Goal: Task Accomplishment & Management: Use online tool/utility

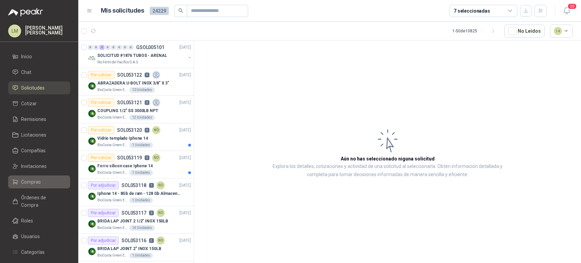
click at [33, 183] on span "Compras" at bounding box center [31, 181] width 20 height 7
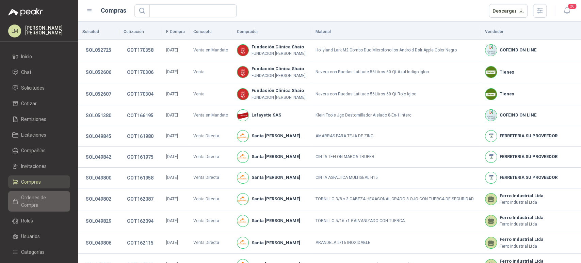
click at [28, 196] on span "Órdenes de Compra" at bounding box center [42, 201] width 43 height 15
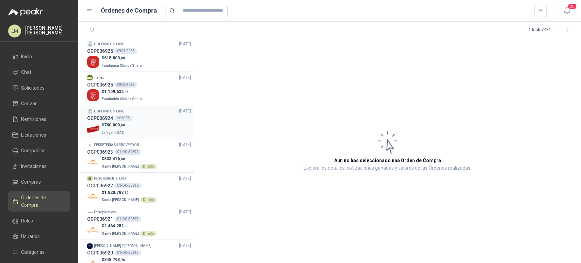
click at [125, 125] on div "$ 760.000 ,00 Lafayette SAS" at bounding box center [139, 129] width 104 height 14
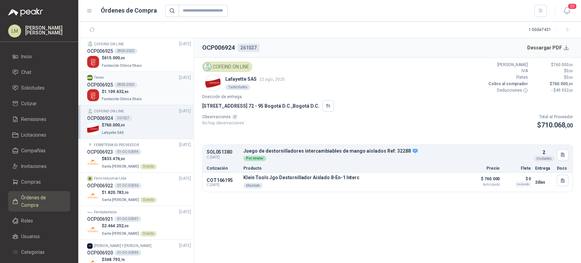
click at [132, 98] on span "Fundación Clínica Shaio" at bounding box center [122, 99] width 40 height 4
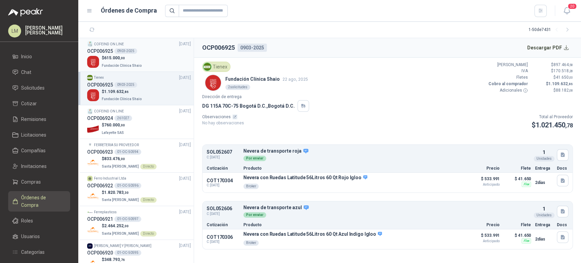
click at [139, 61] on p "Fundación Clínica Shaio" at bounding box center [122, 64] width 41 height 7
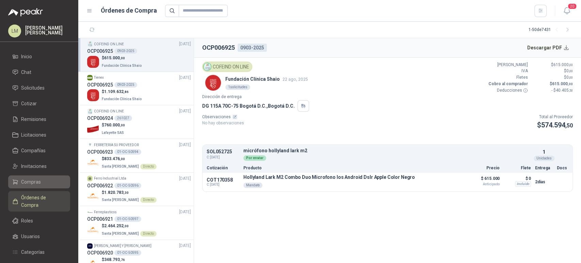
click at [30, 175] on link "Compras" at bounding box center [39, 181] width 62 height 13
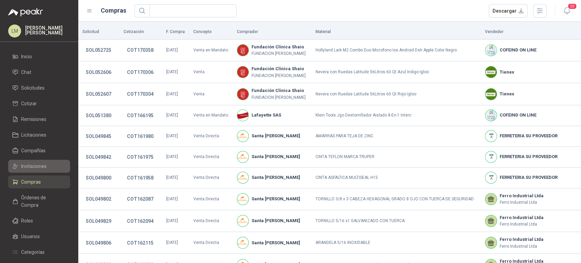
click at [35, 167] on span "Invitaciones" at bounding box center [34, 165] width 26 height 7
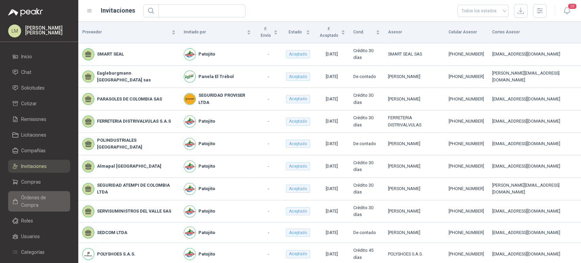
click at [39, 199] on span "Órdenes de Compra" at bounding box center [42, 201] width 43 height 15
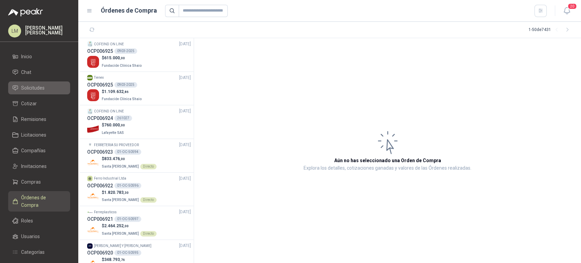
click at [37, 87] on span "Solicitudes" at bounding box center [32, 87] width 23 height 7
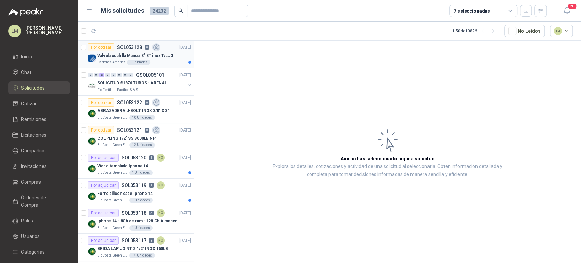
click at [132, 53] on p "Valvula cuchilla Manual 3" ET inox T/LUG" at bounding box center [135, 55] width 76 height 6
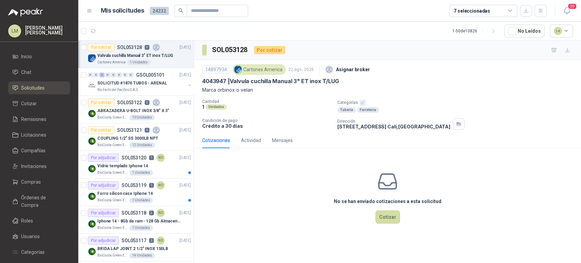
click at [363, 102] on icon "button" at bounding box center [362, 102] width 4 height 4
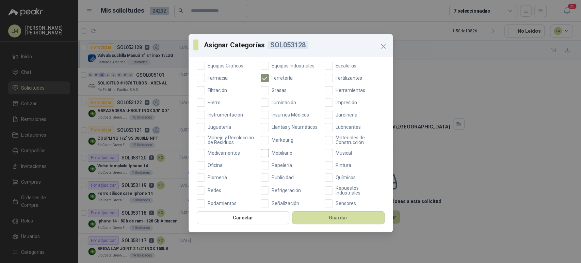
scroll to position [237, 0]
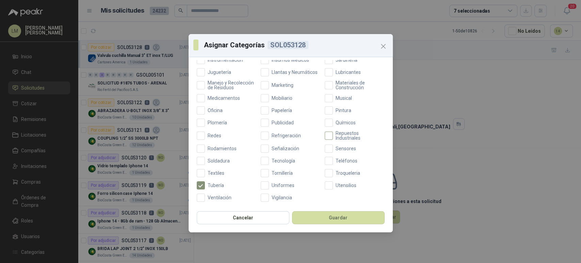
click at [348, 137] on span "Repuestos Industriales" at bounding box center [359, 136] width 52 height 10
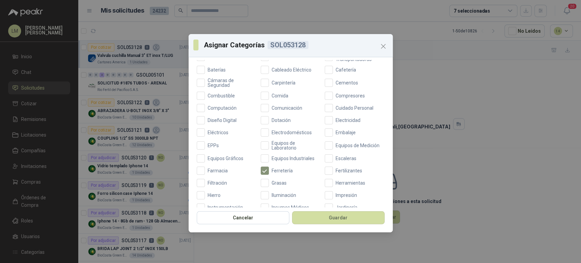
scroll to position [89, 0]
click at [271, 145] on span "Equipos de Laboratorio" at bounding box center [295, 145] width 52 height 10
click at [289, 141] on span "Equipos de Laboratorio" at bounding box center [295, 145] width 52 height 10
click at [287, 155] on span "Equipos Industriales" at bounding box center [293, 157] width 48 height 5
click at [313, 217] on button "Guardar" at bounding box center [338, 217] width 93 height 13
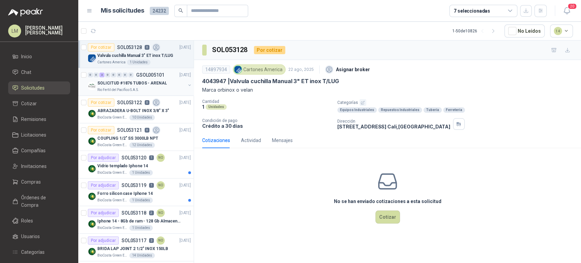
click at [130, 87] on p "Rio Fertil del Pacífico S.A.S." at bounding box center [118, 89] width 42 height 5
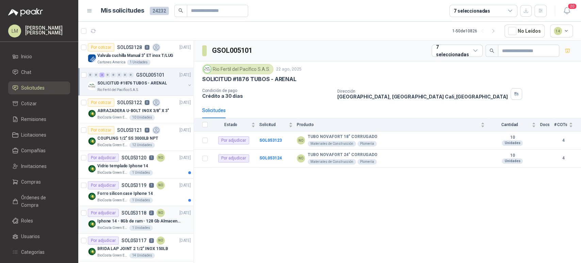
click at [129, 215] on p "SOL053118" at bounding box center [133, 212] width 25 height 5
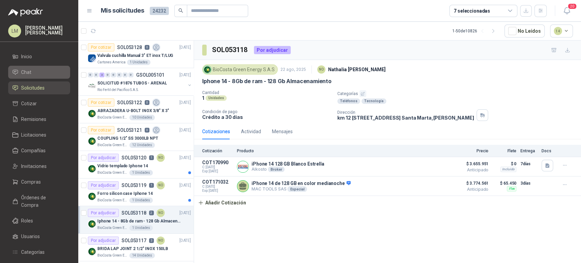
click at [28, 71] on span "Chat" at bounding box center [26, 71] width 10 height 7
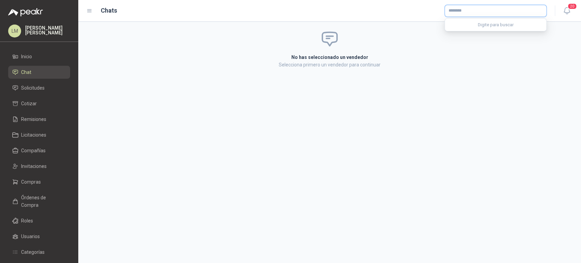
click at [457, 13] on input "text" at bounding box center [495, 11] width 101 height 12
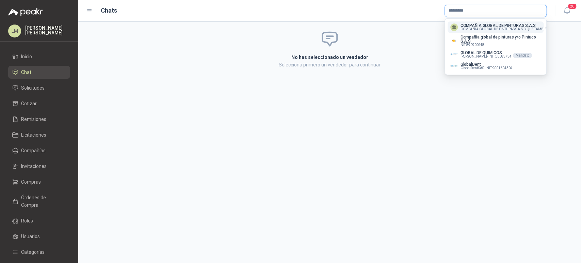
type input "*********"
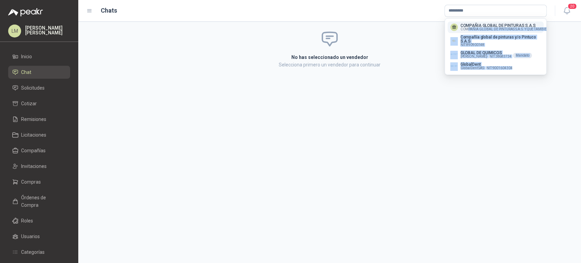
drag, startPoint x: 466, startPoint y: 28, endPoint x: 463, endPoint y: 76, distance: 48.1
click at [463, 75] on div "COMPAÑIA GLOBAL DE PINTURAS S.A.S COMPAÑIA GLOBAL DE PINTURAS S.A.S. Y QUE TAMB…" at bounding box center [495, 47] width 101 height 56
click at [482, 55] on span "Doris Hercilia Casanova Rodriguez -" at bounding box center [474, 56] width 28 height 3
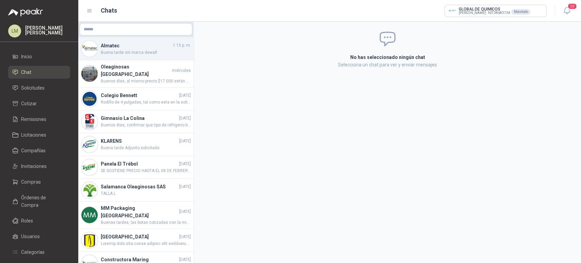
click at [127, 52] on span "Buena tarde siii marca dewalt" at bounding box center [146, 52] width 90 height 6
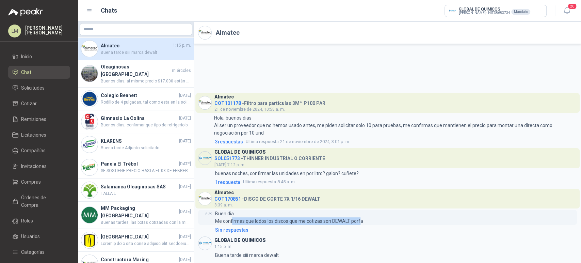
drag, startPoint x: 232, startPoint y: 221, endPoint x: 360, endPoint y: 218, distance: 127.6
click at [360, 218] on p "Buen dia. Me confirmas que lodos los discos que me cotizas son DEWALT porfa" at bounding box center [289, 217] width 148 height 15
click at [24, 178] on span "Compras" at bounding box center [31, 181] width 20 height 7
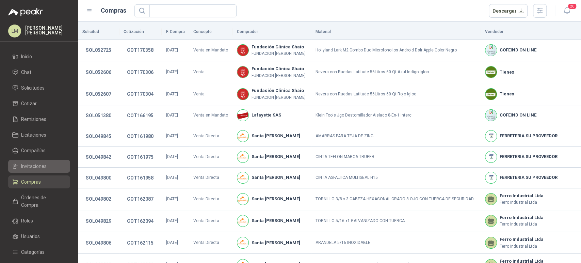
click at [28, 163] on span "Invitaciones" at bounding box center [34, 165] width 26 height 7
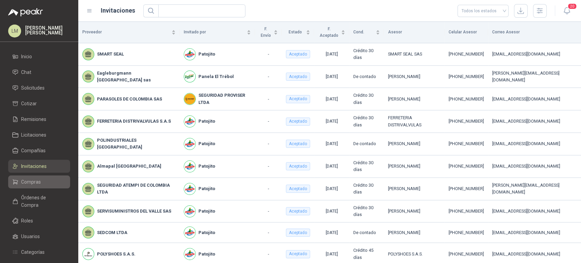
click at [32, 184] on span "Compras" at bounding box center [31, 181] width 20 height 7
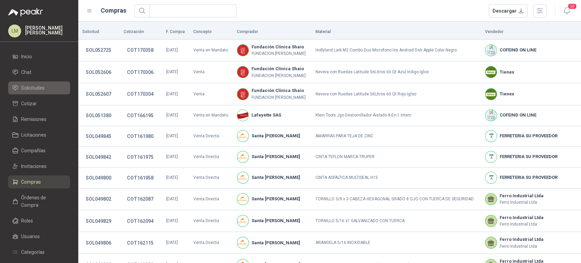
click at [36, 89] on span "Solicitudes" at bounding box center [32, 87] width 23 height 7
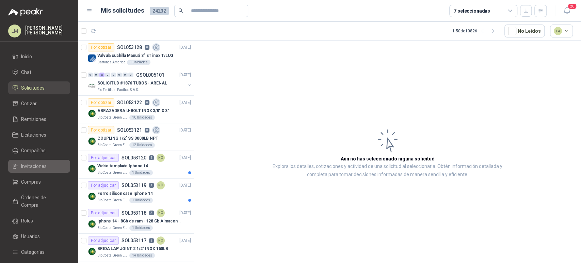
click at [29, 164] on span "Invitaciones" at bounding box center [34, 165] width 26 height 7
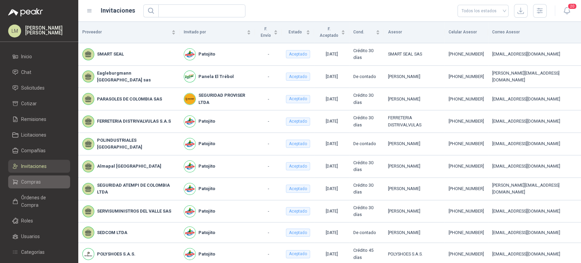
click at [29, 179] on span "Compras" at bounding box center [31, 181] width 20 height 7
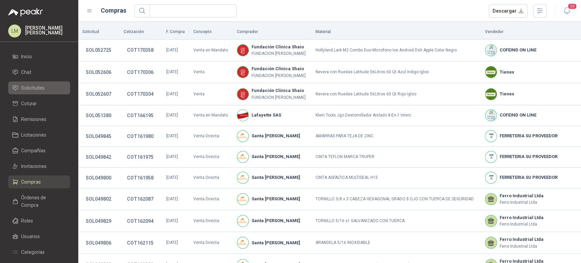
click at [32, 85] on span "Solicitudes" at bounding box center [32, 87] width 23 height 7
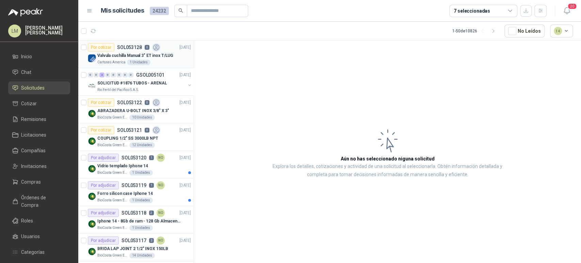
click at [132, 56] on p "Valvula cuchilla Manual 3" ET inox T/LUG" at bounding box center [135, 55] width 76 height 6
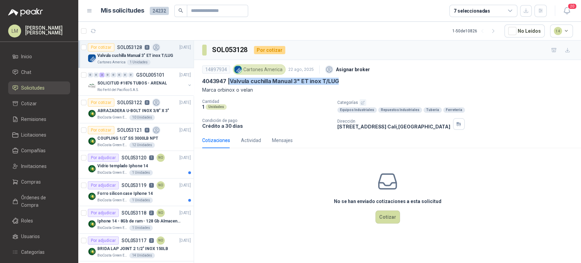
drag, startPoint x: 230, startPoint y: 81, endPoint x: 340, endPoint y: 82, distance: 109.2
click at [340, 82] on div "4043947 | Valvula cuchilla Manual 3" ET inox T/LUG" at bounding box center [387, 81] width 371 height 7
copy p "Valvula cuchilla Manual 3" ET inox T/LUG"
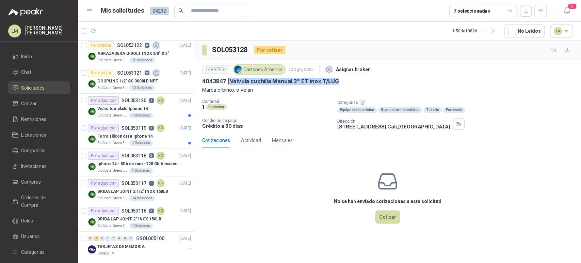
scroll to position [58, 0]
click at [130, 197] on div "14 Unidades" at bounding box center [142, 197] width 26 height 5
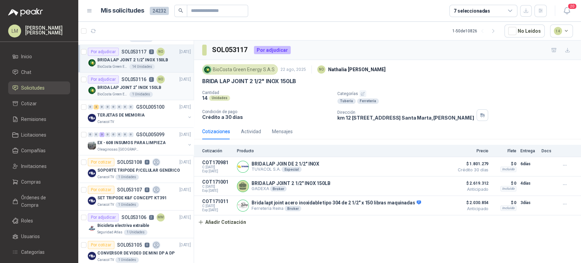
scroll to position [189, 0]
click at [140, 108] on p "GSOL005100" at bounding box center [150, 106] width 28 height 5
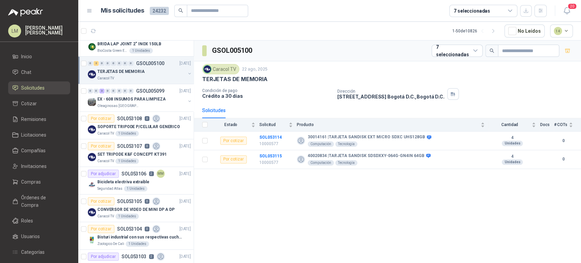
scroll to position [237, 0]
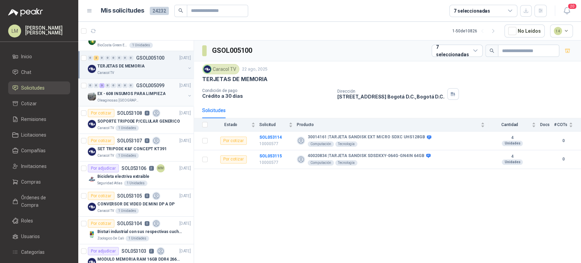
click at [140, 94] on p "EX - 608 INSUMOS PARA LIMPIEZA" at bounding box center [131, 94] width 68 height 6
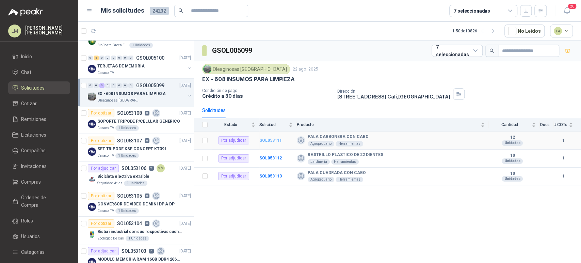
click at [274, 138] on b "SOL053111" at bounding box center [270, 140] width 22 height 5
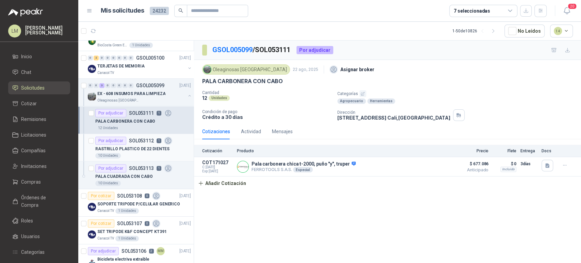
click at [142, 140] on p "SOL053112" at bounding box center [141, 140] width 25 height 5
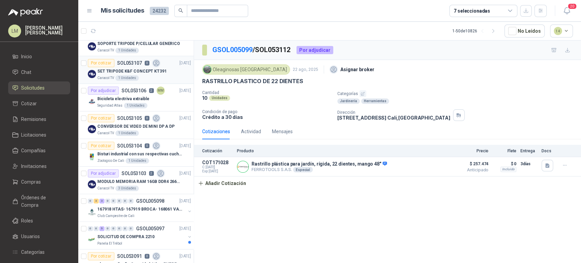
scroll to position [430, 0]
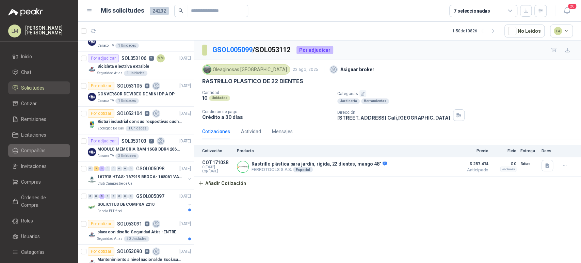
click at [36, 153] on span "Compañías" at bounding box center [33, 150] width 24 height 7
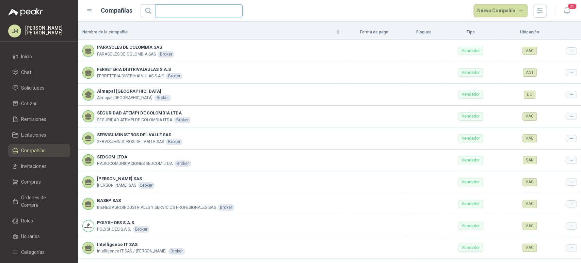
click at [182, 10] on input "text" at bounding box center [196, 11] width 73 height 12
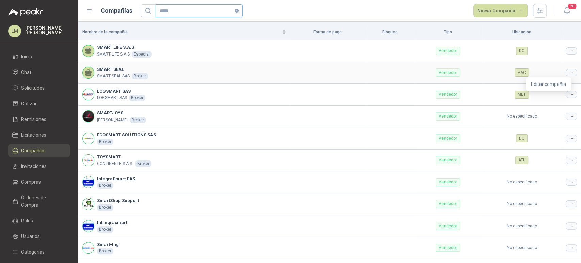
type input "*****"
click at [569, 70] on icon at bounding box center [571, 72] width 5 height 5
click at [555, 82] on span "Editar compañía" at bounding box center [548, 83] width 35 height 7
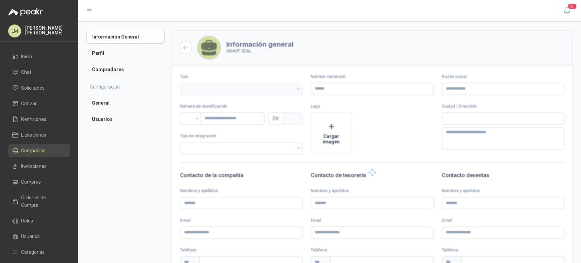
type input "**********"
type input "*********"
type input "*"
type textarea "**********"
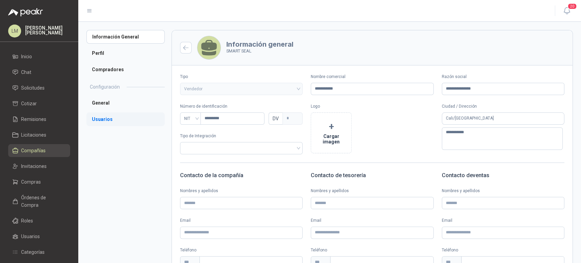
click at [96, 113] on li "Usuarios" at bounding box center [125, 119] width 78 height 14
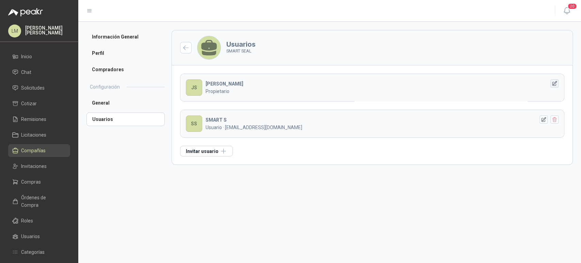
click at [557, 84] on icon "button" at bounding box center [555, 84] width 6 height 6
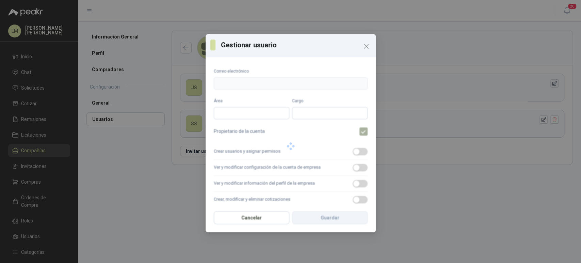
type input "**********"
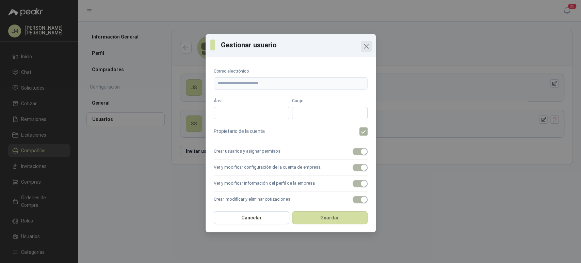
click at [367, 48] on icon "Close" at bounding box center [366, 46] width 4 height 4
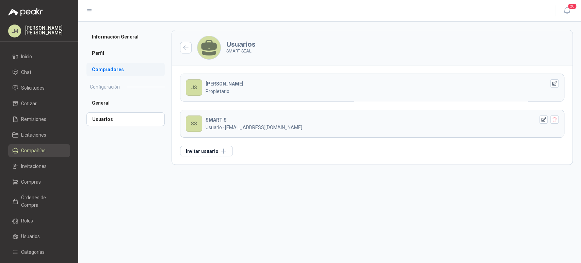
click at [118, 76] on li "Compradores" at bounding box center [125, 70] width 78 height 14
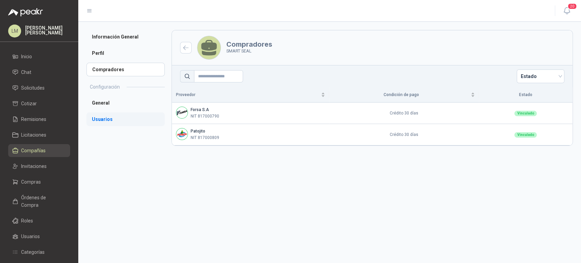
click at [108, 118] on li "Usuarios" at bounding box center [125, 119] width 78 height 14
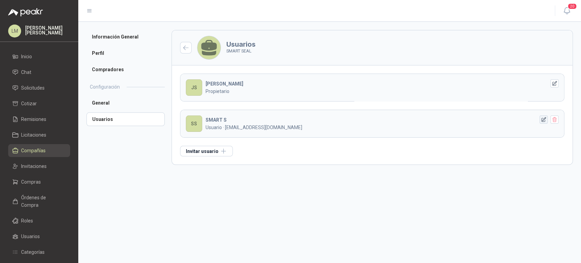
click at [543, 119] on icon "button" at bounding box center [544, 120] width 6 height 6
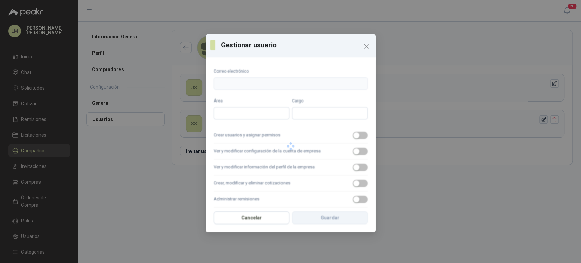
type input "**********"
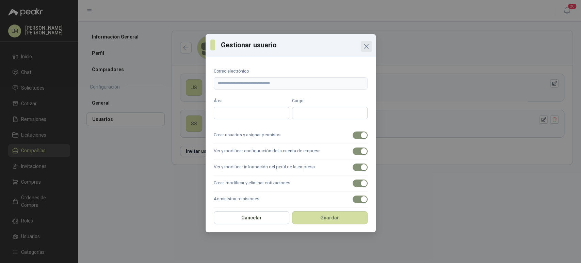
click at [365, 47] on icon "Close" at bounding box center [366, 46] width 8 height 8
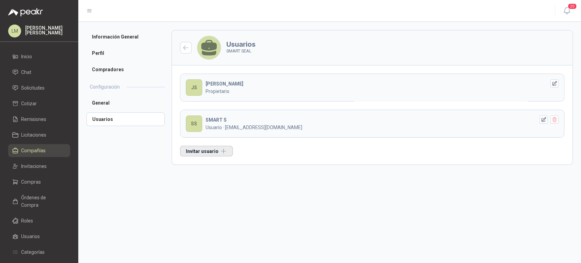
click at [217, 151] on button "Invitar usuario" at bounding box center [206, 151] width 53 height 11
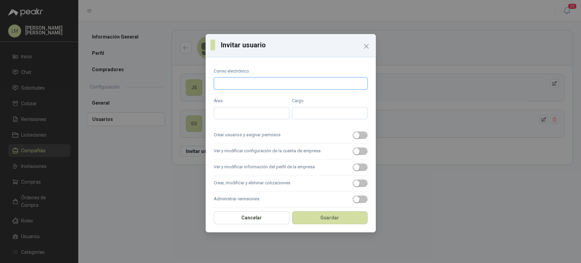
click at [231, 80] on input "Correo electrónico" at bounding box center [291, 83] width 154 height 12
paste input "**********"
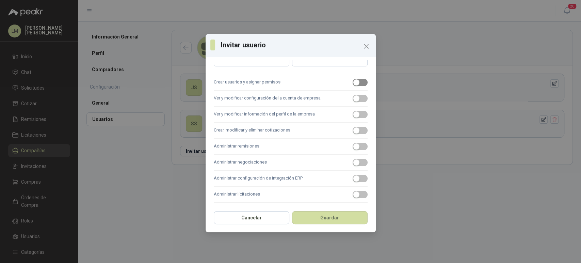
type input "**********"
click at [353, 80] on div "button" at bounding box center [356, 82] width 6 height 6
click at [353, 96] on div "button" at bounding box center [356, 98] width 6 height 6
click at [353, 111] on span "button" at bounding box center [360, 114] width 15 height 7
click at [353, 127] on div "button" at bounding box center [356, 130] width 6 height 6
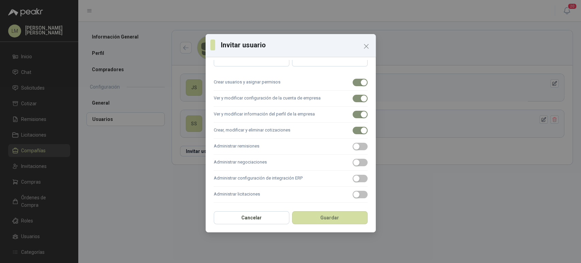
click at [353, 140] on label "Administrar remisiones" at bounding box center [291, 146] width 154 height 16
click at [353, 143] on button "Administrar remisiones" at bounding box center [360, 146] width 15 height 7
click at [353, 163] on div "button" at bounding box center [356, 162] width 6 height 6
click at [352, 198] on label "Administrar licitaciones" at bounding box center [291, 194] width 154 height 16
click at [353, 198] on button "Administrar licitaciones" at bounding box center [360, 194] width 15 height 7
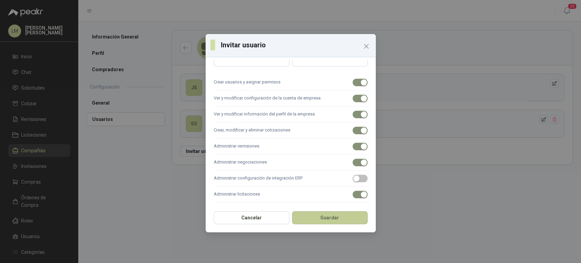
click at [343, 217] on button "Guardar" at bounding box center [330, 217] width 76 height 13
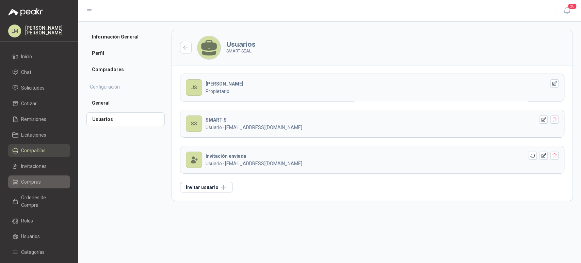
click at [28, 181] on span "Compras" at bounding box center [31, 181] width 20 height 7
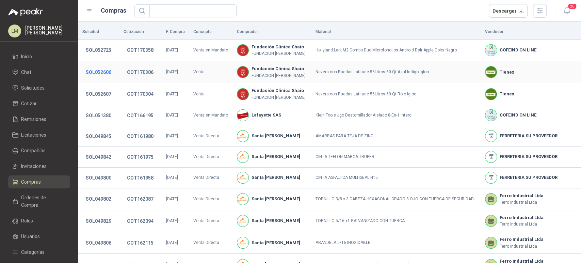
click at [98, 72] on button "SOL052606" at bounding box center [98, 72] width 32 height 12
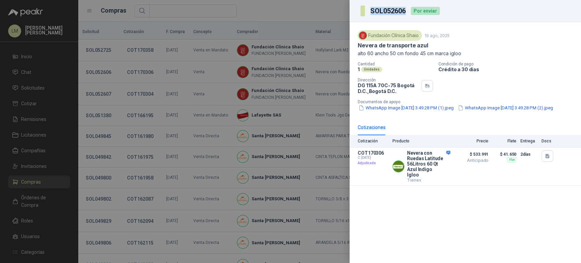
drag, startPoint x: 406, startPoint y: 12, endPoint x: 365, endPoint y: 15, distance: 41.3
click at [365, 15] on section "SOL052606" at bounding box center [383, 10] width 46 height 11
copy section "SOL052606"
click at [119, 149] on div at bounding box center [290, 131] width 581 height 263
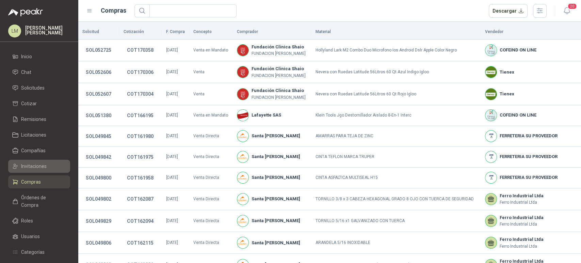
click at [33, 167] on span "Invitaciones" at bounding box center [34, 165] width 26 height 7
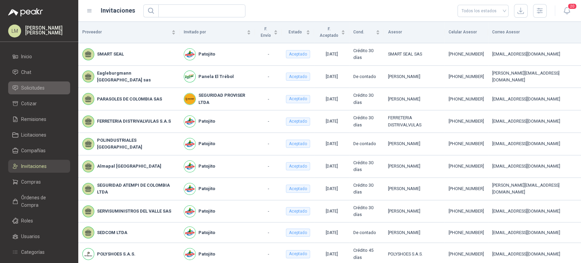
click at [42, 87] on span "Solicitudes" at bounding box center [32, 87] width 23 height 7
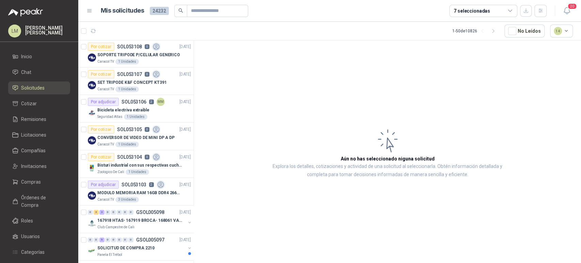
scroll to position [304, 0]
click at [127, 106] on div "Bicicleta electriva extraible" at bounding box center [144, 110] width 94 height 8
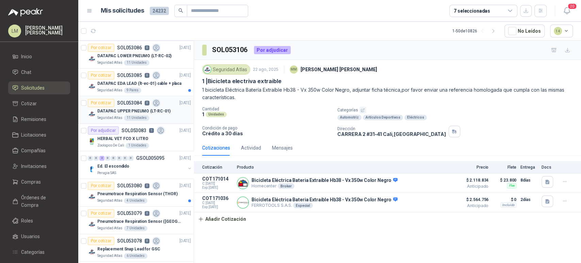
scroll to position [668, 0]
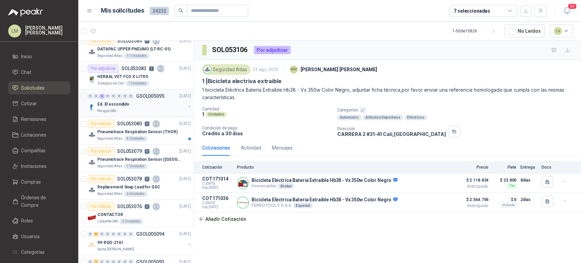
click at [143, 92] on div "0 0 2 0 0 0 0 0 GSOL005095 22/08/25" at bounding box center [140, 96] width 104 height 8
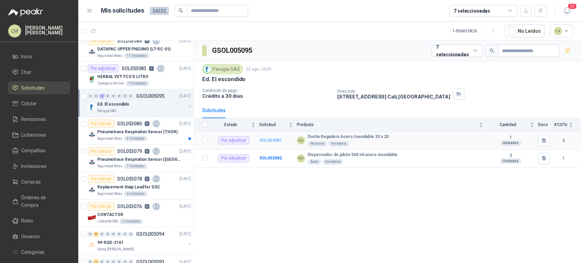
click at [275, 141] on b "SOL053081" at bounding box center [270, 140] width 22 height 5
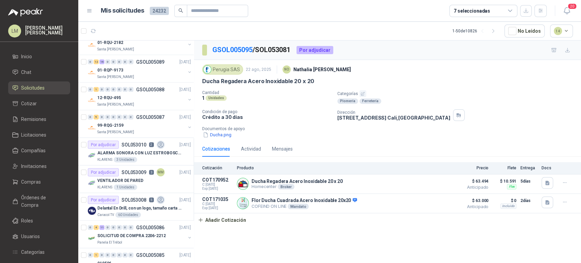
scroll to position [1037, 0]
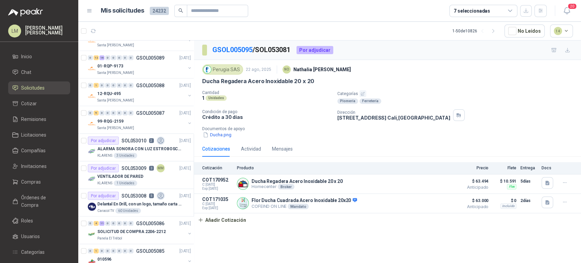
click at [488, 11] on div "7 seleccionadas" at bounding box center [483, 11] width 68 height 12
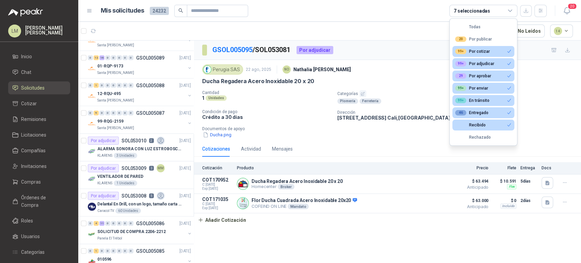
click at [288, 122] on div "Cantidad 1 Unidades Categorías Plomería Ferretería Condición de pago Crédito a …" at bounding box center [387, 114] width 371 height 48
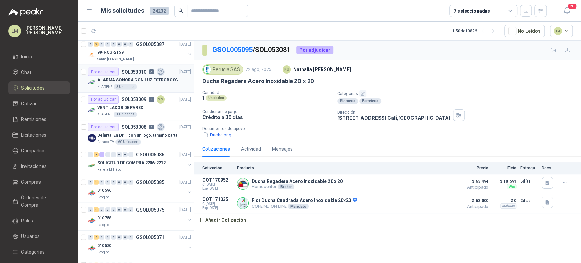
scroll to position [1106, 0]
click at [135, 131] on p "Delantal En Drill, con un logo, tamaño carta 1 tinta (Se envia enlacen, como re…" at bounding box center [139, 134] width 85 height 6
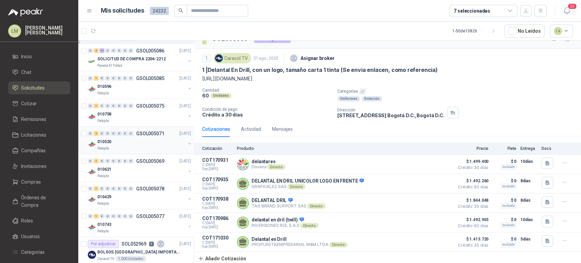
scroll to position [1221, 0]
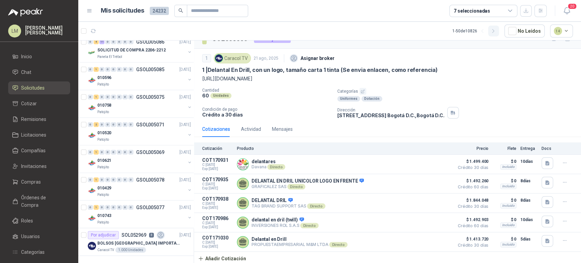
click at [493, 29] on icon "button" at bounding box center [493, 31] width 6 height 6
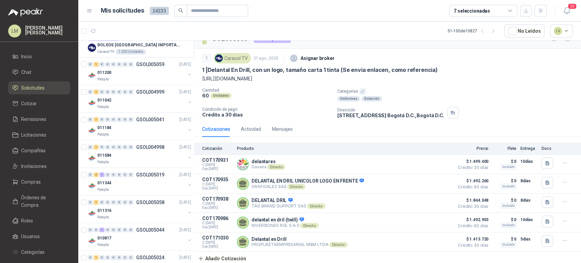
scroll to position [0, 0]
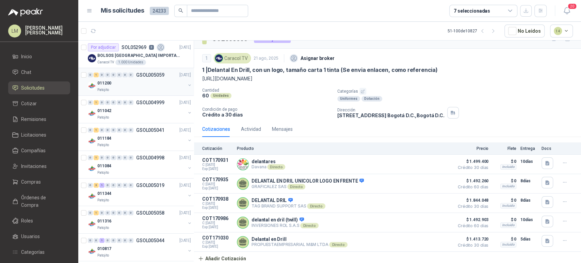
click at [136, 75] on p "GSOL005059" at bounding box center [150, 74] width 28 height 5
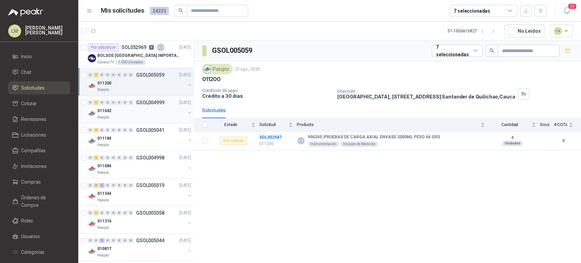
click at [135, 107] on div "011042" at bounding box center [141, 111] width 88 height 8
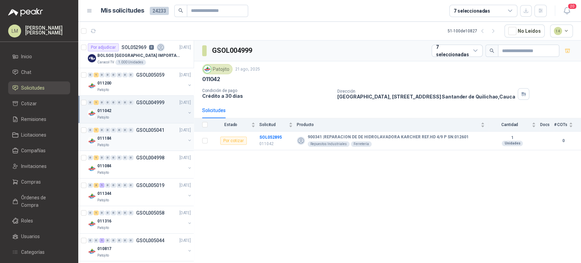
click at [134, 135] on div "011184" at bounding box center [141, 138] width 88 height 8
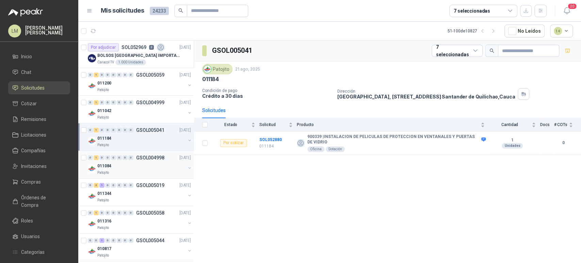
click at [131, 168] on div "011084" at bounding box center [141, 166] width 88 height 8
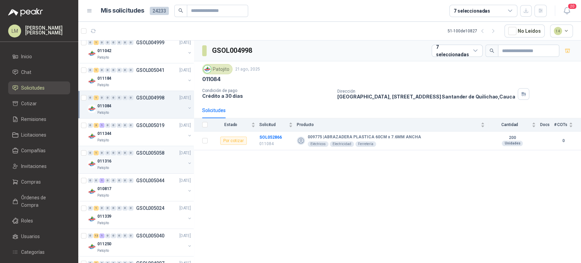
scroll to position [60, 0]
click at [135, 157] on div "011316" at bounding box center [141, 161] width 88 height 8
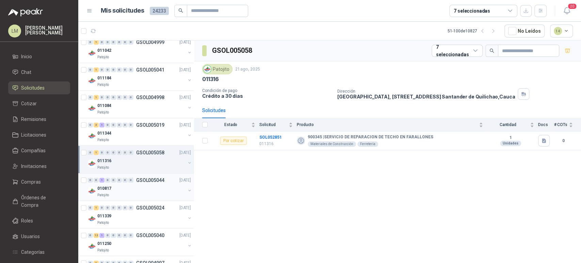
click at [132, 184] on div "010817" at bounding box center [141, 188] width 88 height 8
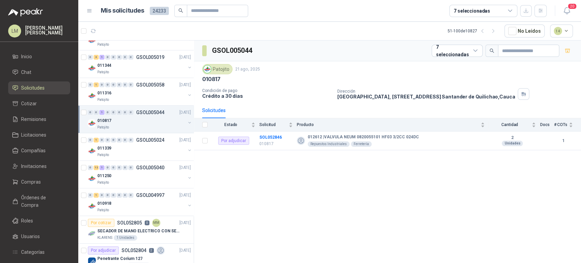
scroll to position [128, 0]
click at [140, 149] on div "011339" at bounding box center [141, 148] width 88 height 8
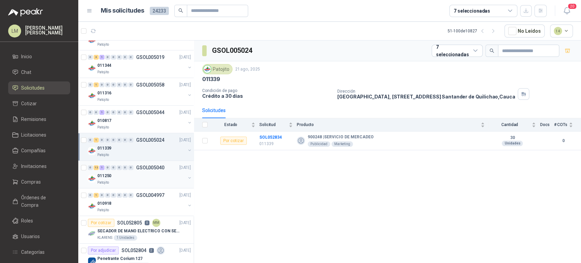
click at [133, 174] on div "011250" at bounding box center [141, 175] width 88 height 8
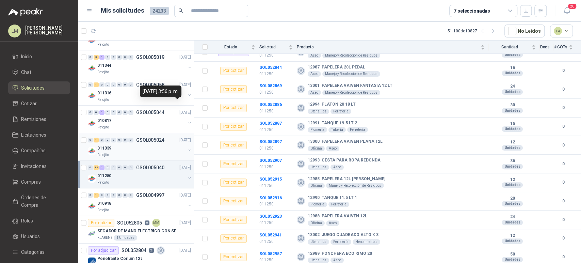
scroll to position [163, 0]
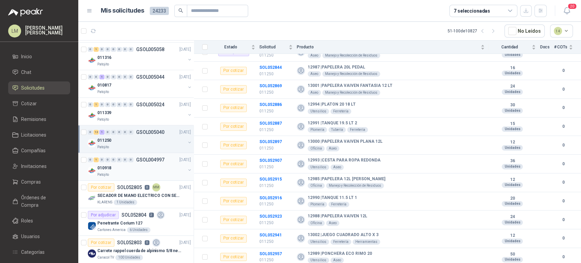
click at [136, 160] on p "GSOL004997" at bounding box center [150, 159] width 28 height 5
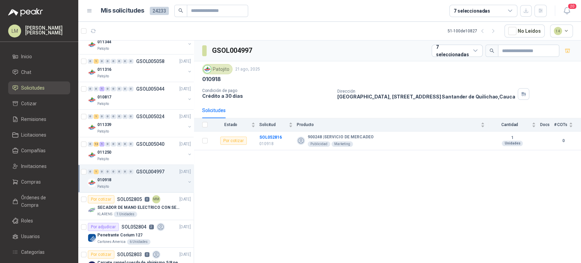
scroll to position [151, 0]
click at [129, 121] on div "011339" at bounding box center [141, 125] width 88 height 8
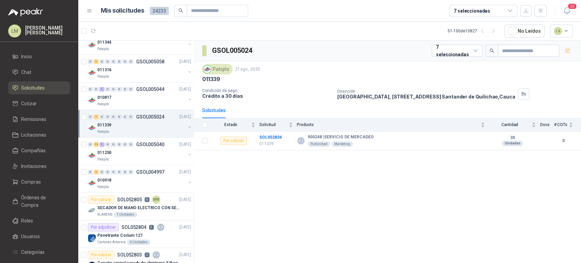
click at [243, 220] on div "GSOL005024 7 seleccionadas Patojito 21 ago, 2025 011339 Condición de pago Crédi…" at bounding box center [387, 152] width 387 height 225
click at [133, 71] on div "011316" at bounding box center [141, 70] width 88 height 8
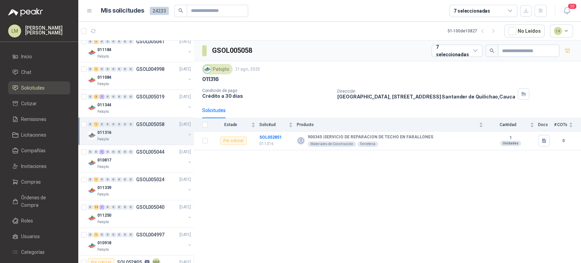
scroll to position [88, 0]
click at [127, 101] on div "011344" at bounding box center [141, 105] width 88 height 8
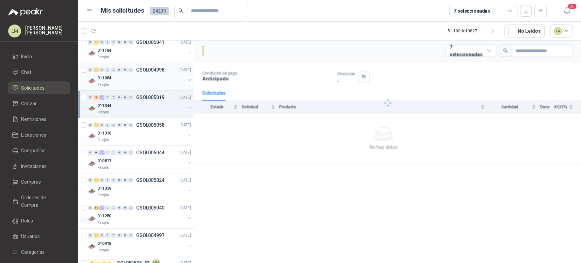
click at [130, 77] on div "011084" at bounding box center [141, 78] width 88 height 8
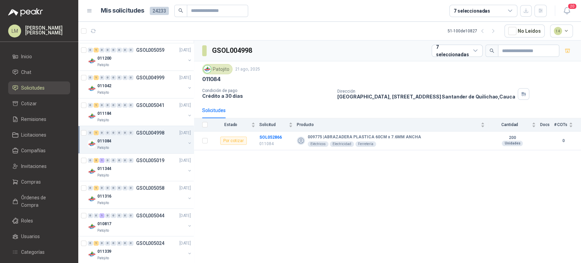
scroll to position [24, 0]
click at [124, 110] on div "011184" at bounding box center [141, 114] width 88 height 8
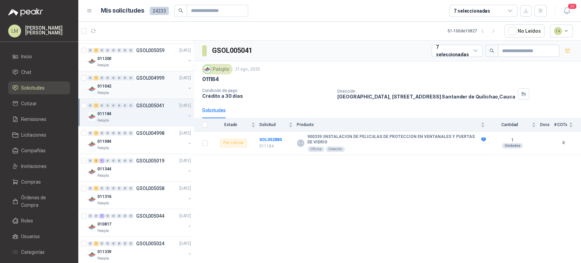
click at [136, 85] on div "011042" at bounding box center [141, 86] width 88 height 8
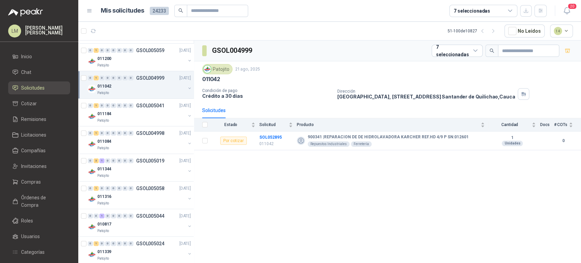
scroll to position [0, 0]
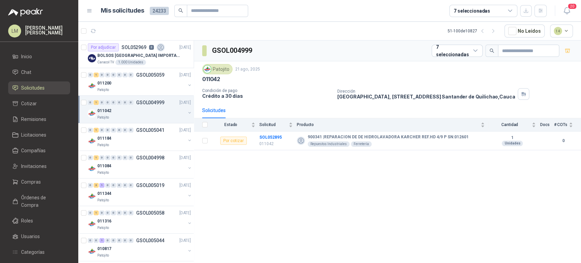
click at [484, 29] on icon "button" at bounding box center [482, 31] width 6 height 6
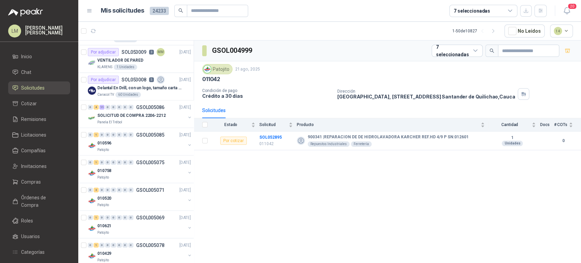
scroll to position [1166, 0]
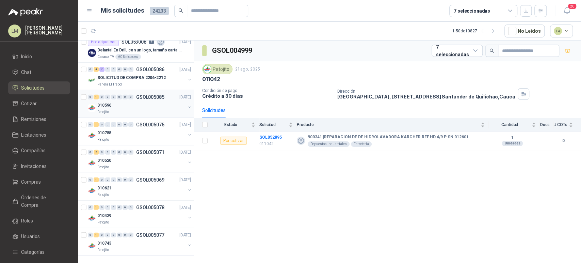
click at [132, 101] on div "010596" at bounding box center [141, 105] width 88 height 8
click at [133, 129] on div "010758" at bounding box center [141, 133] width 88 height 8
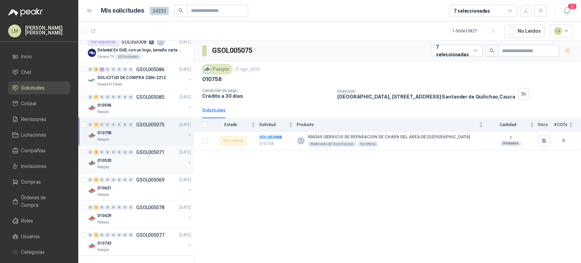
click at [131, 159] on div "010520" at bounding box center [141, 160] width 88 height 8
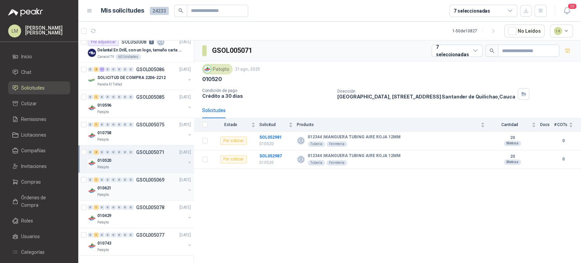
click at [130, 184] on div "010621" at bounding box center [141, 188] width 88 height 8
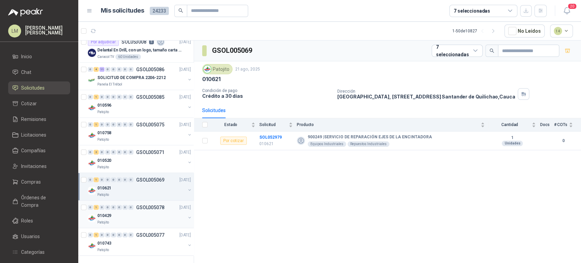
click at [129, 213] on div "010429" at bounding box center [141, 215] width 88 height 8
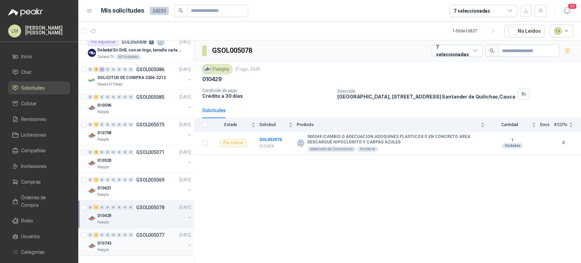
click at [126, 239] on div "010743" at bounding box center [141, 243] width 88 height 8
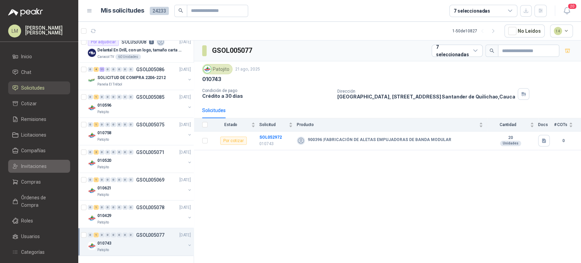
click at [31, 162] on link "Invitaciones" at bounding box center [39, 166] width 62 height 13
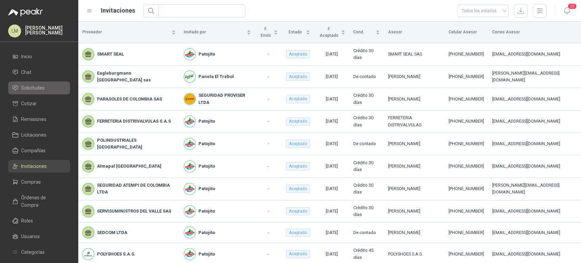
click at [41, 83] on link "Solicitudes" at bounding box center [39, 87] width 62 height 13
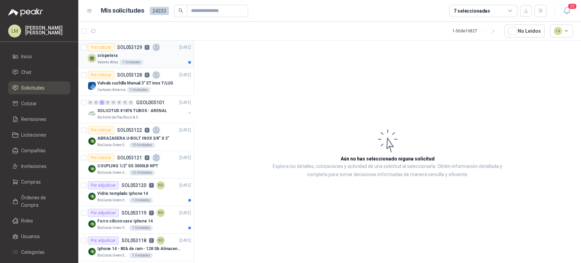
click at [128, 51] on div "crispetera" at bounding box center [144, 55] width 94 height 8
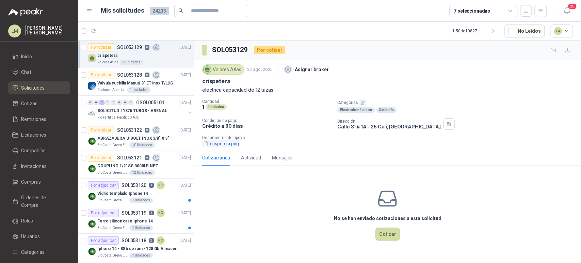
click at [234, 143] on button "crispetera.png" at bounding box center [220, 143] width 37 height 7
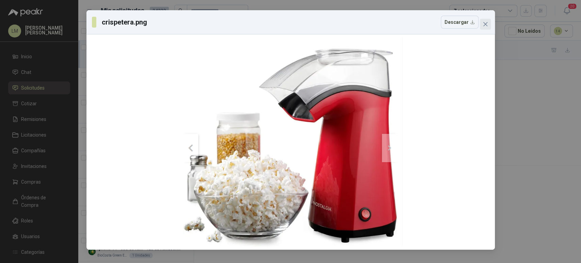
click at [484, 24] on icon "close" at bounding box center [485, 24] width 4 height 4
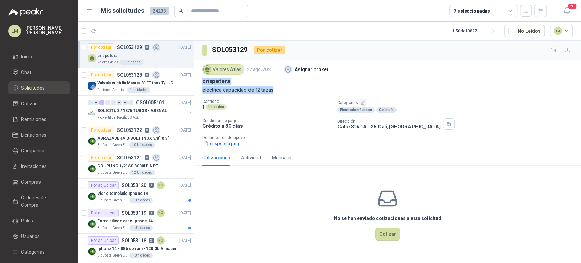
drag, startPoint x: 199, startPoint y: 81, endPoint x: 274, endPoint y: 90, distance: 75.4
click at [274, 90] on div "Valores Atlas 22 ago, 2025 Asignar broker crispetera electrica capacidad de 12 …" at bounding box center [387, 105] width 387 height 90
copy div "crispetera electrica capacidad de 12 tazas"
click at [127, 201] on div "BioCosta Green Energy S.A.S 1 Unidades" at bounding box center [144, 199] width 94 height 5
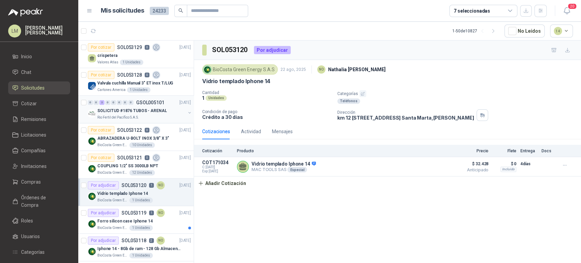
click at [121, 110] on p "SOLICITUD #1876 TUBOS - ARENAL" at bounding box center [131, 111] width 69 height 6
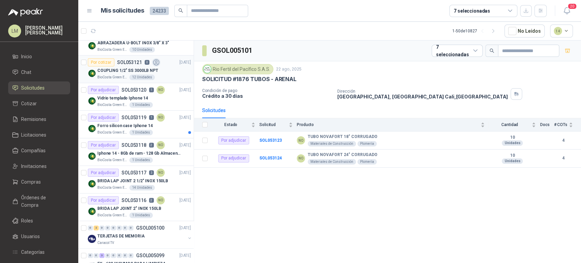
scroll to position [97, 0]
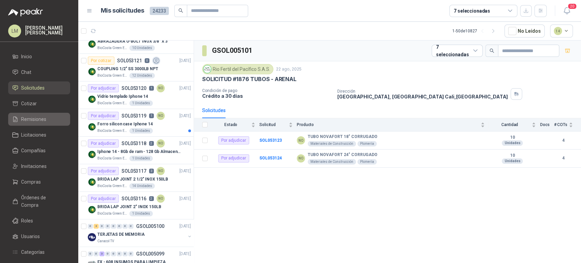
click at [31, 118] on span "Remisiones" at bounding box center [33, 118] width 25 height 7
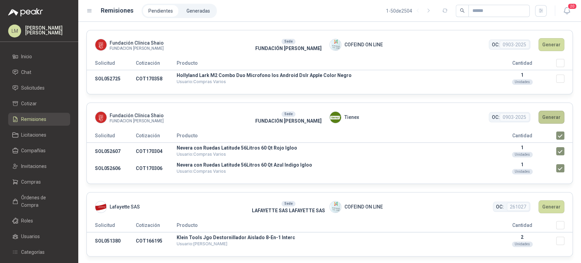
click at [546, 115] on button "Generar" at bounding box center [551, 117] width 26 height 13
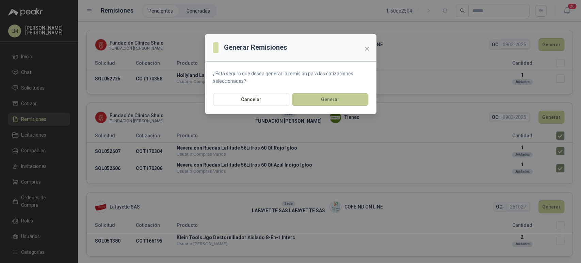
click at [329, 97] on button "Generar" at bounding box center [330, 99] width 76 height 13
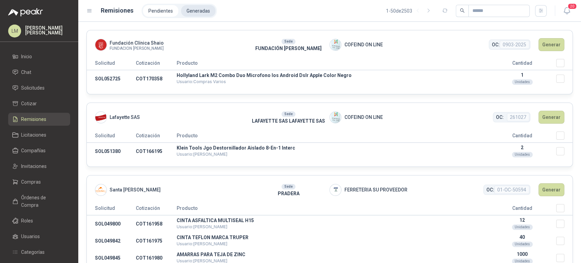
click at [196, 14] on li "Generadas" at bounding box center [198, 11] width 34 height 12
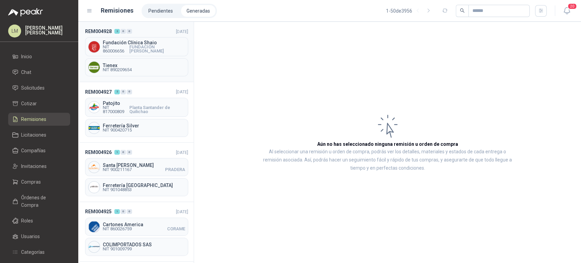
click at [136, 46] on span "FUNDACIÓN ABOOD SHAIO" at bounding box center [157, 49] width 56 height 8
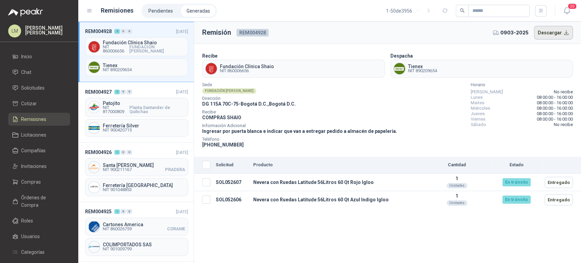
click at [553, 32] on button "Descargar" at bounding box center [553, 33] width 39 height 14
click at [24, 179] on span "Compras" at bounding box center [31, 181] width 20 height 7
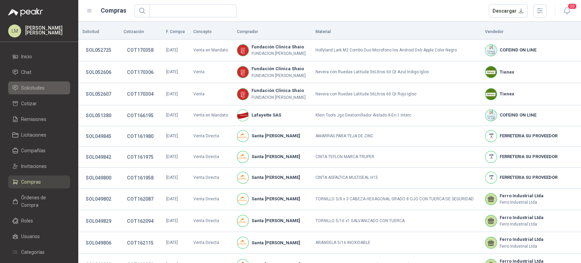
click at [39, 86] on span "Solicitudes" at bounding box center [32, 87] width 23 height 7
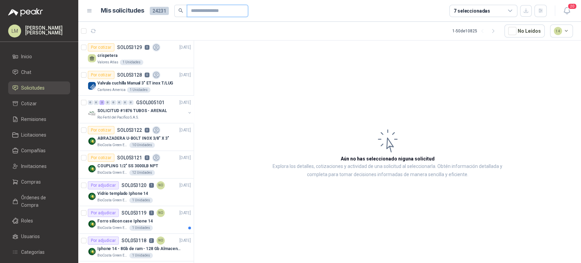
click at [200, 12] on input "text" at bounding box center [215, 11] width 48 height 12
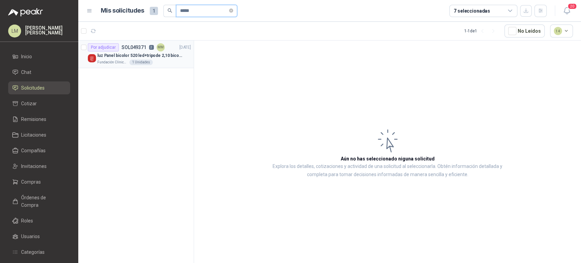
type input "*****"
click at [146, 53] on p "luz Panel bicolor 520 led+tripode 2,10 bicolor," at bounding box center [139, 55] width 85 height 6
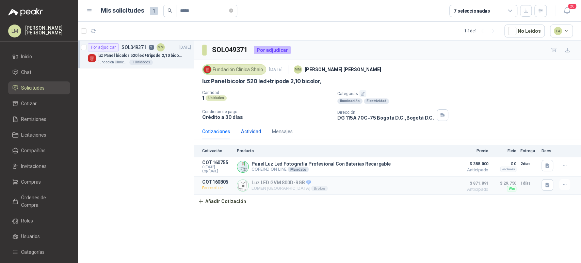
click at [248, 132] on div "Actividad" at bounding box center [251, 131] width 20 height 7
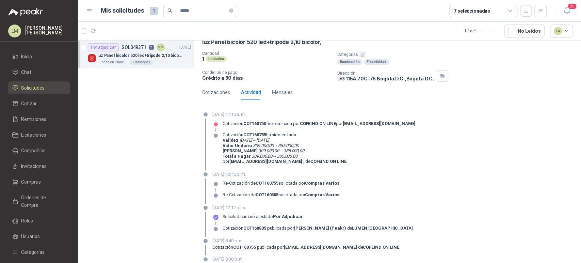
scroll to position [39, 0]
click at [212, 98] on div "Cotizaciones" at bounding box center [216, 92] width 28 height 16
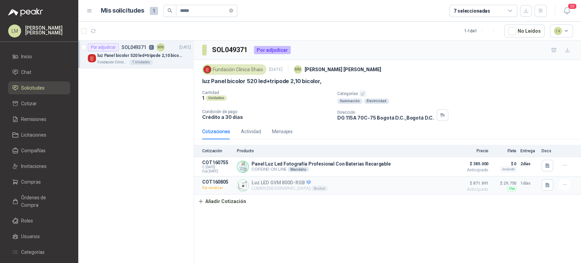
scroll to position [0, 0]
click at [32, 182] on span "Compras" at bounding box center [31, 181] width 20 height 7
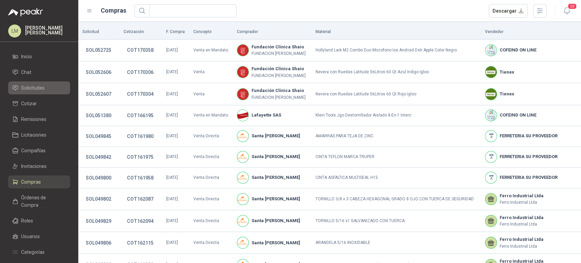
click at [40, 91] on span "Solicitudes" at bounding box center [32, 87] width 23 height 7
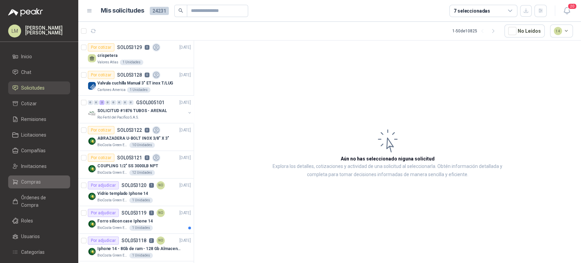
click at [24, 183] on span "Compras" at bounding box center [31, 181] width 20 height 7
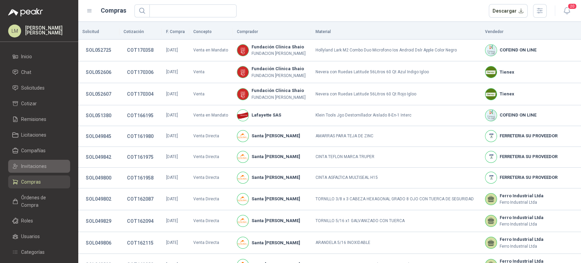
click at [37, 167] on span "Invitaciones" at bounding box center [34, 165] width 26 height 7
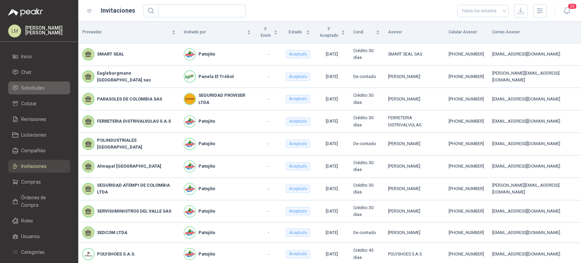
click at [41, 86] on span "Solicitudes" at bounding box center [32, 87] width 23 height 7
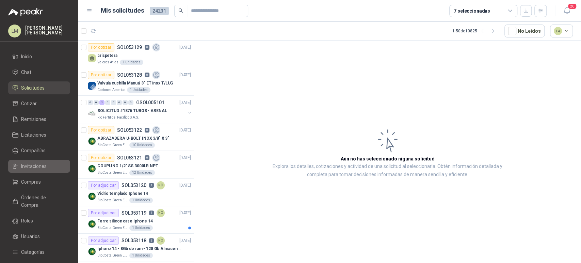
click at [38, 168] on span "Invitaciones" at bounding box center [34, 165] width 26 height 7
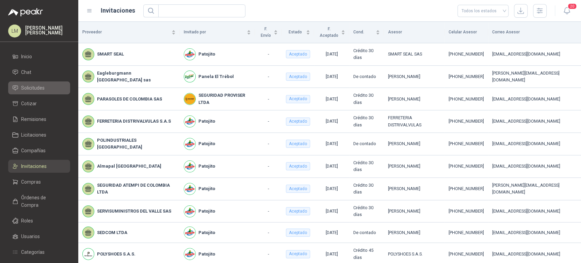
click at [36, 86] on span "Solicitudes" at bounding box center [32, 87] width 23 height 7
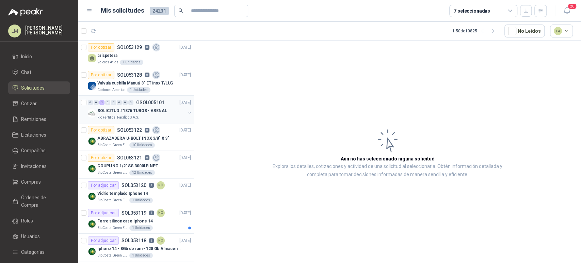
click at [150, 108] on p "SOLICITUD #1876 TUBOS - ARENAL" at bounding box center [131, 111] width 69 height 6
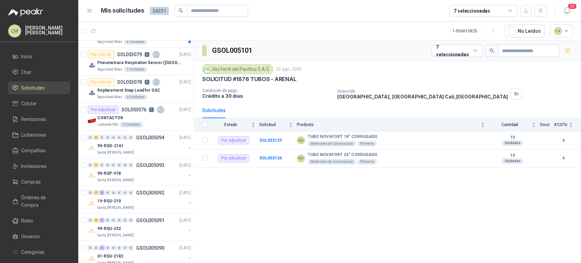
scroll to position [792, 0]
click at [141, 115] on div "CONTACTOR" at bounding box center [144, 117] width 94 height 8
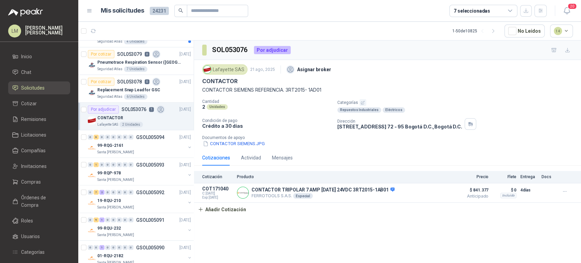
click at [505, 119] on div "Dirección Calle 15 No. 72 - 95 Bogotá D.C. , Bogotá D.C." at bounding box center [457, 124] width 241 height 12
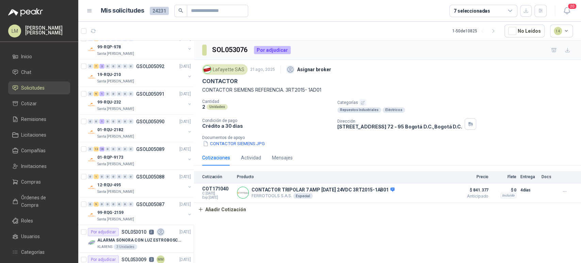
scroll to position [919, 0]
click at [473, 13] on div "7 seleccionadas" at bounding box center [472, 10] width 36 height 7
click at [374, 42] on div "SOL053076 Por adjudicar" at bounding box center [387, 49] width 387 height 19
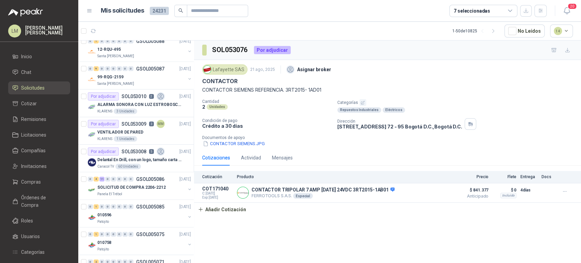
scroll to position [1053, 0]
click at [540, 10] on icon "button" at bounding box center [540, 10] width 4 height 3
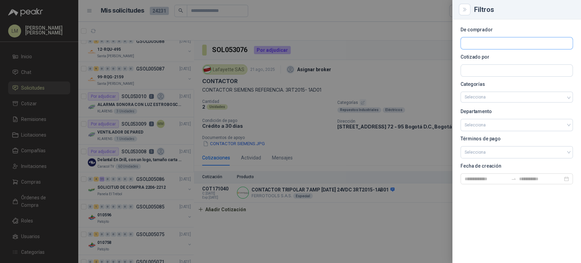
click at [481, 39] on input "text" at bounding box center [517, 43] width 112 height 12
type input "*****"
click at [506, 62] on p "NIT : 890324022" at bounding box center [494, 61] width 36 height 3
click at [372, 60] on div at bounding box center [290, 131] width 581 height 263
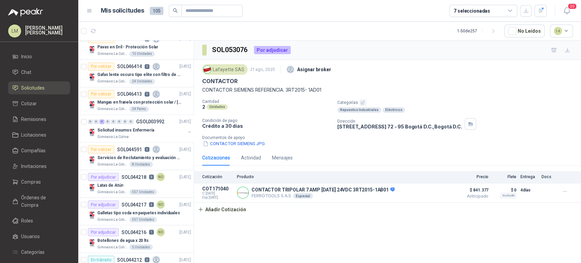
scroll to position [877, 0]
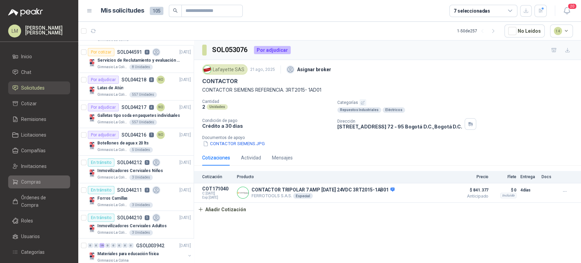
click at [29, 183] on span "Compras" at bounding box center [31, 181] width 20 height 7
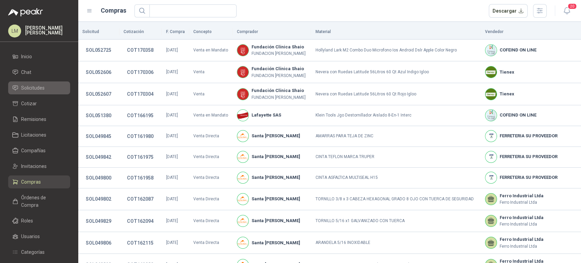
click at [38, 89] on span "Solicitudes" at bounding box center [32, 87] width 23 height 7
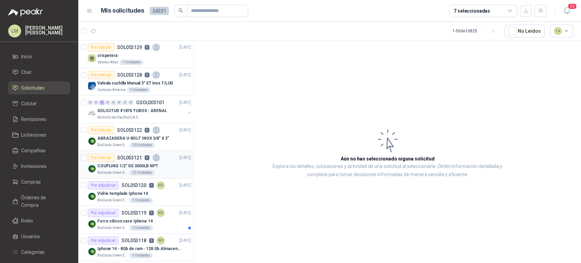
scroll to position [165, 0]
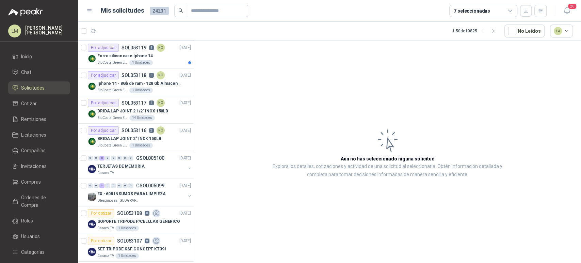
click at [203, 17] on header "Mis solicitudes 24231 7 seleccionadas 20" at bounding box center [329, 11] width 503 height 22
click at [205, 10] on input "text" at bounding box center [215, 11] width 48 height 12
type input "*"
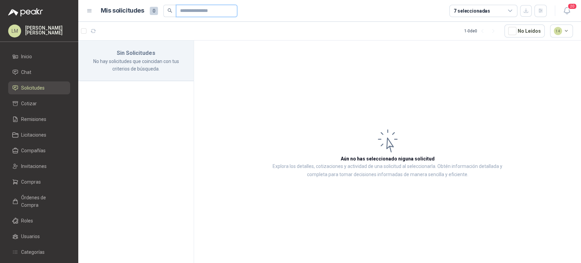
scroll to position [0, 0]
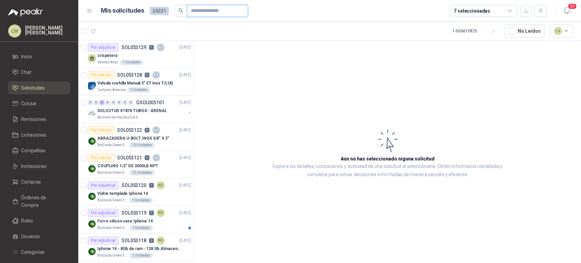
click at [207, 10] on input "text" at bounding box center [215, 11] width 48 height 12
type input "*"
click at [539, 13] on icon "button" at bounding box center [541, 11] width 6 height 6
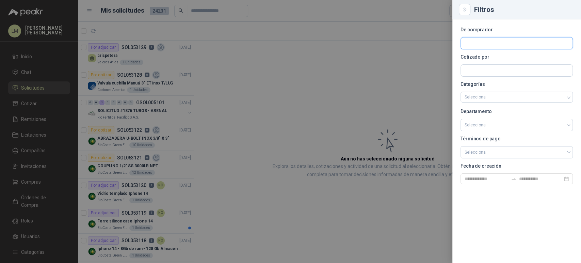
click at [478, 41] on input "text" at bounding box center [517, 43] width 112 height 12
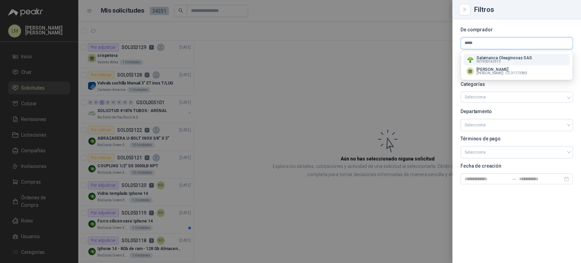
type input "*****"
click at [481, 56] on p "Salamanca Oleaginosas SAS" at bounding box center [503, 58] width 55 height 4
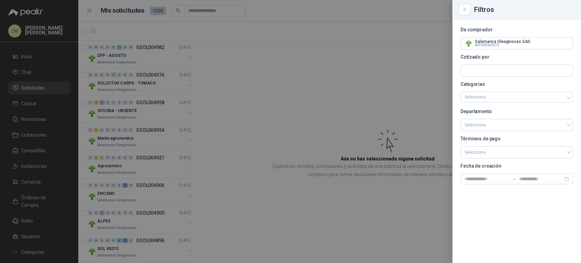
click at [258, 114] on div at bounding box center [290, 131] width 581 height 263
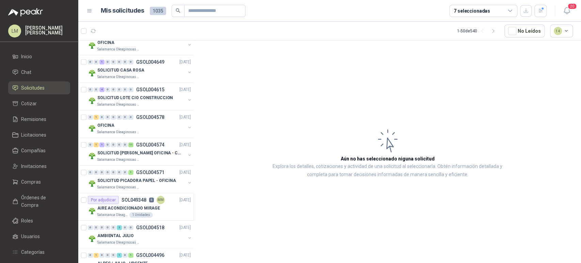
scroll to position [455, 0]
click at [195, 9] on input "text" at bounding box center [212, 11] width 48 height 12
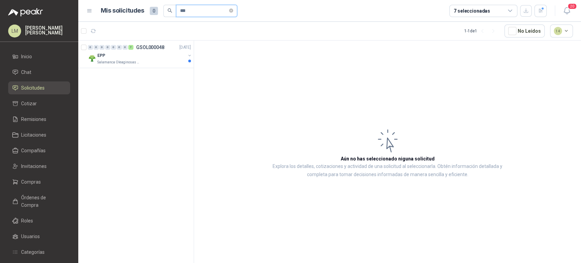
scroll to position [0, 0]
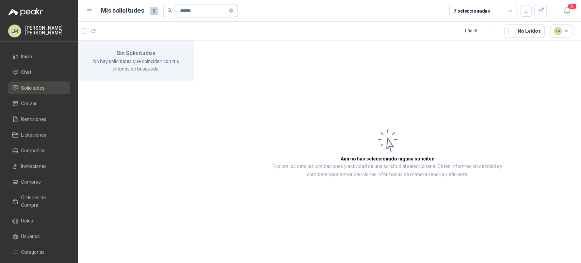
drag, startPoint x: 212, startPoint y: 10, endPoint x: 147, endPoint y: 6, distance: 65.1
click at [147, 6] on div "Mis solicitudes 0 ******" at bounding box center [169, 11] width 136 height 12
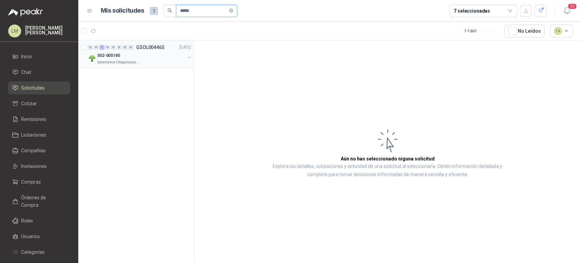
type input "*****"
click at [188, 56] on button "button" at bounding box center [189, 57] width 5 height 5
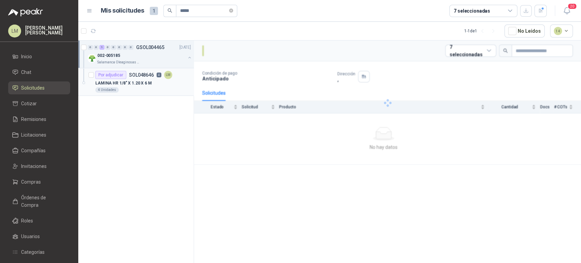
click at [148, 89] on div "4 Unidades" at bounding box center [143, 89] width 96 height 5
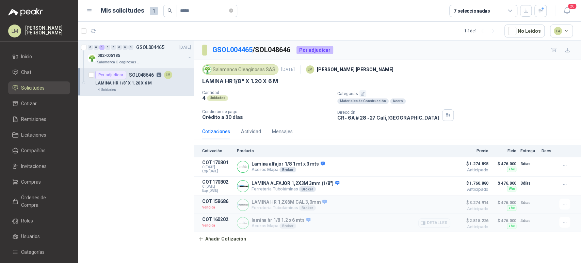
click at [425, 223] on icon "button" at bounding box center [424, 223] width 2 height 3
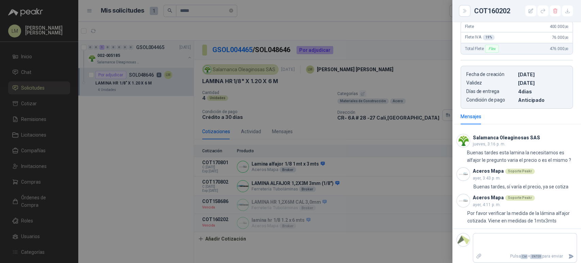
scroll to position [234, 0]
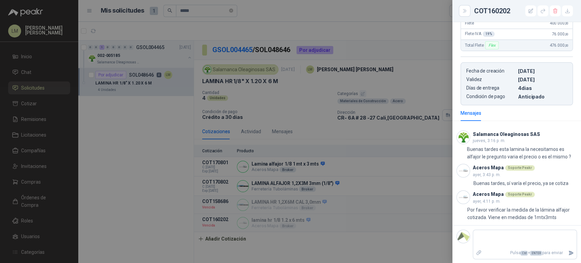
click at [379, 168] on div at bounding box center [290, 131] width 581 height 263
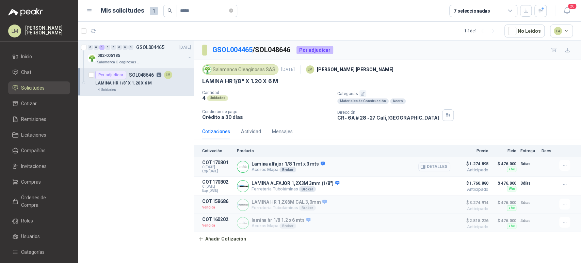
click at [438, 166] on button "Detalles" at bounding box center [434, 166] width 32 height 9
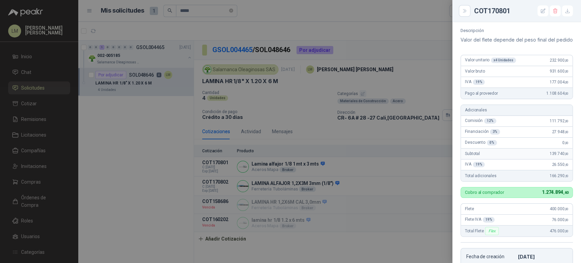
scroll to position [49, 0]
click at [264, 76] on div at bounding box center [290, 131] width 581 height 263
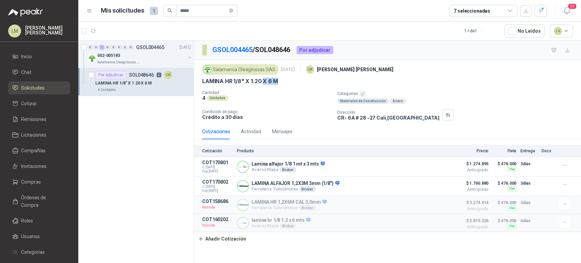
drag, startPoint x: 264, startPoint y: 80, endPoint x: 297, endPoint y: 85, distance: 33.3
click at [297, 85] on div "Salamanca Oleaginosas SAS 14 jul, 2025 LM Luis Miguel Martinez LAMINA HR 1/8" X…" at bounding box center [387, 92] width 371 height 58
drag, startPoint x: 226, startPoint y: 81, endPoint x: 234, endPoint y: 81, distance: 7.5
click at [234, 81] on p "LAMINA HR 1/8" X 1.20 X 6 M" at bounding box center [240, 81] width 76 height 7
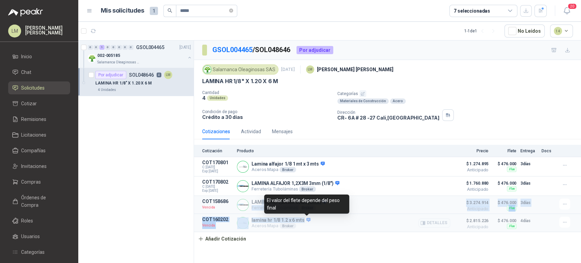
drag, startPoint x: 259, startPoint y: 203, endPoint x: 321, endPoint y: 223, distance: 64.5
click at [321, 223] on div "Cotización Producto Precio Flete Entrega Docs COT170801 C: 21/08/2025 Exp: 05/0…" at bounding box center [387, 195] width 387 height 101
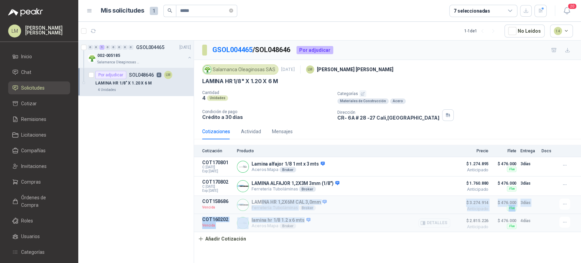
click at [354, 219] on div "lamina hr 1/8 1.2 x 6 mts Aceros Mapa Broker Detalles" at bounding box center [343, 222] width 213 height 12
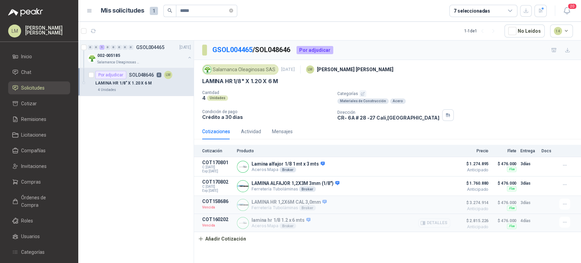
click at [433, 226] on button "Detalles" at bounding box center [434, 222] width 32 height 9
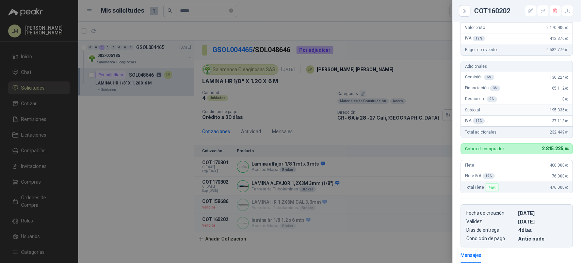
scroll to position [234, 0]
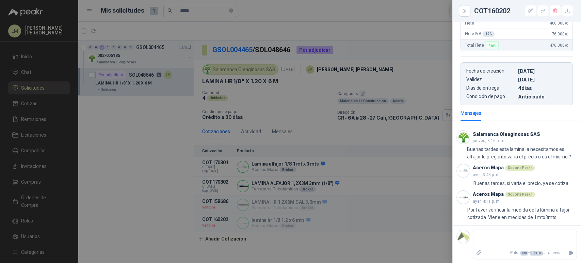
click at [398, 158] on div at bounding box center [290, 131] width 581 height 263
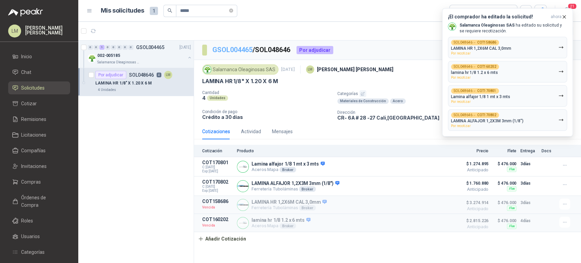
click at [239, 49] on link "GSOL004465" at bounding box center [232, 50] width 40 height 8
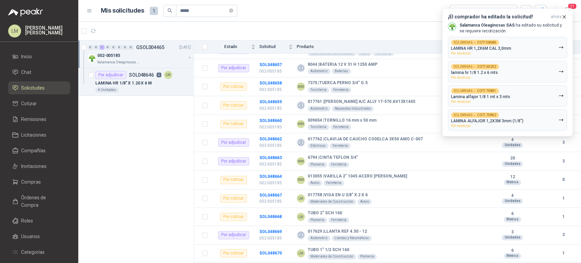
scroll to position [555, 0]
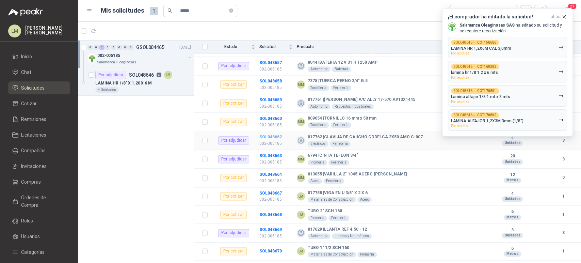
click at [261, 134] on b "SOL048662" at bounding box center [270, 136] width 22 height 5
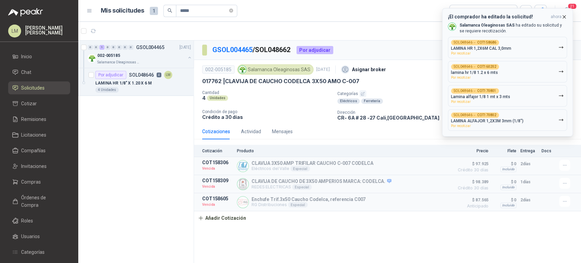
click at [563, 16] on icon "button" at bounding box center [564, 17] width 6 height 6
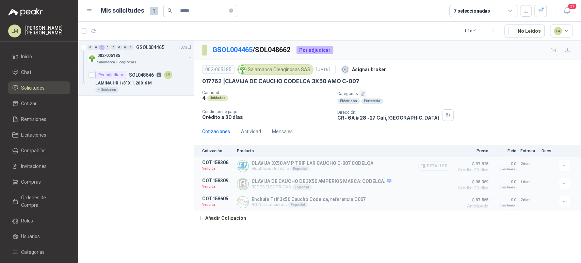
click at [443, 168] on button "Detalles" at bounding box center [434, 165] width 32 height 9
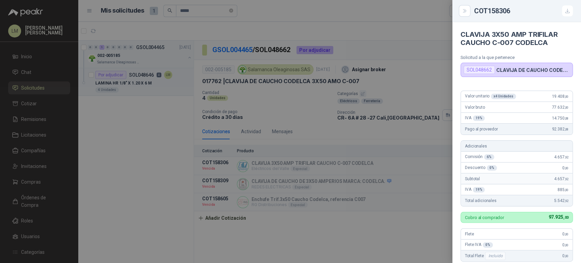
scroll to position [144, 0]
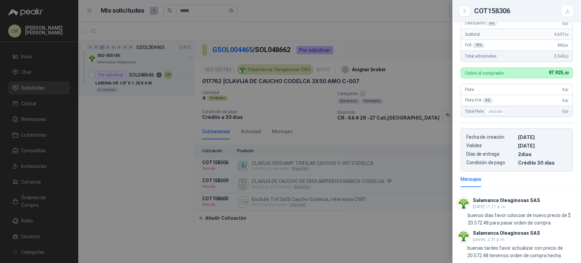
click at [322, 141] on div at bounding box center [290, 131] width 581 height 263
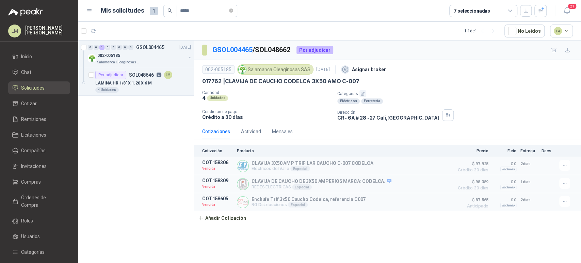
click at [292, 237] on div "GSOL004465 / SOL048662 Por adjudicar 002-005185 Salamanca Oleaginosas SAS 14 ju…" at bounding box center [387, 152] width 387 height 225
click at [142, 55] on div "002-005185" at bounding box center [141, 55] width 88 height 8
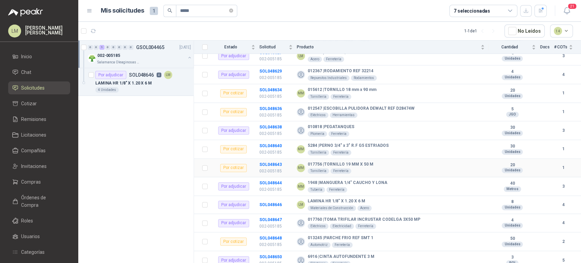
scroll to position [232, 0]
click at [271, 202] on b "SOL048646" at bounding box center [270, 204] width 22 height 5
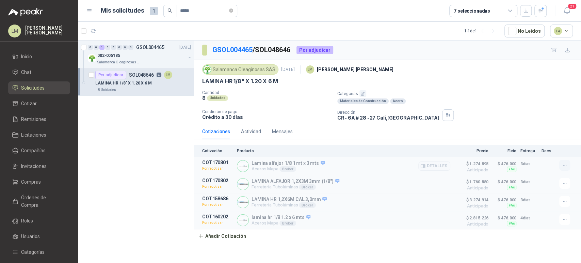
click at [565, 165] on icon "button" at bounding box center [565, 165] width 6 height 6
click at [536, 137] on button "Re-cotizar" at bounding box center [551, 137] width 54 height 11
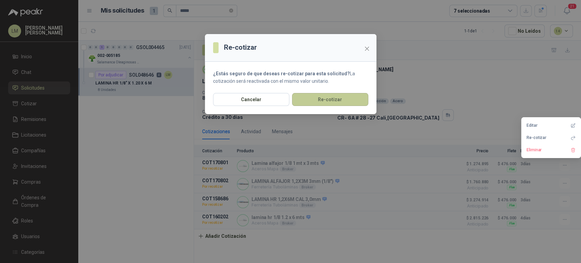
click at [338, 101] on button "Re-cotizar" at bounding box center [330, 99] width 76 height 13
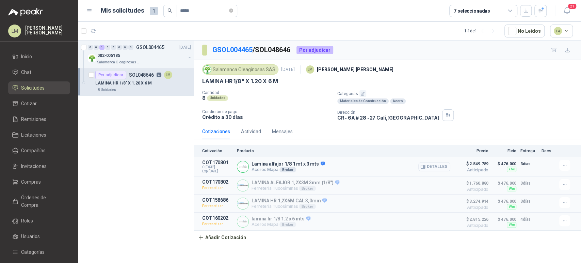
click at [433, 162] on button "Detalles" at bounding box center [434, 166] width 32 height 9
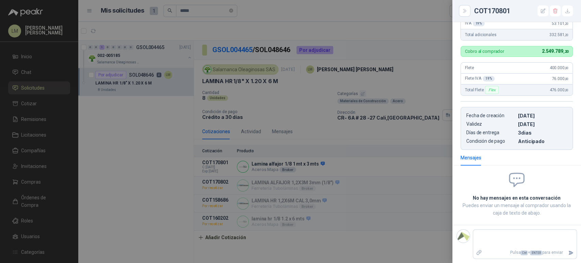
scroll to position [46, 0]
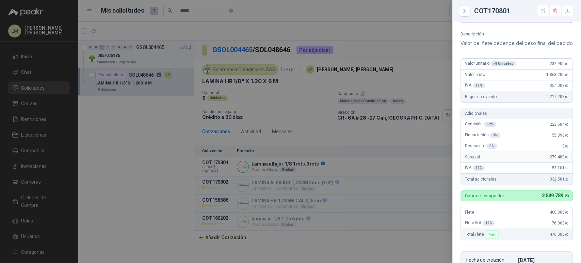
click at [392, 133] on div at bounding box center [290, 131] width 581 height 263
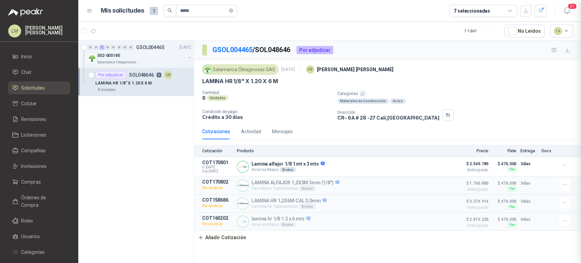
scroll to position [198, 0]
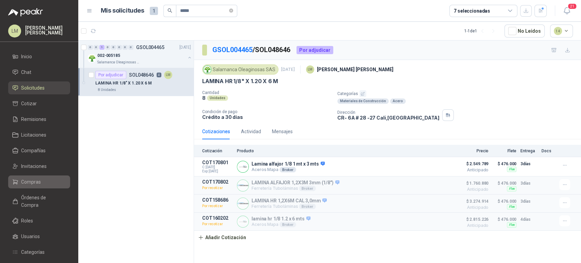
click at [27, 187] on link "Compras" at bounding box center [39, 181] width 62 height 13
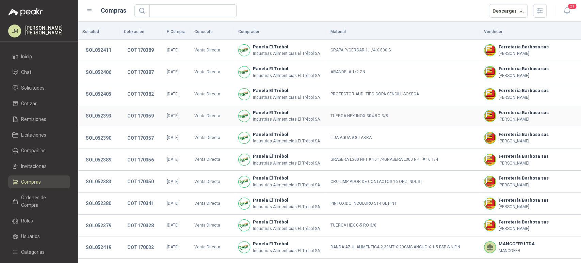
scroll to position [127, 0]
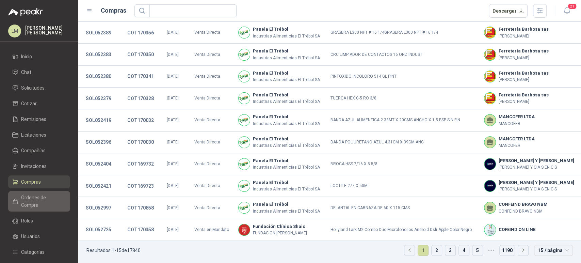
click at [52, 197] on span "Órdenes de Compra" at bounding box center [42, 201] width 43 height 15
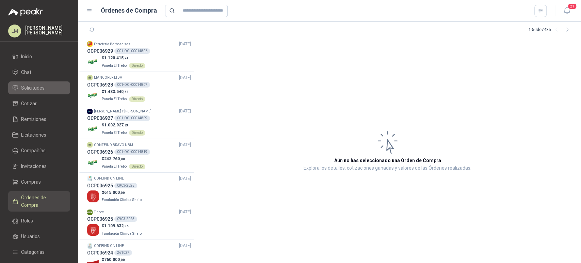
click at [31, 89] on span "Solicitudes" at bounding box center [32, 87] width 23 height 7
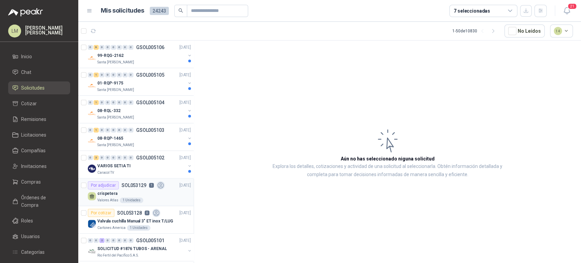
click at [116, 191] on div "crispetera" at bounding box center [144, 193] width 94 height 8
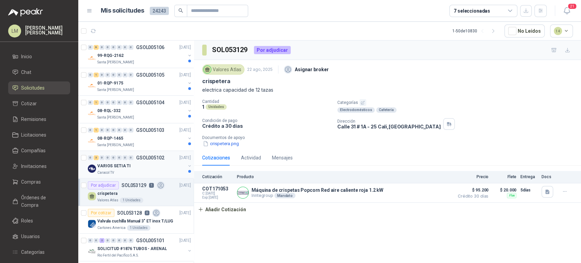
click at [142, 162] on div "VARIOS SETIA TI" at bounding box center [141, 166] width 88 height 8
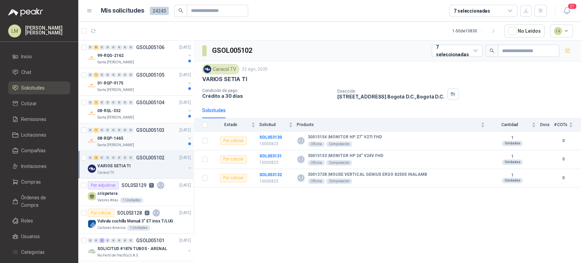
click at [152, 134] on div "08-RQP-1465" at bounding box center [141, 138] width 88 height 8
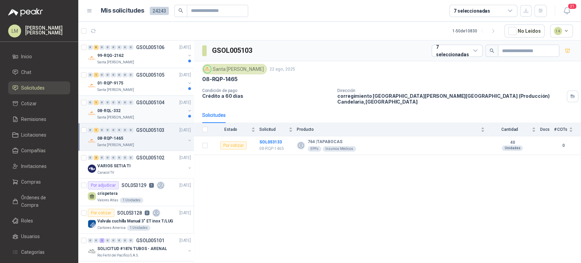
click at [147, 108] on div "08-RQL-332" at bounding box center [141, 111] width 88 height 8
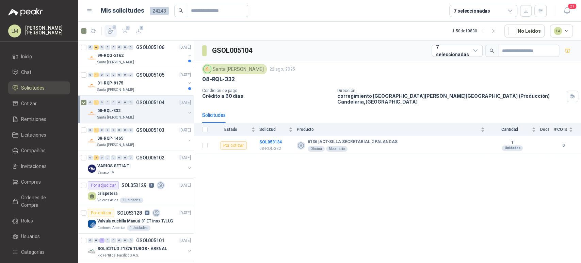
click at [111, 28] on icon "button" at bounding box center [110, 31] width 7 height 7
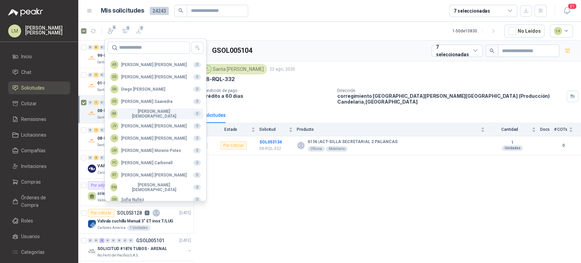
scroll to position [166, 0]
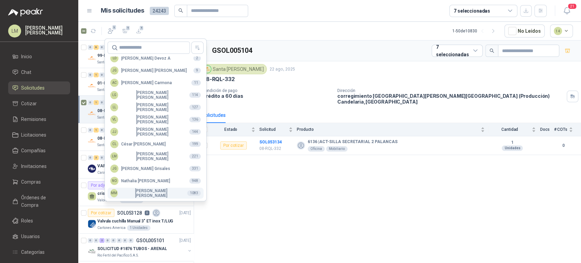
click at [129, 193] on div "MM Mauricio Martinez" at bounding box center [145, 193] width 71 height 10
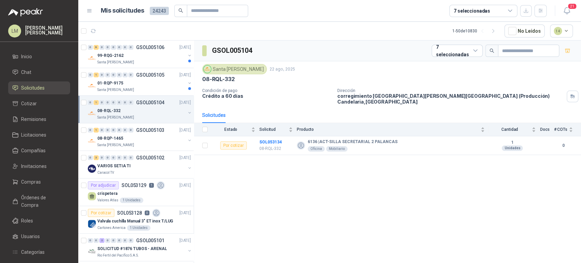
click at [138, 83] on div "01-RQP-9175" at bounding box center [141, 83] width 88 height 8
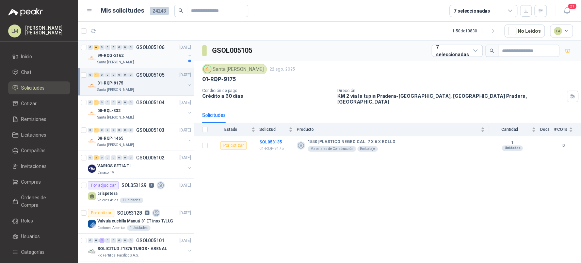
click at [142, 56] on div "99-RQG-2162" at bounding box center [141, 55] width 88 height 8
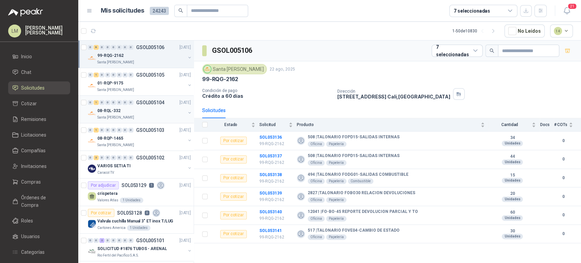
click at [119, 108] on p "08-RQL-332" at bounding box center [108, 111] width 23 height 6
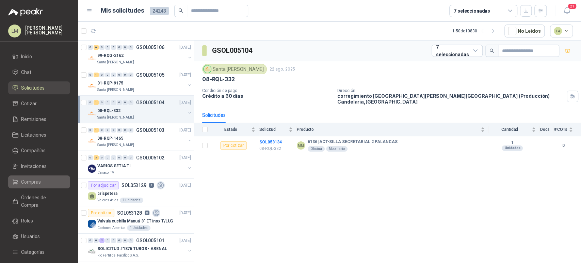
click at [26, 184] on span "Compras" at bounding box center [31, 181] width 20 height 7
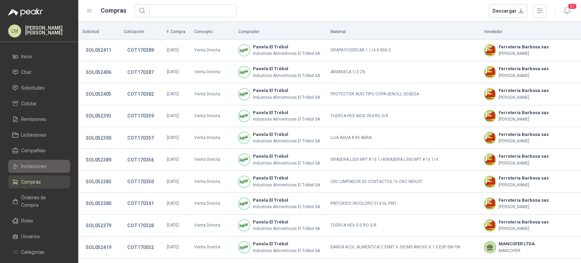
click at [37, 167] on span "Invitaciones" at bounding box center [34, 165] width 26 height 7
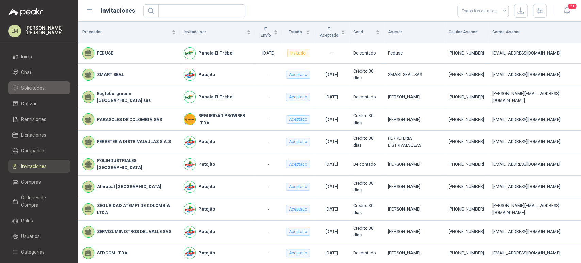
click at [31, 84] on link "Solicitudes" at bounding box center [39, 87] width 62 height 13
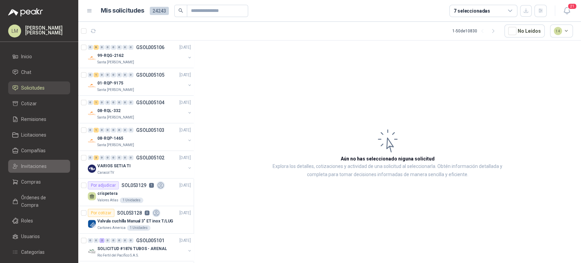
click at [35, 162] on span "Invitaciones" at bounding box center [34, 165] width 26 height 7
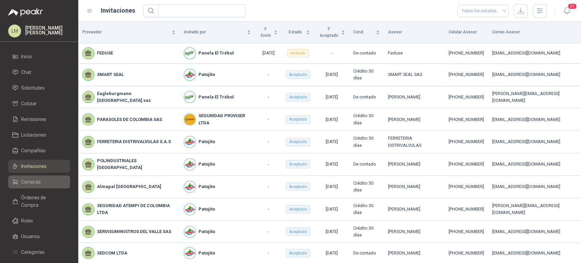
click at [36, 180] on span "Compras" at bounding box center [31, 181] width 20 height 7
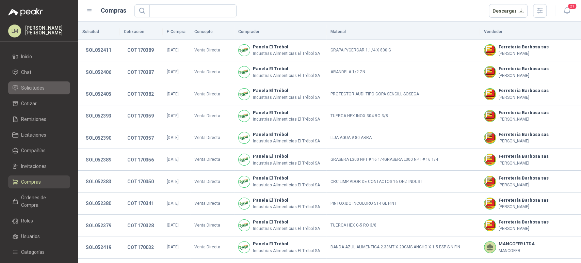
click at [35, 86] on span "Solicitudes" at bounding box center [32, 87] width 23 height 7
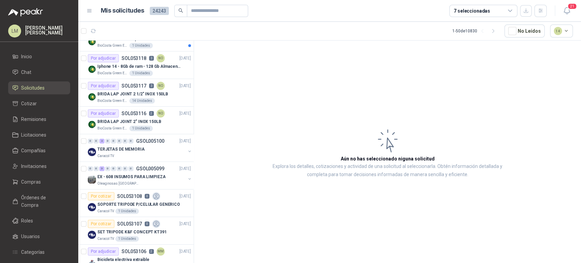
scroll to position [318, 0]
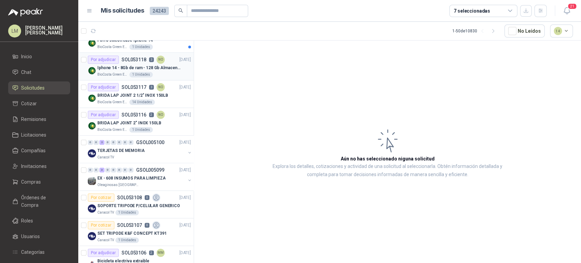
click at [124, 68] on p "Iphone 14 - 8Gb de ram - 128 Gb Almacenamiento" at bounding box center [139, 68] width 85 height 6
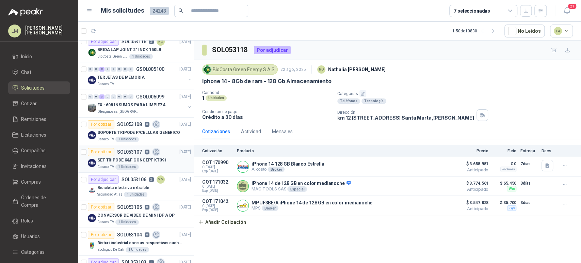
scroll to position [392, 0]
click at [430, 205] on button "Detalles" at bounding box center [434, 205] width 32 height 9
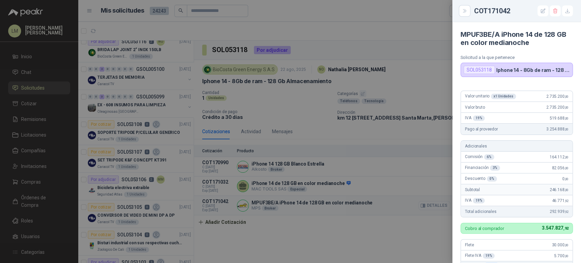
scroll to position [173, 0]
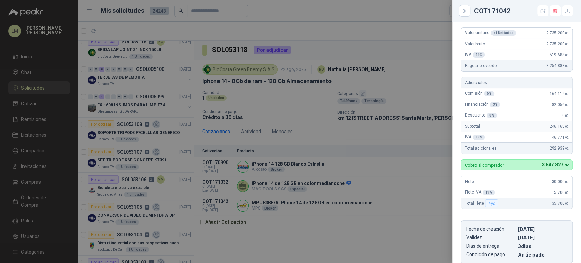
click at [388, 191] on div at bounding box center [290, 131] width 581 height 263
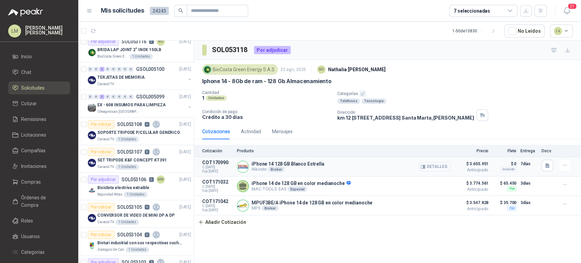
click at [436, 164] on button "Detalles" at bounding box center [434, 166] width 32 height 9
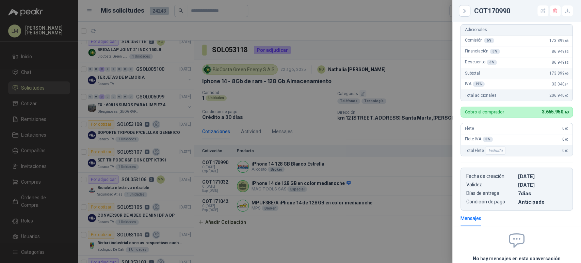
scroll to position [130, 0]
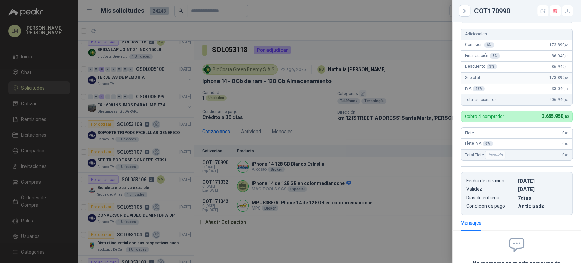
click at [401, 176] on div at bounding box center [290, 131] width 581 height 263
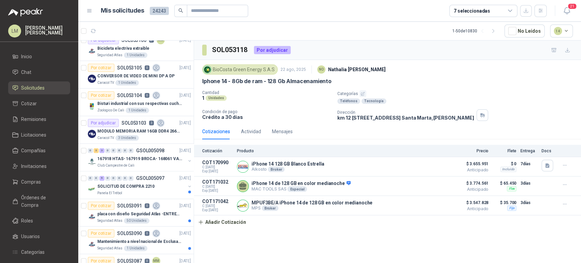
scroll to position [532, 0]
click at [149, 120] on p "3" at bounding box center [151, 121] width 5 height 5
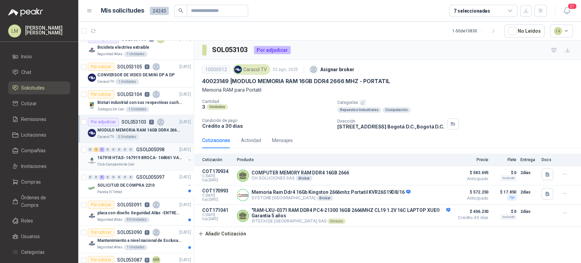
click at [140, 158] on p "167918 HTAS- 167919 BROCA- 168061 VALVULA" at bounding box center [139, 157] width 85 height 6
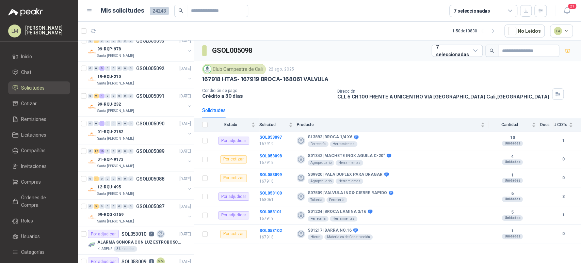
scroll to position [1115, 0]
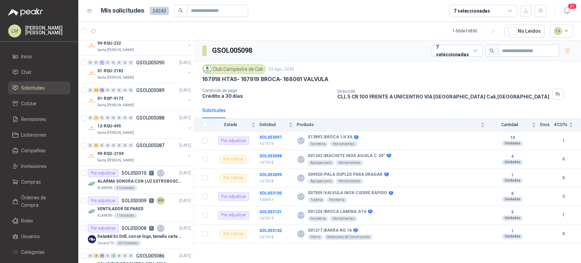
click at [471, 8] on div "7 seleccionadas" at bounding box center [472, 10] width 36 height 7
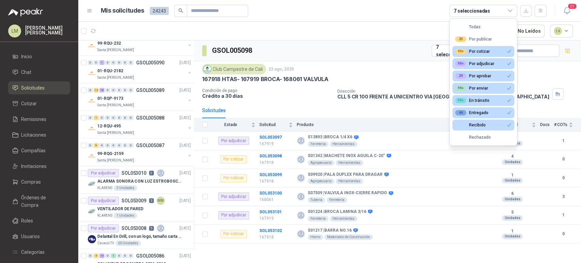
click at [334, 45] on div "GSOL005098 7 seleccionadas" at bounding box center [387, 50] width 387 height 21
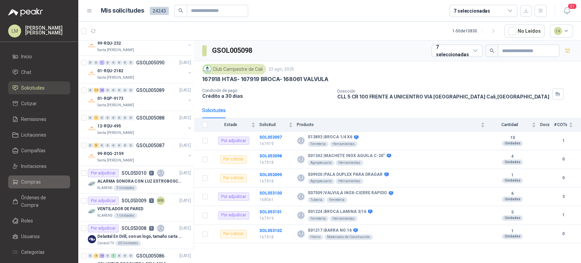
click at [26, 180] on span "Compras" at bounding box center [31, 181] width 20 height 7
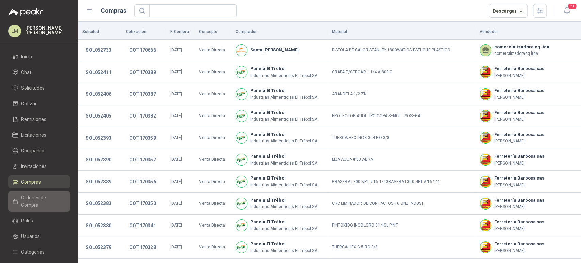
click at [41, 194] on span "Órdenes de Compra" at bounding box center [42, 201] width 43 height 15
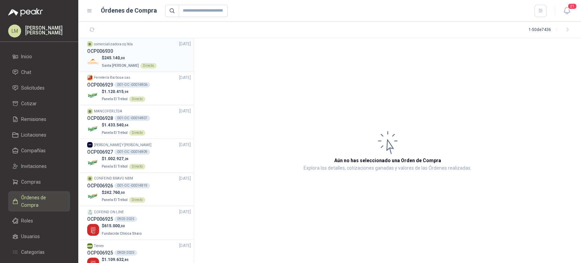
click at [136, 58] on p "$ 245.140 ,00" at bounding box center [129, 58] width 55 height 6
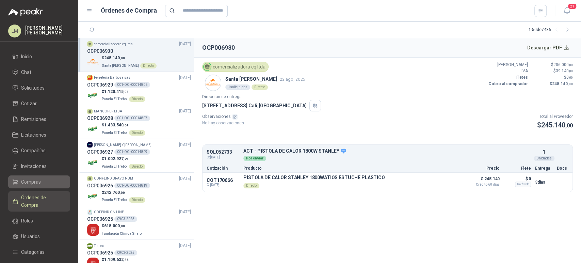
click at [30, 183] on span "Compras" at bounding box center [31, 181] width 20 height 7
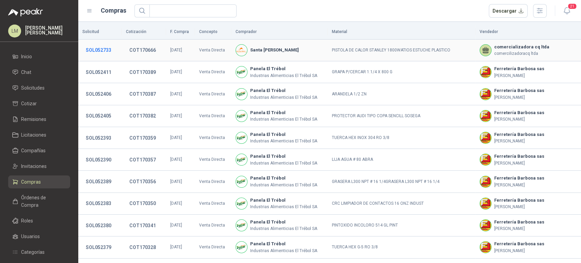
click at [101, 51] on button "SOL052733" at bounding box center [98, 50] width 32 height 12
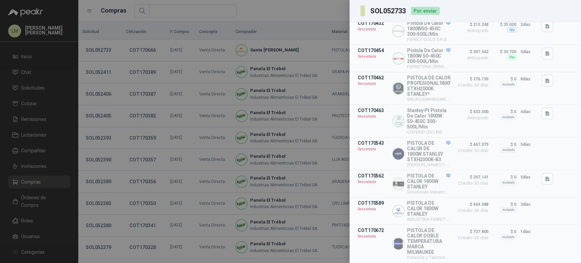
scroll to position [186, 0]
click at [188, 103] on div at bounding box center [290, 131] width 581 height 263
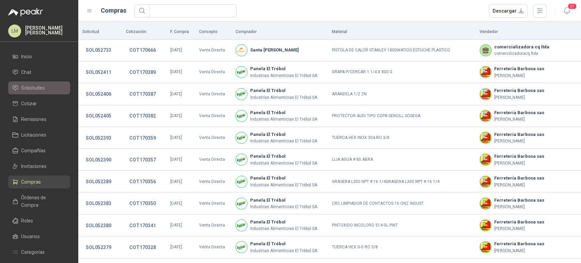
click at [24, 87] on span "Solicitudes" at bounding box center [32, 87] width 23 height 7
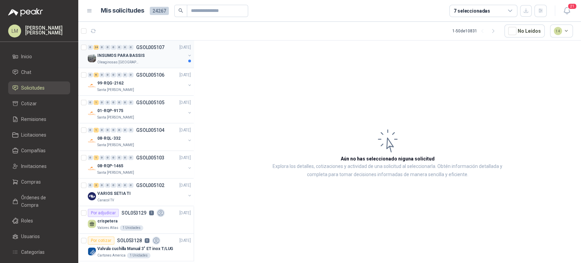
click at [129, 55] on p "INSUMOS PARA BASSIS" at bounding box center [120, 55] width 47 height 6
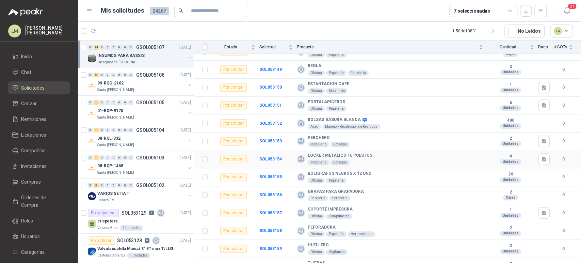
scroll to position [196, 0]
click at [542, 156] on button "button" at bounding box center [544, 159] width 12 height 12
click at [519, 142] on button "LOCKER.jpeg" at bounding box center [522, 142] width 35 height 7
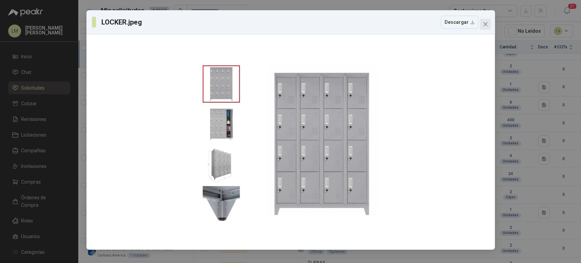
click at [486, 23] on icon "close" at bounding box center [485, 24] width 4 height 4
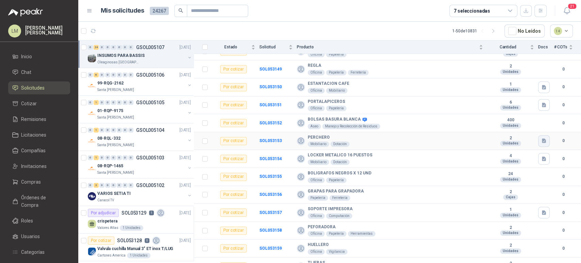
click at [541, 141] on icon "button" at bounding box center [544, 141] width 6 height 6
click at [520, 127] on button "PERCHERO.jpeg" at bounding box center [519, 124] width 40 height 7
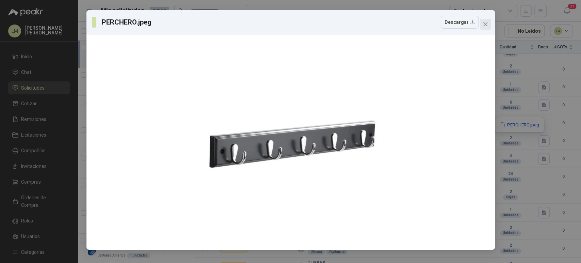
click at [484, 22] on icon "close" at bounding box center [484, 23] width 5 height 5
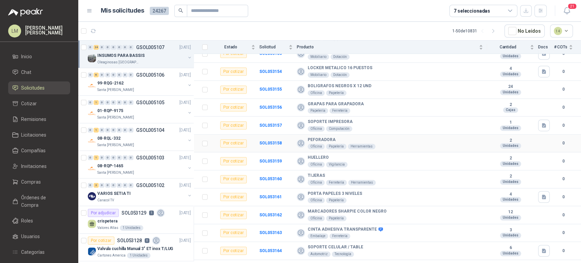
scroll to position [285, 0]
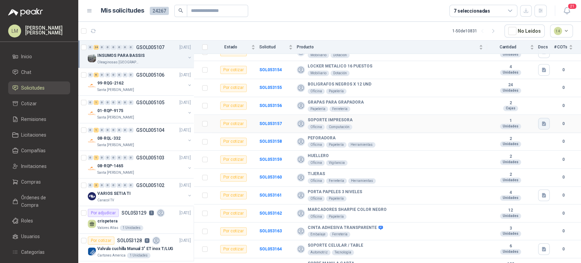
click at [542, 121] on icon "button" at bounding box center [544, 123] width 4 height 4
click at [518, 110] on button "SOPORTE IMPRESORA.jpeg" at bounding box center [507, 107] width 63 height 7
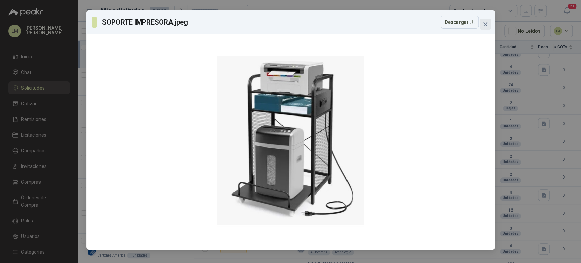
click at [486, 27] on icon "close" at bounding box center [484, 23] width 5 height 5
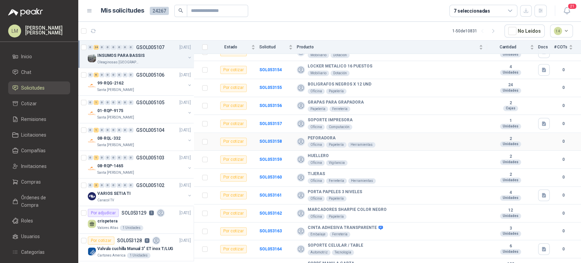
scroll to position [294, 0]
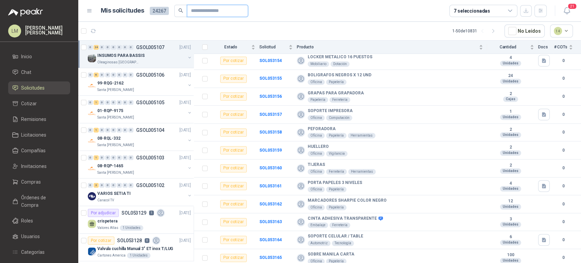
click at [200, 8] on input "text" at bounding box center [215, 11] width 48 height 12
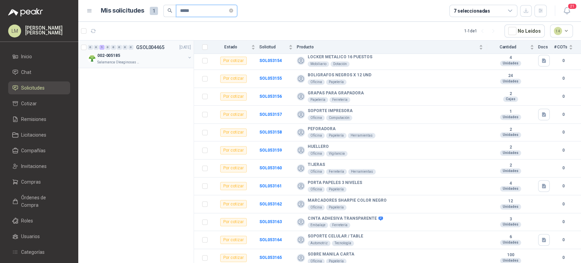
type input "*****"
click at [190, 58] on button "button" at bounding box center [189, 57] width 5 height 5
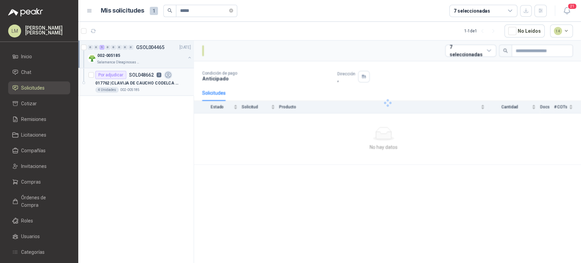
click at [147, 81] on p "017762 | CLAVIJA DE CAUCHO CODELCA 3X50 AMO C-007" at bounding box center [137, 83] width 85 height 6
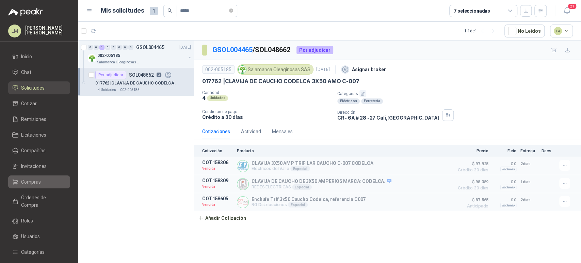
click at [40, 184] on span "Compras" at bounding box center [31, 181] width 20 height 7
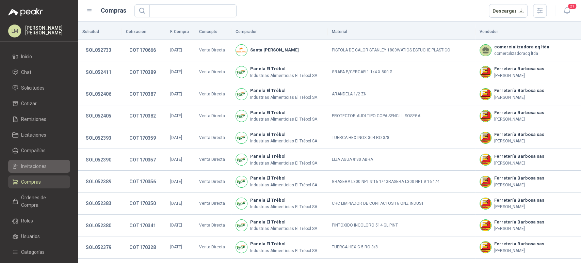
click at [39, 166] on span "Invitaciones" at bounding box center [34, 165] width 26 height 7
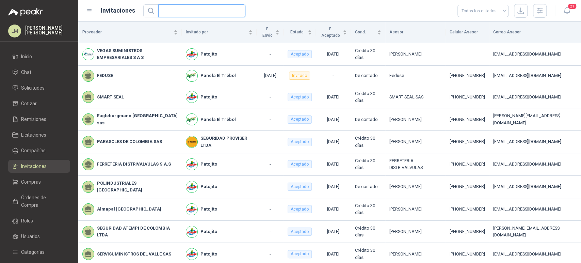
click at [172, 10] on input "text" at bounding box center [198, 11] width 73 height 12
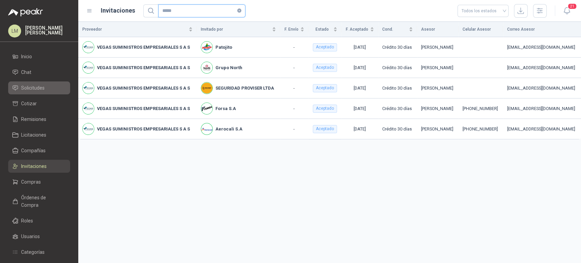
type input "*****"
click at [27, 86] on span "Solicitudes" at bounding box center [32, 87] width 23 height 7
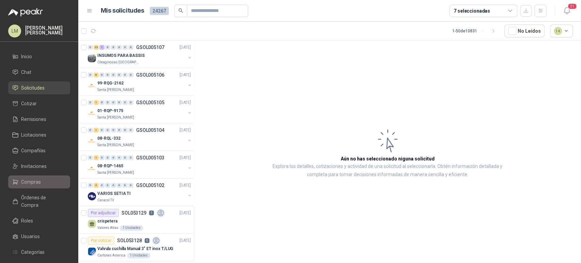
click at [32, 183] on span "Compras" at bounding box center [31, 181] width 20 height 7
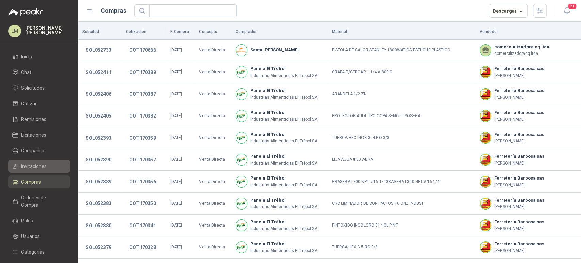
click at [41, 163] on span "Invitaciones" at bounding box center [34, 165] width 26 height 7
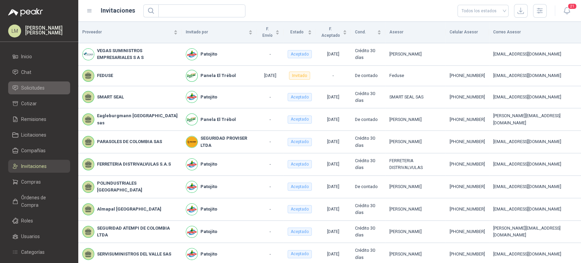
click at [38, 87] on span "Solicitudes" at bounding box center [32, 87] width 23 height 7
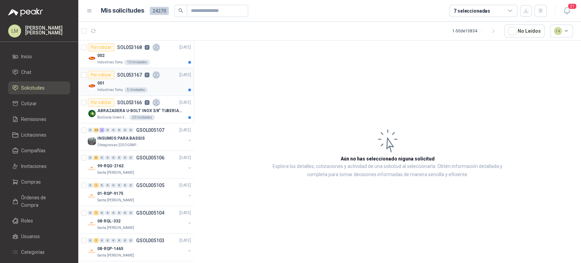
click at [162, 84] on div "001" at bounding box center [144, 83] width 94 height 8
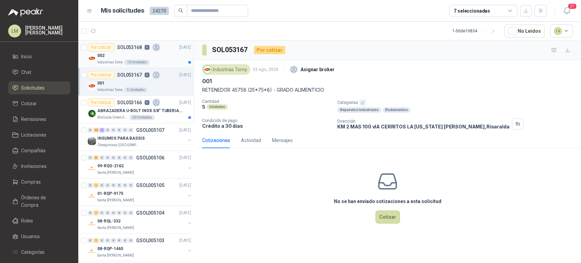
click at [127, 60] on div "Industrias Tomy 10 Unidades" at bounding box center [144, 62] width 94 height 5
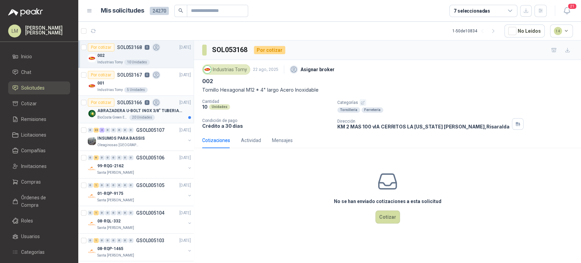
click at [121, 111] on p "ABRAZADERA U-BOLT INOX 3/8" TUBERIA 4"" at bounding box center [139, 111] width 85 height 6
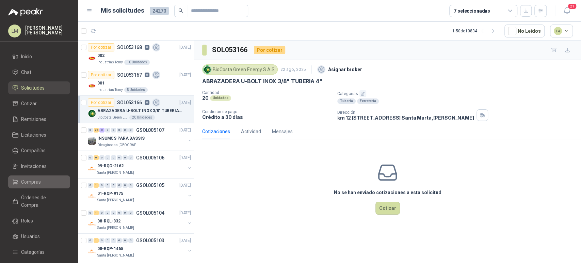
click at [31, 180] on span "Compras" at bounding box center [31, 181] width 20 height 7
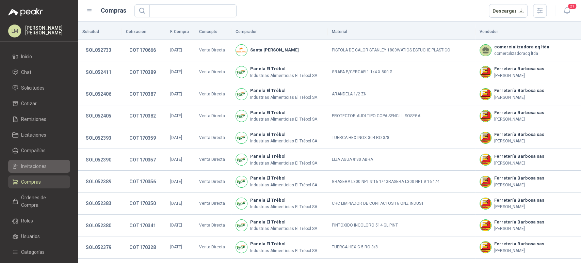
click at [33, 168] on span "Invitaciones" at bounding box center [34, 165] width 26 height 7
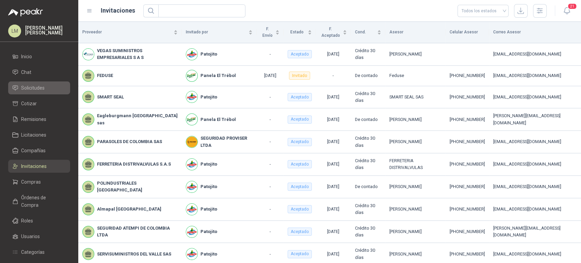
click at [36, 91] on span "Solicitudes" at bounding box center [32, 87] width 23 height 7
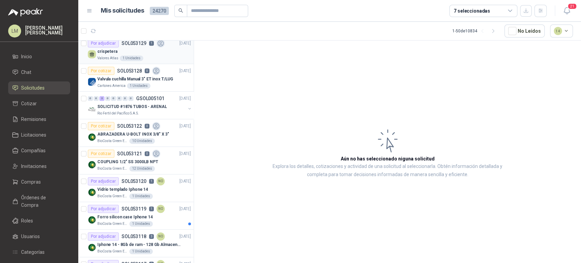
scroll to position [253, 0]
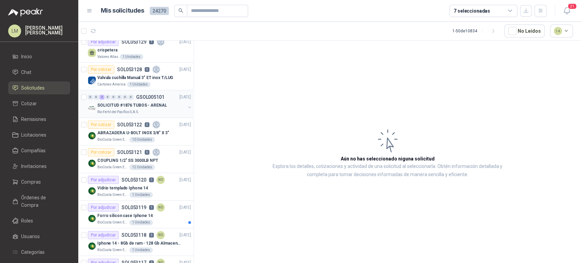
click at [139, 109] on div "Rio Fertil del Pacífico S.A.S." at bounding box center [141, 111] width 88 height 5
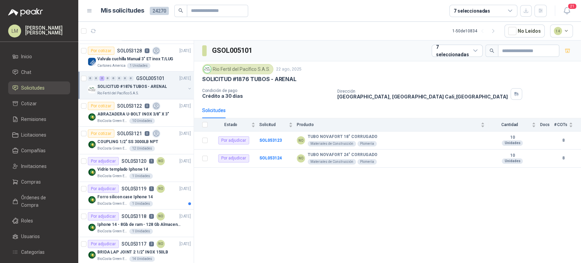
scroll to position [272, 0]
click at [281, 142] on td "SOL053123" at bounding box center [277, 140] width 37 height 18
click at [270, 138] on b "SOL053123" at bounding box center [270, 140] width 22 height 5
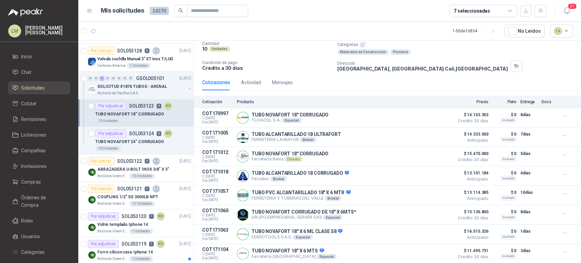
scroll to position [62, 0]
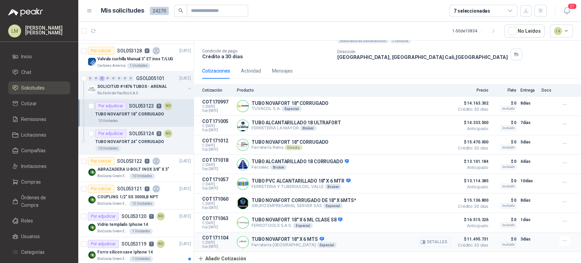
click at [422, 242] on button "Detalles" at bounding box center [434, 241] width 32 height 9
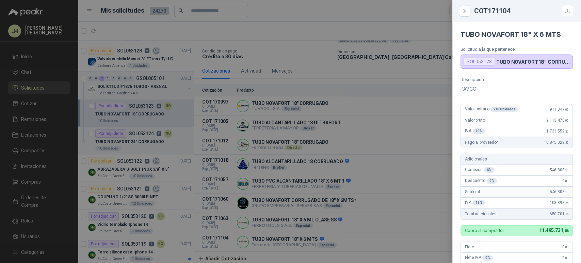
click at [409, 241] on div at bounding box center [290, 131] width 581 height 263
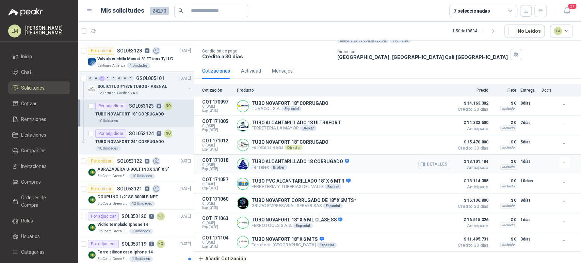
click at [433, 165] on button "Detalles" at bounding box center [434, 164] width 32 height 9
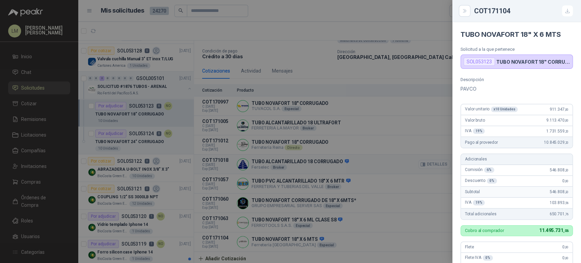
scroll to position [194, 0]
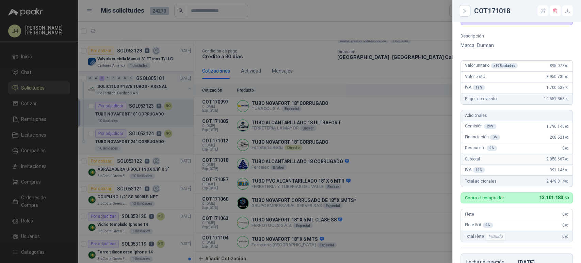
click at [397, 189] on div at bounding box center [290, 131] width 581 height 263
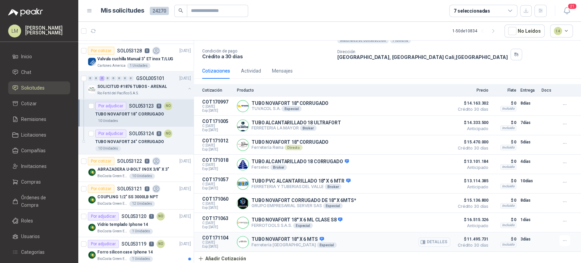
click at [425, 240] on button "Detalles" at bounding box center [434, 241] width 32 height 9
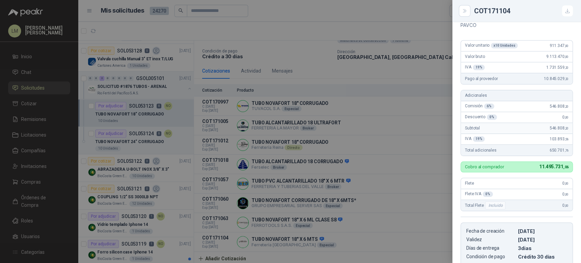
scroll to position [62, 0]
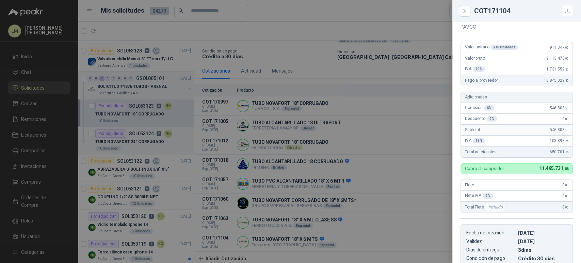
click at [372, 173] on div at bounding box center [290, 131] width 581 height 263
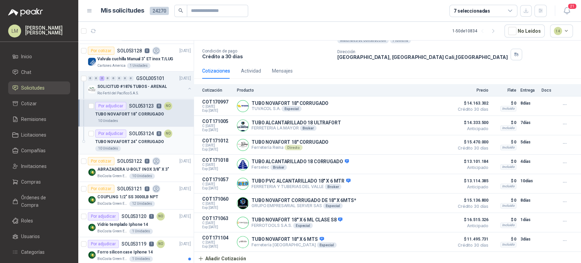
click at [137, 134] on p "SOL053124" at bounding box center [141, 133] width 25 height 5
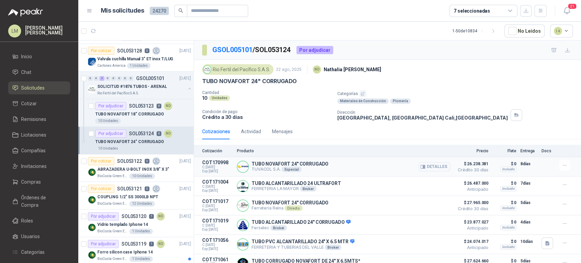
scroll to position [62, 0]
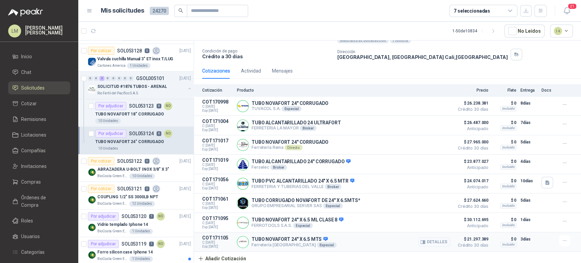
click at [423, 242] on icon "button" at bounding box center [424, 242] width 2 height 3
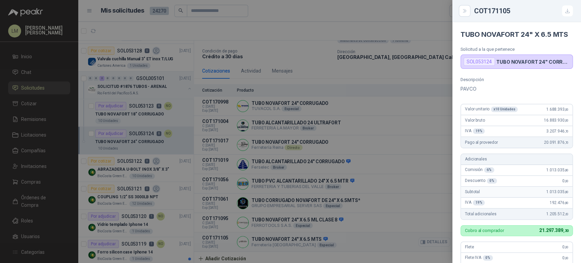
click at [420, 242] on div at bounding box center [290, 131] width 581 height 263
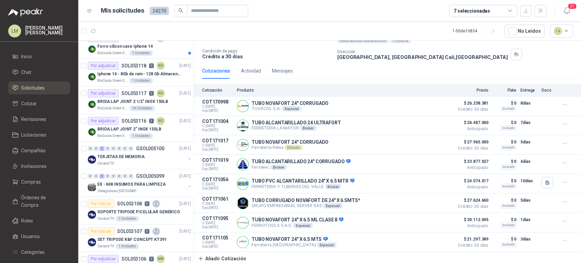
scroll to position [520, 0]
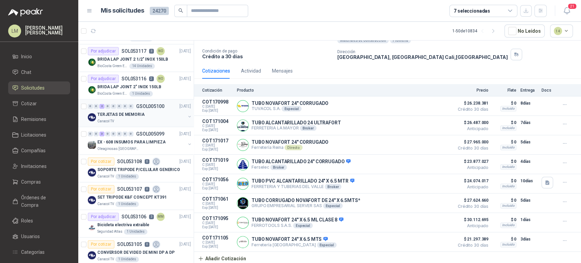
click at [132, 118] on div "Caracol TV" at bounding box center [141, 120] width 88 height 5
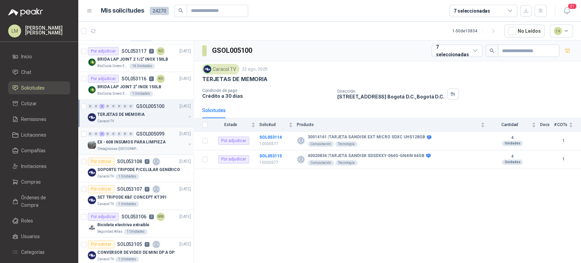
click at [133, 142] on p "EX - 608 INSUMOS PARA LIMPIEZA" at bounding box center [131, 142] width 68 height 6
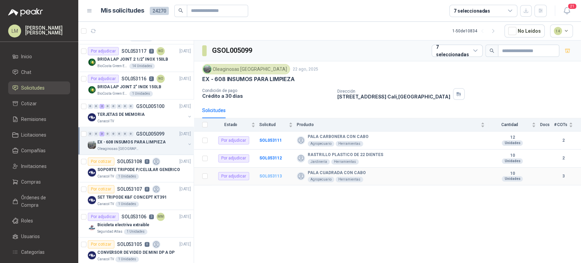
click at [267, 174] on b "SOL053113" at bounding box center [270, 176] width 22 height 5
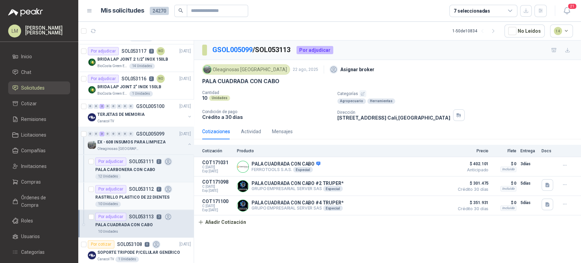
click at [129, 197] on p "RASTRILLO PLASTICO DE 22 DIENTES" at bounding box center [132, 197] width 74 height 6
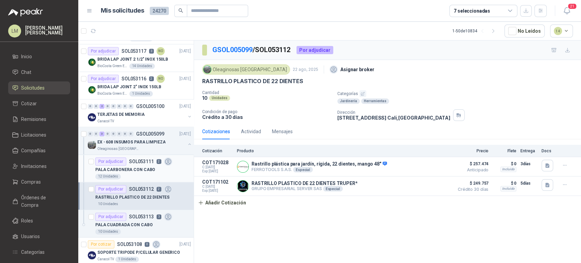
click at [132, 174] on div "12 Unidades" at bounding box center [143, 176] width 96 height 5
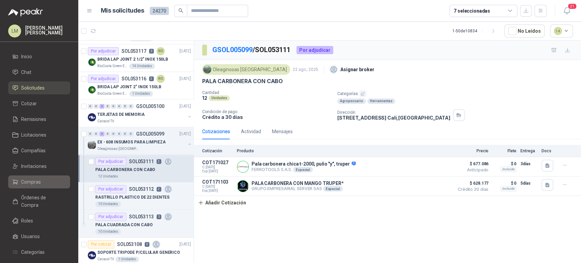
click at [38, 181] on span "Compras" at bounding box center [31, 181] width 20 height 7
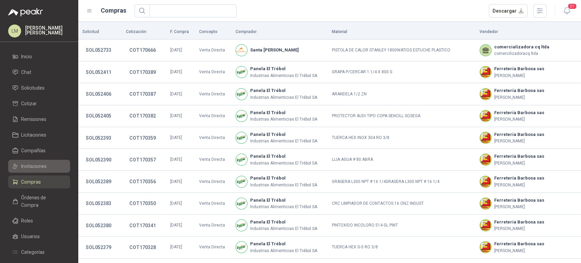
click at [34, 165] on span "Invitaciones" at bounding box center [34, 165] width 26 height 7
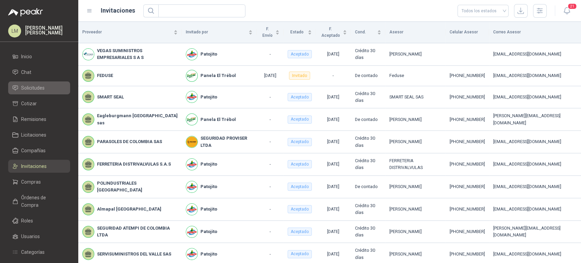
click at [38, 81] on link "Solicitudes" at bounding box center [39, 87] width 62 height 13
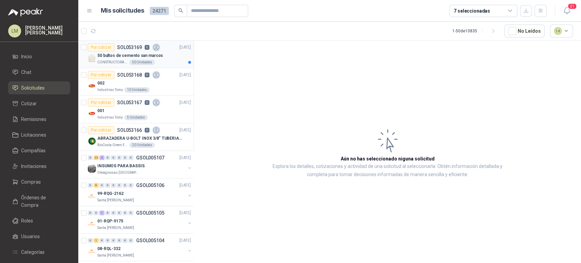
click at [131, 50] on div "Por cotizar SOL053169 0" at bounding box center [124, 47] width 72 height 8
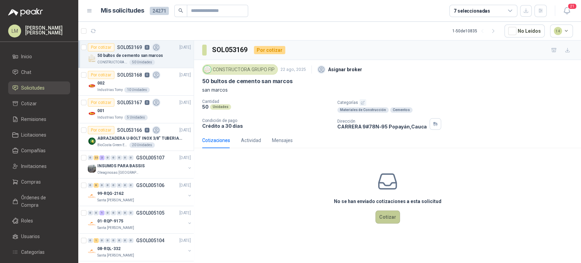
click at [386, 217] on button "Cotizar" at bounding box center [387, 216] width 24 height 13
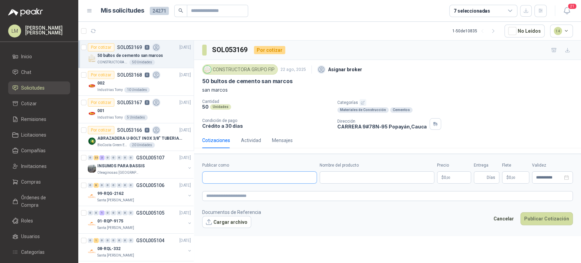
click at [263, 179] on input "Publicar como" at bounding box center [259, 177] width 114 height 12
type input "*********"
click at [242, 192] on p "COMERCIALIZADORA FERROESTACION SAS" at bounding box center [265, 192] width 95 height 4
type input "**********"
click at [343, 180] on input "Nombre del producto" at bounding box center [377, 177] width 115 height 12
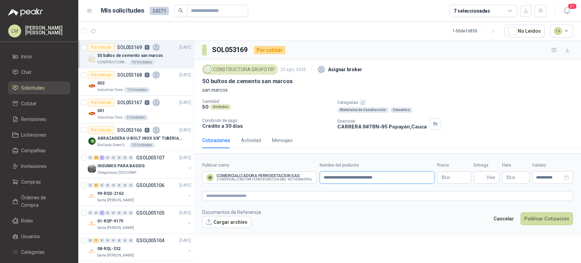
type input "**********"
click at [449, 175] on body "LM Luis Miguel Martinez Inicio Chat Solicitudes Cotizar Remisiones Licitaciones…" at bounding box center [290, 131] width 581 height 263
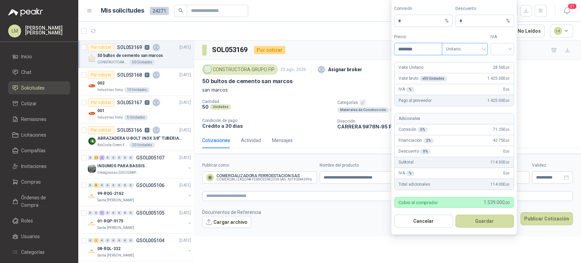
click at [457, 48] on span "Unitario" at bounding box center [465, 49] width 38 height 10
type input "********"
click at [463, 71] on div "Unitario con IVA" at bounding box center [464, 73] width 35 height 7
click at [505, 44] on input "search" at bounding box center [501, 48] width 15 height 10
click at [501, 62] on div "19%" at bounding box center [502, 63] width 13 height 7
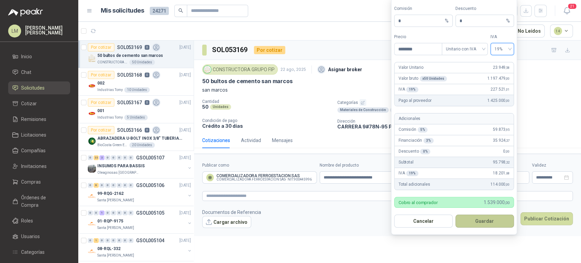
click at [476, 217] on button "Guardar" at bounding box center [484, 220] width 59 height 13
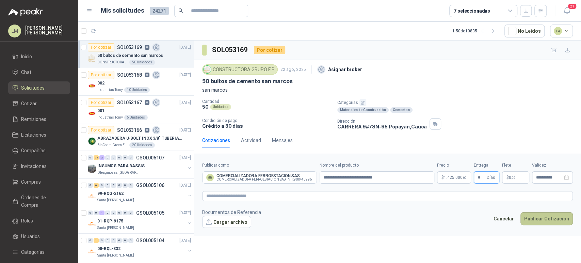
type input "*"
click at [544, 218] on button "Publicar Cotización" at bounding box center [546, 218] width 52 height 13
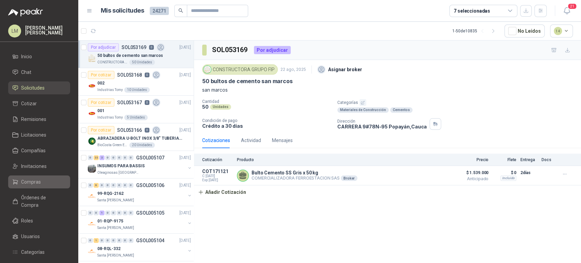
click at [27, 186] on link "Compras" at bounding box center [39, 181] width 62 height 13
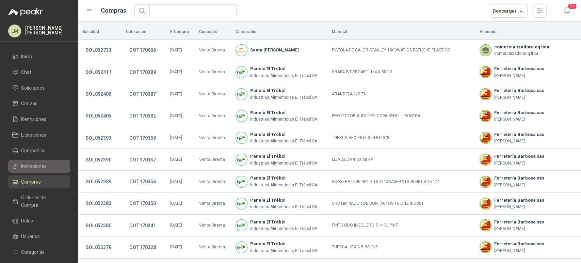
click at [39, 167] on span "Invitaciones" at bounding box center [34, 165] width 26 height 7
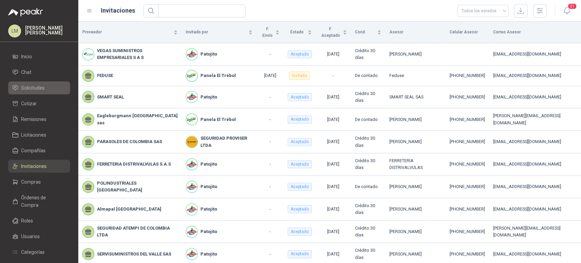
click at [31, 86] on span "Solicitudes" at bounding box center [32, 87] width 23 height 7
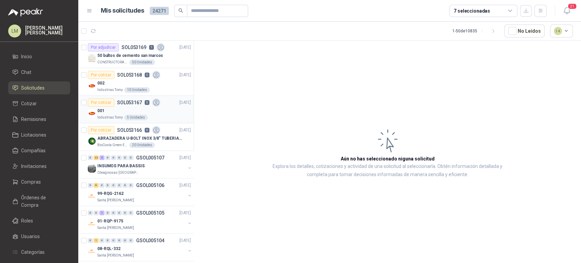
click at [140, 104] on p "SOL053167" at bounding box center [129, 102] width 25 height 5
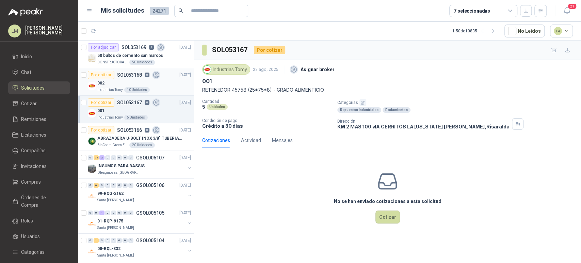
click at [141, 85] on div "002" at bounding box center [144, 83] width 94 height 8
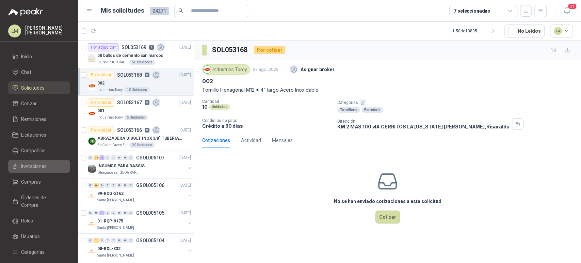
click at [33, 165] on span "Invitaciones" at bounding box center [34, 165] width 26 height 7
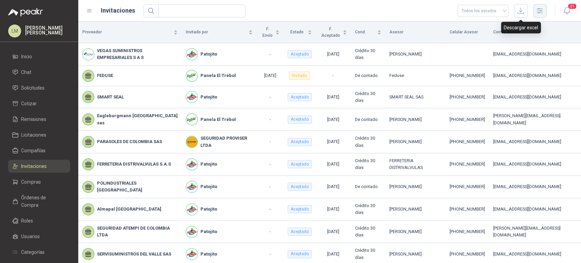
click at [542, 12] on icon "button" at bounding box center [540, 11] width 8 height 8
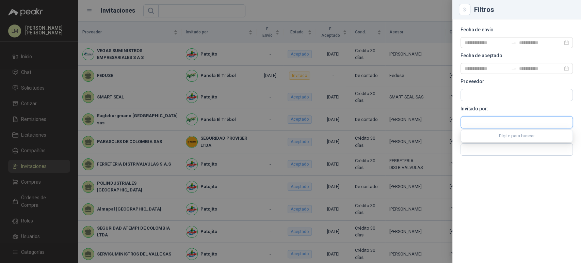
click at [472, 127] on input "text" at bounding box center [517, 122] width 112 height 12
type input "***"
click at [493, 136] on p "Industrias Tomy" at bounding box center [501, 136] width 51 height 4
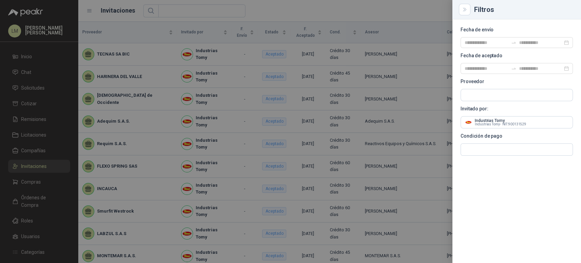
click at [297, 13] on div at bounding box center [290, 131] width 581 height 263
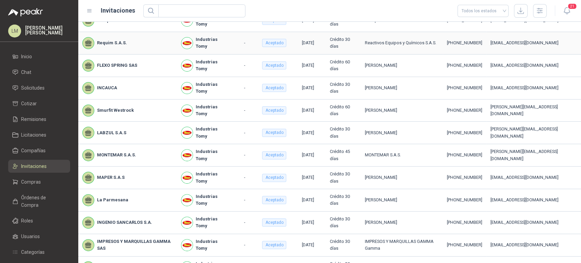
scroll to position [139, 0]
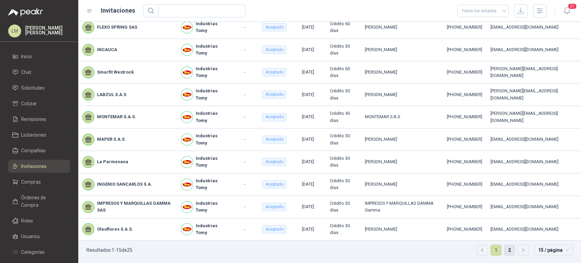
click at [504, 247] on link "2" at bounding box center [509, 250] width 10 height 10
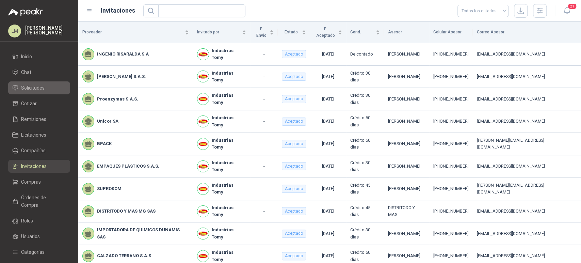
click at [33, 82] on link "Solicitudes" at bounding box center [39, 87] width 62 height 13
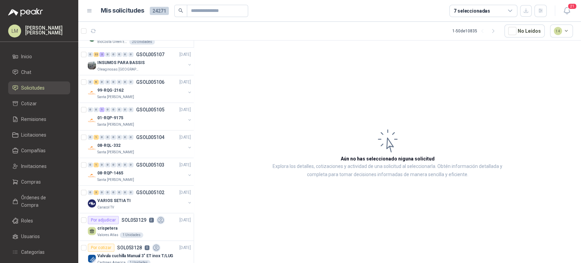
scroll to position [101, 0]
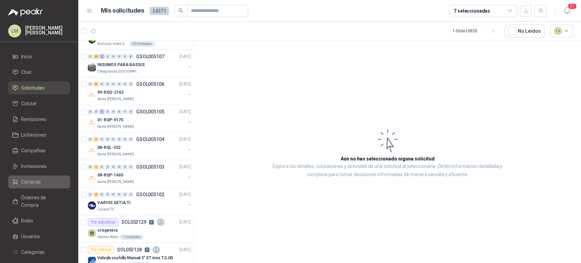
click at [30, 181] on span "Compras" at bounding box center [31, 181] width 20 height 7
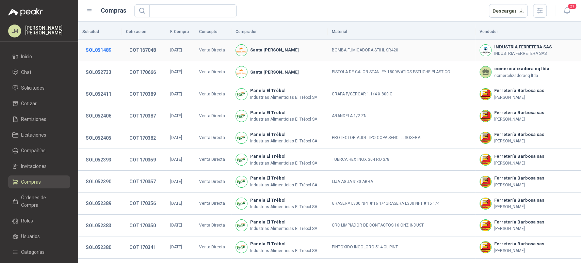
click at [102, 51] on button "SOL051489" at bounding box center [98, 50] width 32 height 12
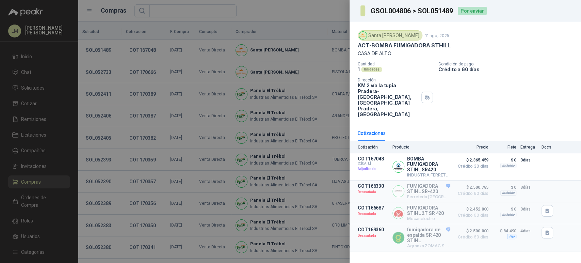
click at [191, 79] on div at bounding box center [290, 131] width 581 height 263
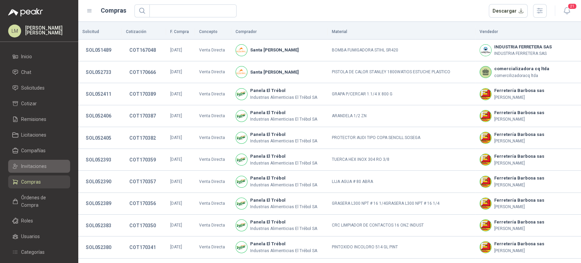
click at [38, 163] on span "Invitaciones" at bounding box center [34, 165] width 26 height 7
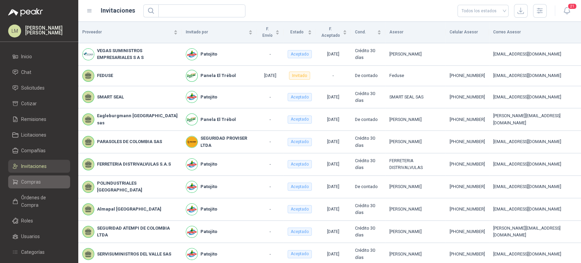
click at [32, 187] on link "Compras" at bounding box center [39, 181] width 62 height 13
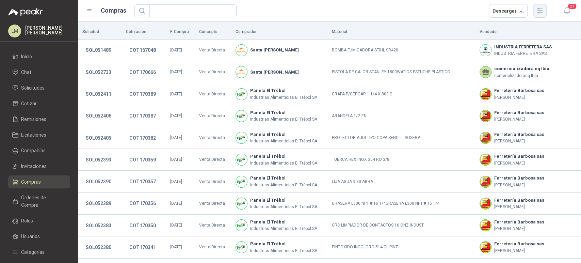
click at [540, 12] on icon "button" at bounding box center [540, 11] width 8 height 8
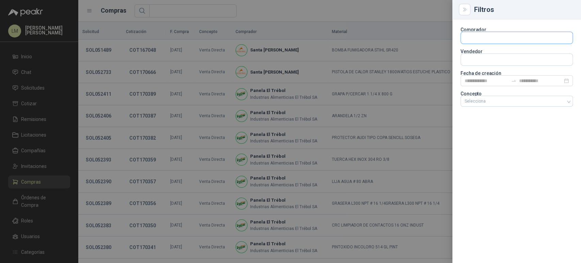
click at [475, 39] on input "text" at bounding box center [517, 38] width 112 height 12
click at [468, 66] on section "Comprador Vendedor Fecha de creación Concepto Selecciona" at bounding box center [516, 68] width 112 height 80
click at [467, 61] on input "text" at bounding box center [517, 60] width 112 height 12
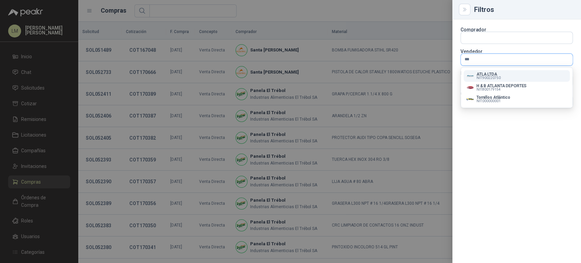
click at [481, 58] on input "***" at bounding box center [517, 60] width 112 height 12
type input "*"
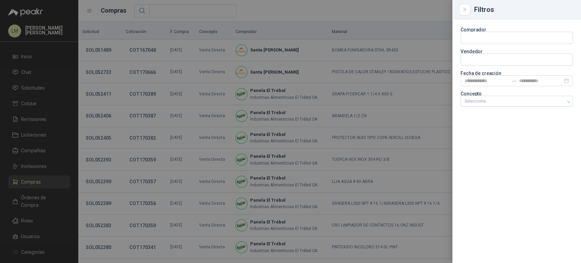
click at [466, 32] on div at bounding box center [516, 38] width 112 height 12
click at [468, 35] on input "text" at bounding box center [517, 38] width 112 height 12
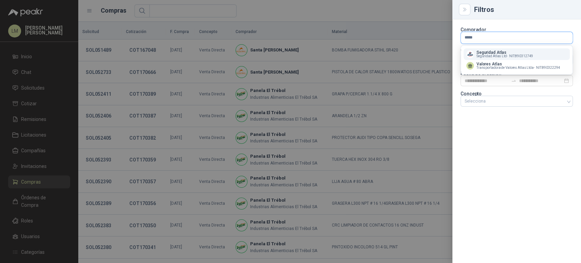
type input "*****"
click at [487, 73] on div "Seguridad Atlas Seguridad Atlas Ltd - NIT : 890312749 Valores Atlas Transportad…" at bounding box center [517, 60] width 112 height 29
click at [489, 68] on span "Transportadora de Valores Atlas Ltda -" at bounding box center [505, 67] width 58 height 3
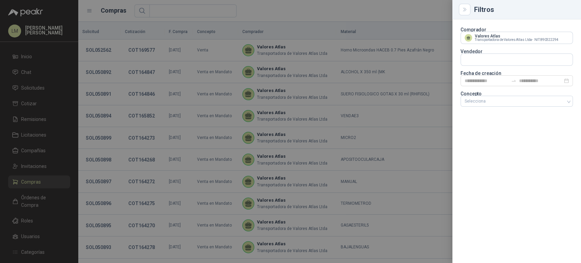
click at [336, 18] on div at bounding box center [290, 131] width 581 height 263
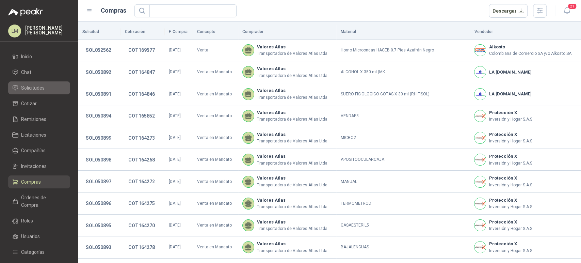
click at [35, 85] on span "Solicitudes" at bounding box center [32, 87] width 23 height 7
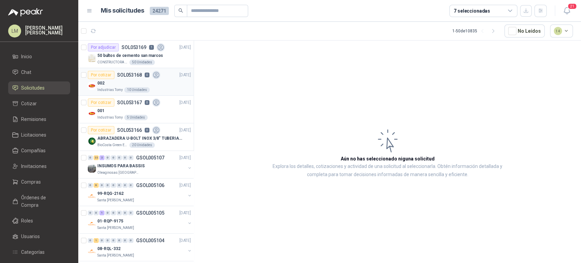
click at [129, 81] on div "002" at bounding box center [144, 83] width 94 height 8
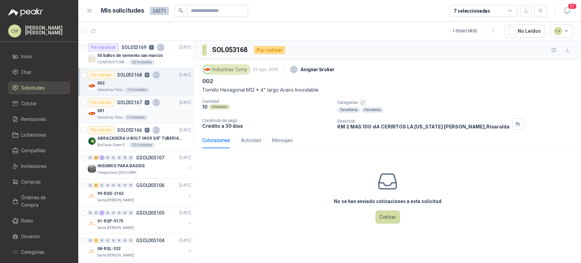
click at [128, 109] on div "001" at bounding box center [144, 111] width 94 height 8
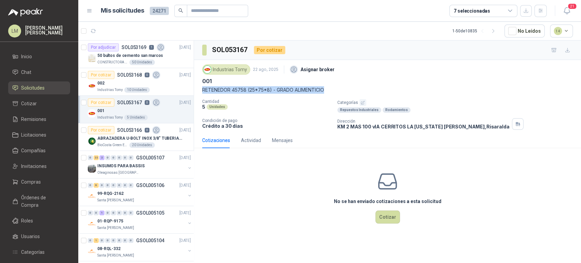
drag, startPoint x: 197, startPoint y: 89, endPoint x: 332, endPoint y: 88, distance: 135.4
click at [332, 88] on div "Industrias Tomy 22 ago, 2025 Asignar broker 001 RETENEDOR 45758 (25*75*8) - GRA…" at bounding box center [387, 96] width 387 height 72
click at [118, 87] on p "Industrias Tomy" at bounding box center [110, 89] width 26 height 5
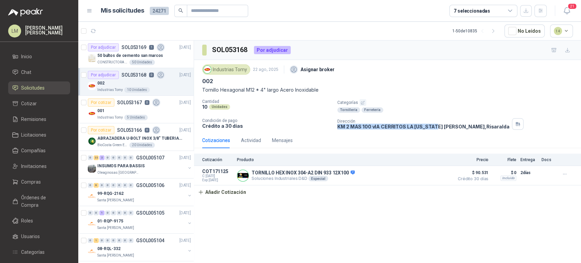
drag, startPoint x: 335, startPoint y: 127, endPoint x: 431, endPoint y: 125, distance: 95.6
click at [431, 125] on div "Cantidad 10 Unidades Categorías Tornillería Ferretería Condición de pago Crédit…" at bounding box center [387, 114] width 371 height 31
click at [41, 183] on li "Compras" at bounding box center [39, 181] width 54 height 7
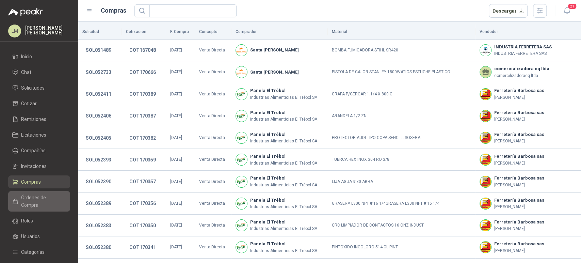
click at [36, 195] on span "Órdenes de Compra" at bounding box center [42, 201] width 43 height 15
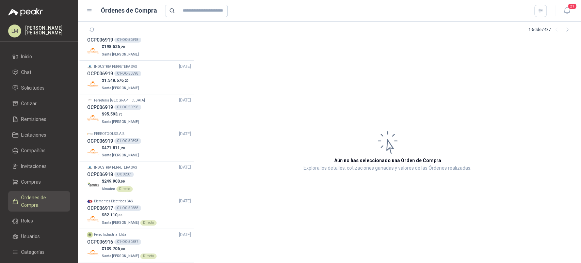
scroll to position [588, 0]
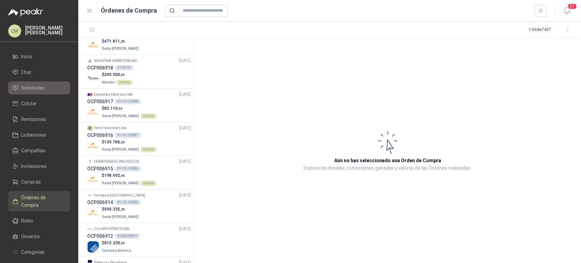
click at [39, 83] on link "Solicitudes" at bounding box center [39, 87] width 62 height 13
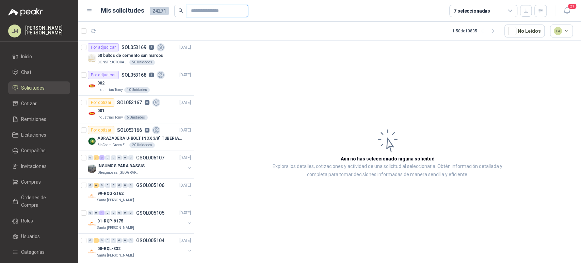
click at [207, 14] on input "text" at bounding box center [215, 11] width 48 height 12
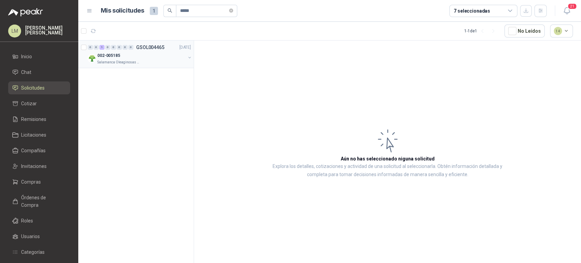
click at [190, 56] on button "button" at bounding box center [189, 57] width 5 height 5
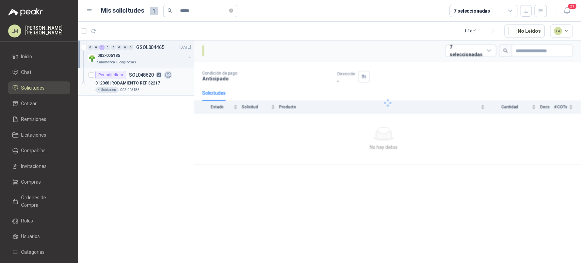
click at [146, 80] on p "012368 | RODAMIENTO REF 32217" at bounding box center [127, 83] width 65 height 6
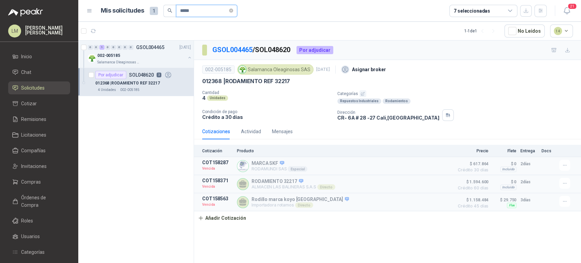
click at [199, 13] on input "*****" at bounding box center [204, 11] width 48 height 12
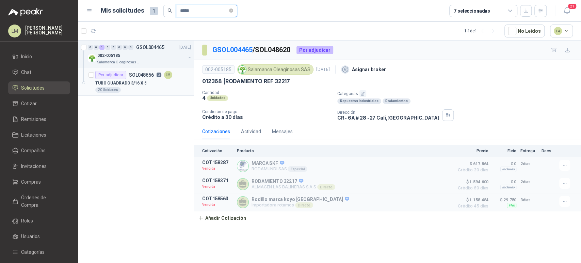
type input "*****"
click at [106, 80] on p "TUBO CUADRADO 3/16 X 6" at bounding box center [120, 83] width 51 height 6
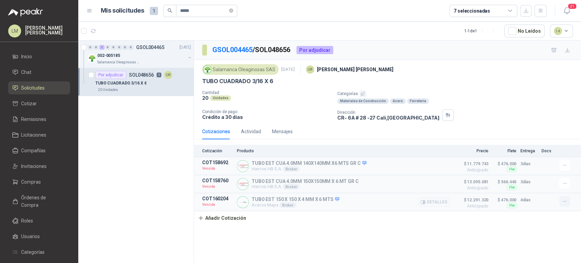
click at [564, 201] on icon "button" at bounding box center [564, 201] width 3 height 0
click at [437, 195] on article "COT160204 Vencida TUBO EST 150 X 150 X 4 MM X 6 MTS Aceros Mapa Broker Detalles…" at bounding box center [387, 202] width 387 height 18
click at [435, 200] on button "Detalles" at bounding box center [434, 201] width 32 height 9
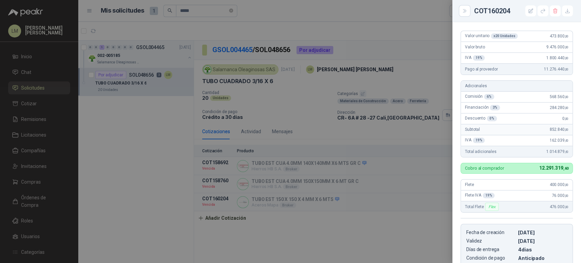
scroll to position [82, 0]
click at [401, 200] on div at bounding box center [290, 131] width 581 height 263
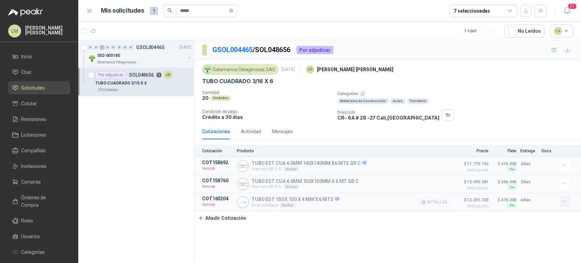
click at [562, 198] on button "button" at bounding box center [564, 201] width 11 height 11
click at [538, 177] on button "Re-cotizar" at bounding box center [551, 174] width 54 height 11
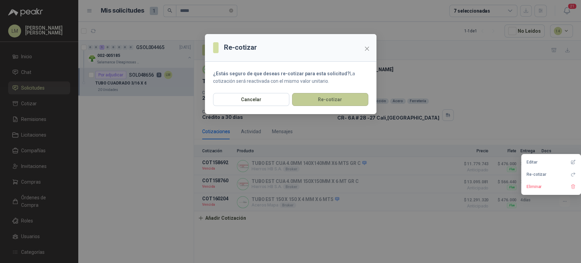
click at [337, 95] on button "Re-cotizar" at bounding box center [330, 99] width 76 height 13
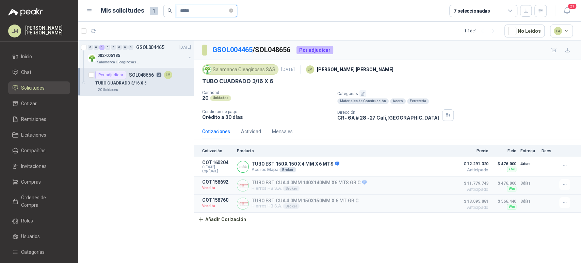
click at [199, 13] on input "*****" at bounding box center [204, 11] width 48 height 12
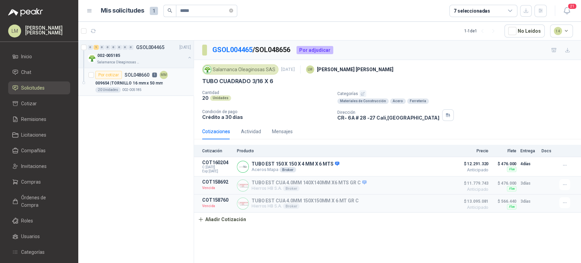
click at [130, 77] on p "SOL048660" at bounding box center [137, 74] width 25 height 5
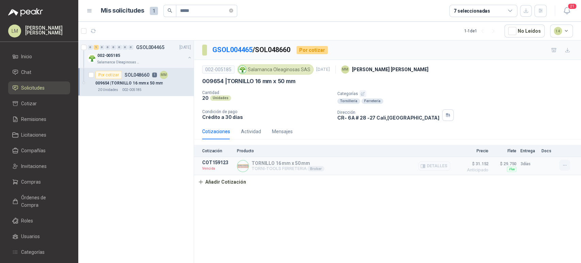
click at [565, 165] on icon "button" at bounding box center [565, 165] width 6 height 6
click at [532, 136] on button "Re-cotizar" at bounding box center [551, 137] width 54 height 11
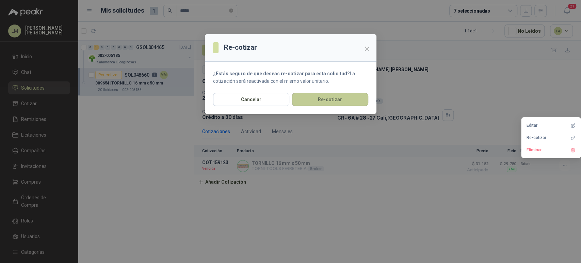
click at [354, 97] on button "Re-cotizar" at bounding box center [330, 99] width 76 height 13
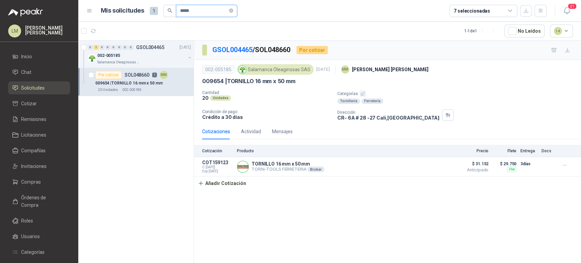
click at [198, 12] on input "*****" at bounding box center [204, 11] width 48 height 12
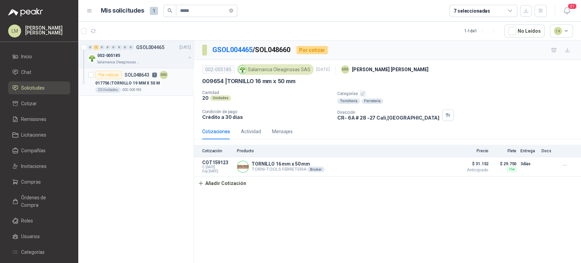
click at [137, 83] on p "017756 | TORNILLO 19 MM X 50 M" at bounding box center [127, 83] width 65 height 6
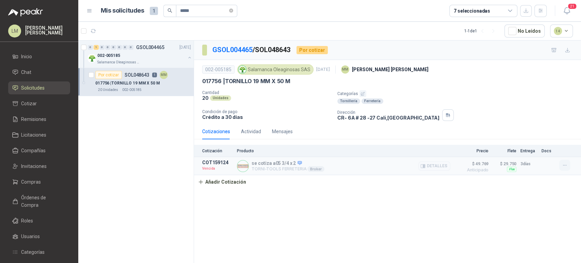
click at [562, 165] on icon "button" at bounding box center [565, 165] width 6 height 6
click at [538, 138] on button "Re-cotizar" at bounding box center [551, 137] width 54 height 11
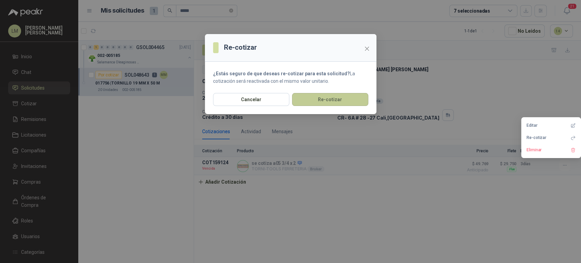
click at [307, 105] on button "Re-cotizar" at bounding box center [330, 99] width 76 height 13
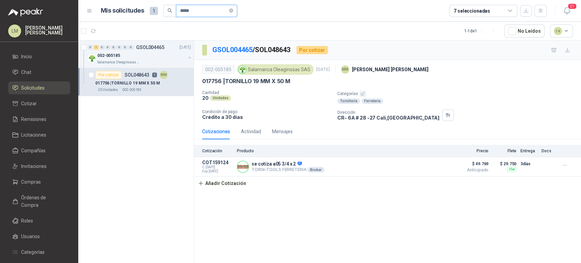
click at [196, 12] on input "*****" at bounding box center [204, 11] width 48 height 12
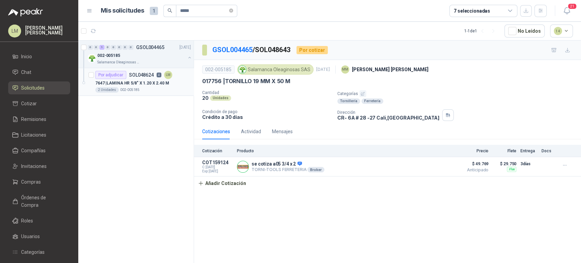
click at [138, 84] on p "7647 | LAMINA HR 5/8" X 1.20 X 2.40 M" at bounding box center [132, 83] width 74 height 6
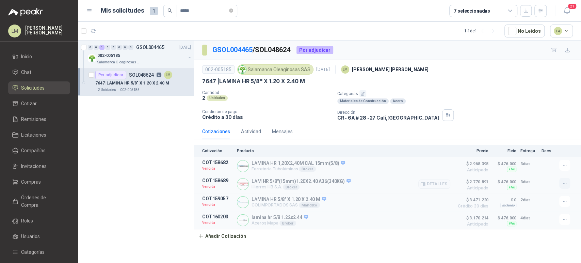
click at [563, 180] on icon "button" at bounding box center [565, 183] width 6 height 6
click at [528, 154] on button "Re-cotizar" at bounding box center [551, 155] width 54 height 11
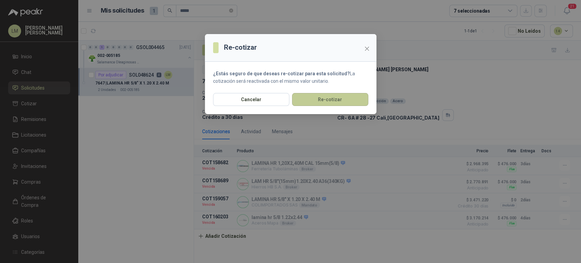
click at [326, 103] on button "Re-cotizar" at bounding box center [330, 99] width 76 height 13
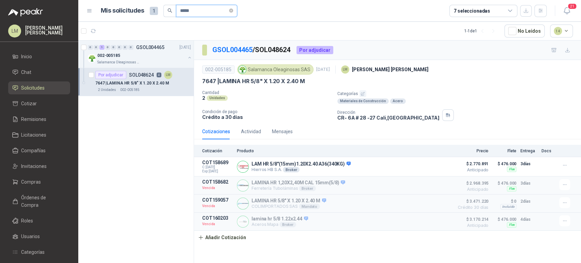
click at [206, 11] on input "*****" at bounding box center [204, 11] width 48 height 12
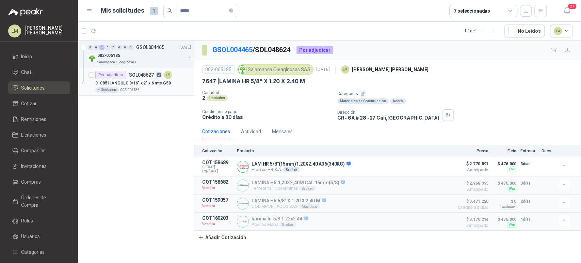
click at [122, 81] on p "010851 | ANGULO 3/16" x 2" x 6 mts G50" at bounding box center [133, 83] width 76 height 6
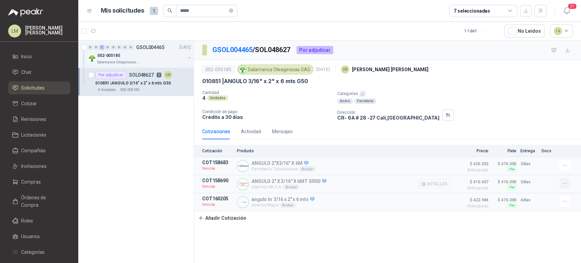
click at [563, 183] on icon "button" at bounding box center [564, 183] width 3 height 0
click at [535, 157] on button "Re-cotizar" at bounding box center [551, 155] width 54 height 11
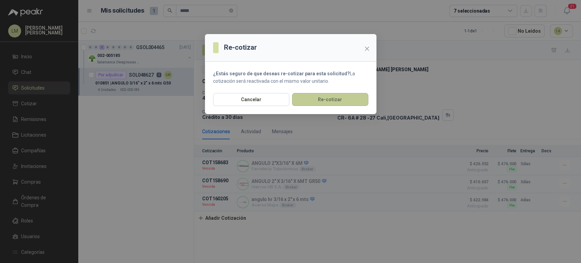
click at [322, 98] on button "Re-cotizar" at bounding box center [330, 99] width 76 height 13
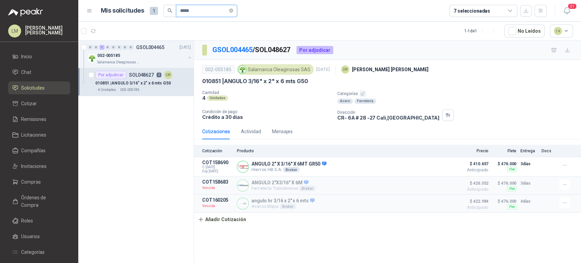
click at [196, 11] on input "*****" at bounding box center [204, 11] width 48 height 12
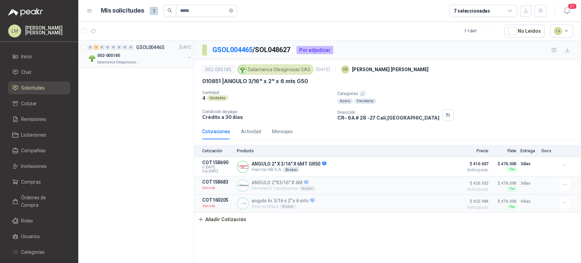
click at [188, 57] on button "button" at bounding box center [189, 57] width 5 height 5
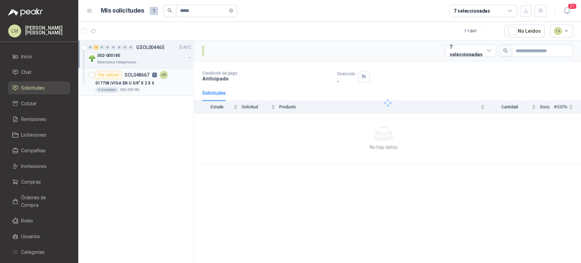
click at [150, 73] on div "Por cotizar SOL048667 1 LM" at bounding box center [131, 75] width 72 height 8
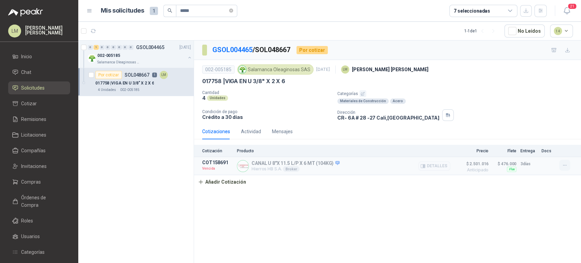
click at [560, 165] on button "button" at bounding box center [564, 165] width 11 height 11
click at [530, 138] on button "Re-cotizar" at bounding box center [551, 137] width 54 height 11
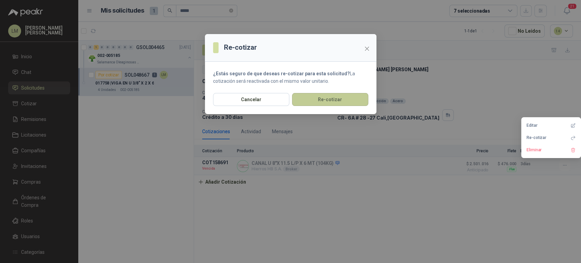
click at [325, 96] on button "Re-cotizar" at bounding box center [330, 99] width 76 height 13
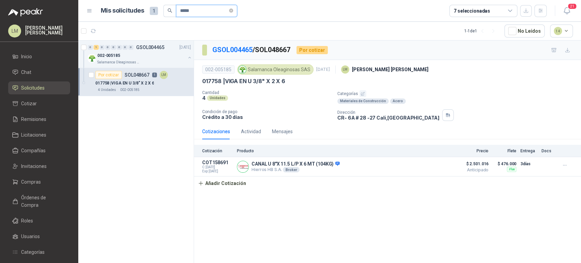
click at [195, 13] on input "*****" at bounding box center [204, 11] width 48 height 12
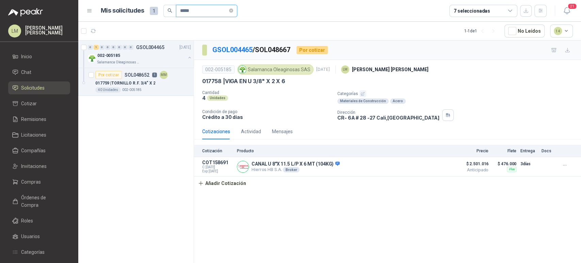
type input "*****"
click at [145, 83] on p "017759 | TORNILLO R.F. 3/4" X 2" at bounding box center [125, 83] width 60 height 6
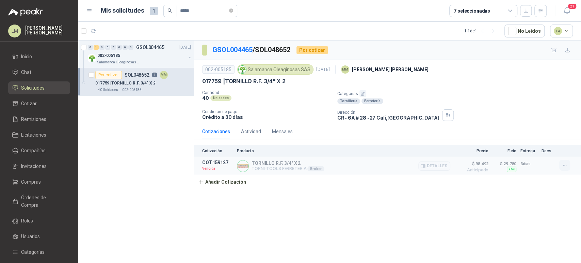
click at [561, 164] on button "button" at bounding box center [564, 165] width 11 height 11
click at [535, 138] on button "Re-cotizar" at bounding box center [551, 137] width 54 height 11
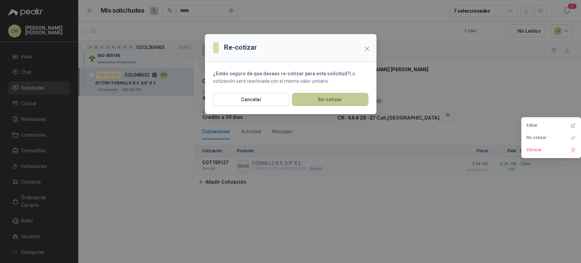
click at [342, 98] on button "Re-cotizar" at bounding box center [330, 99] width 76 height 13
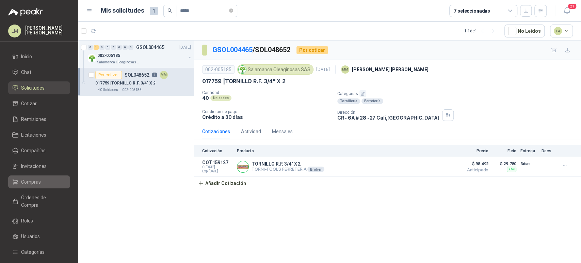
click at [22, 183] on span "Compras" at bounding box center [31, 181] width 20 height 7
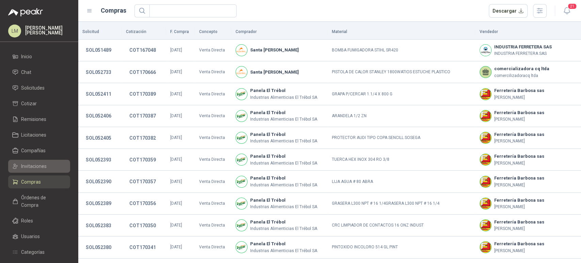
click at [35, 168] on span "Invitaciones" at bounding box center [34, 165] width 26 height 7
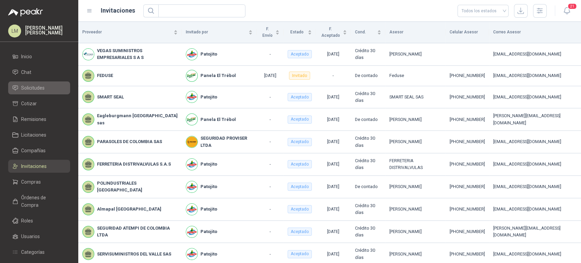
click at [34, 88] on span "Solicitudes" at bounding box center [32, 87] width 23 height 7
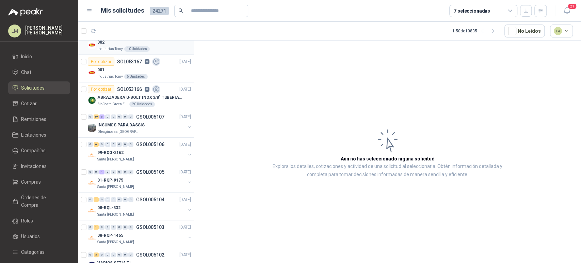
scroll to position [38, 0]
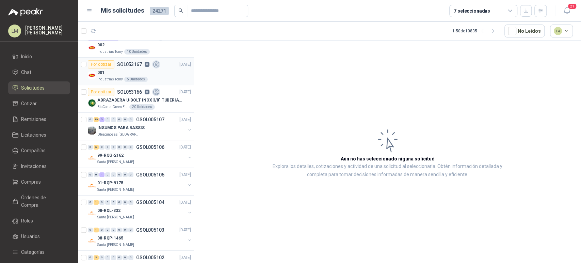
click at [132, 62] on p "SOL053167" at bounding box center [129, 64] width 25 height 5
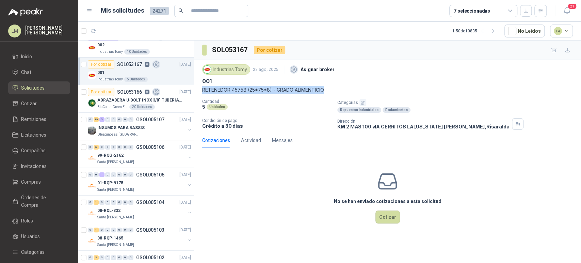
drag, startPoint x: 201, startPoint y: 89, endPoint x: 328, endPoint y: 85, distance: 126.6
click at [328, 85] on div "Industrias Tomy 22 ago, 2025 Asignar broker 001 RETENEDOR 45758 (25*75*8) - GRA…" at bounding box center [387, 96] width 387 height 72
copy p "RETENEDOR 45758 (25*75*8) - GRADO ALIMENTICIO"
click at [210, 11] on input "text" at bounding box center [215, 11] width 48 height 12
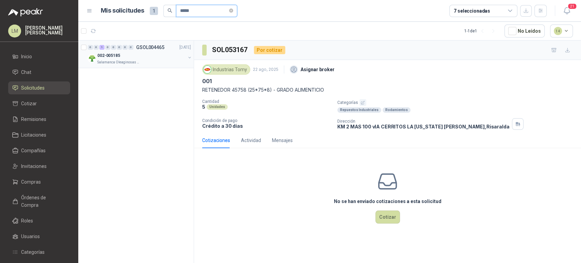
type input "*****"
click at [189, 57] on button "button" at bounding box center [189, 57] width 5 height 5
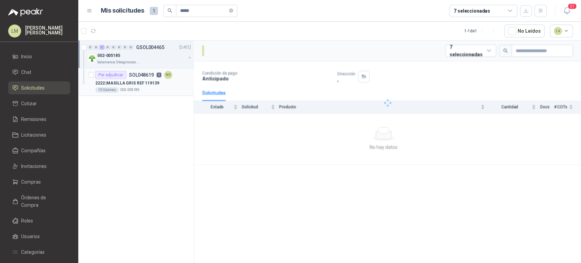
click at [139, 82] on p "2222 | MASILLA GRIS REF 119139" at bounding box center [127, 83] width 64 height 6
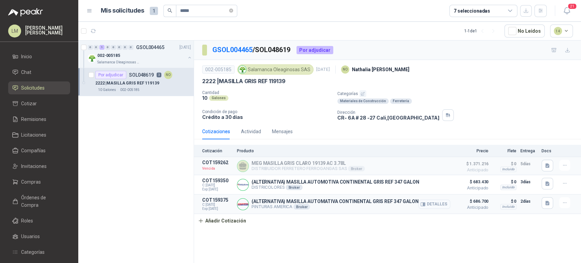
click at [442, 202] on button "Detalles" at bounding box center [434, 203] width 32 height 9
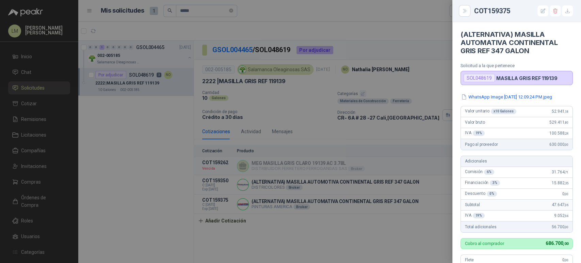
scroll to position [240, 0]
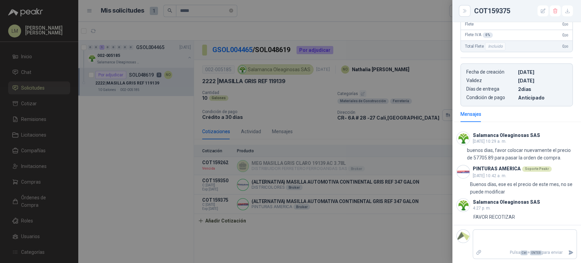
click at [385, 221] on div at bounding box center [290, 131] width 581 height 263
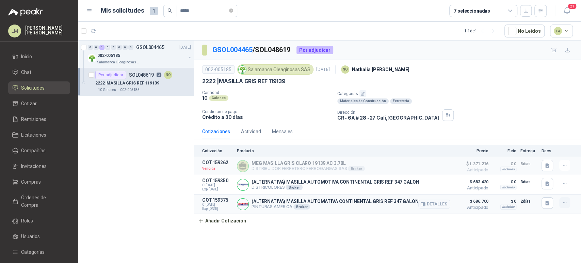
click at [564, 202] on icon "button" at bounding box center [565, 203] width 6 height 6
click at [542, 176] on button "Editar" at bounding box center [551, 175] width 54 height 11
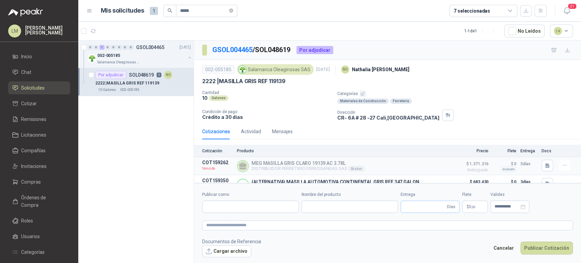
type input "**********"
type input "*"
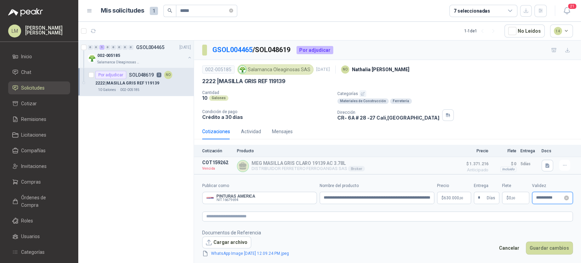
click at [542, 197] on input "**********" at bounding box center [549, 197] width 27 height 4
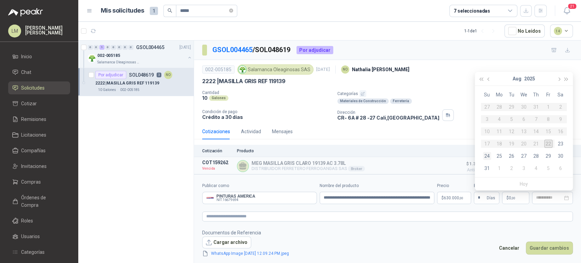
click at [487, 155] on div "24" at bounding box center [487, 156] width 8 height 8
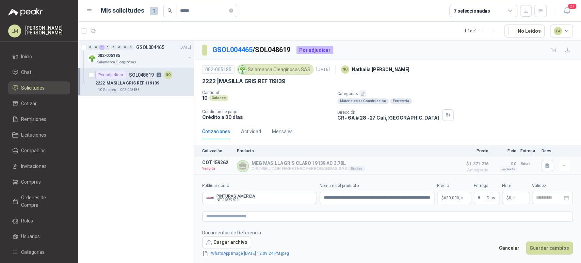
type input "**********"
click at [547, 251] on button "Guardar cambios" at bounding box center [549, 247] width 47 height 13
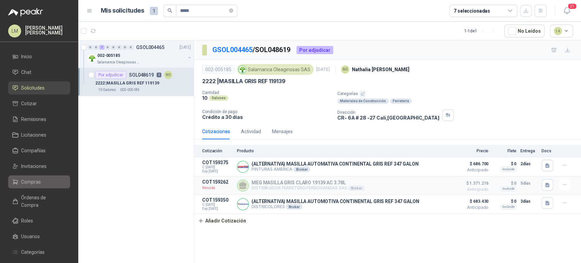
click at [26, 178] on span "Compras" at bounding box center [31, 181] width 20 height 7
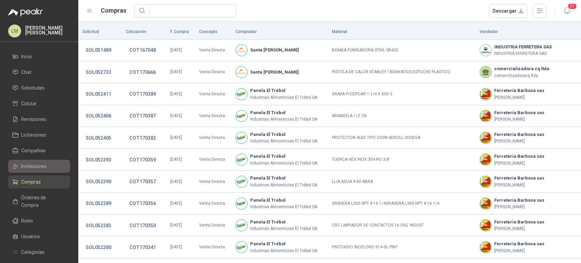
click at [34, 168] on span "Invitaciones" at bounding box center [34, 165] width 26 height 7
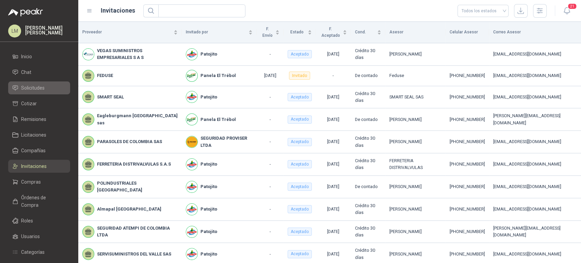
click at [39, 89] on span "Solicitudes" at bounding box center [32, 87] width 23 height 7
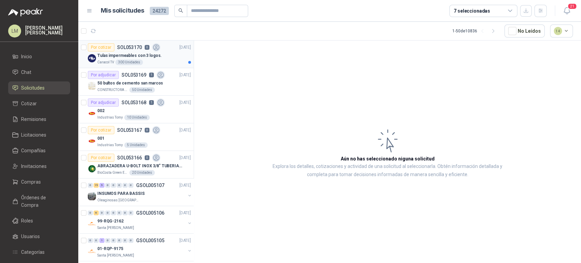
click at [117, 50] on p "SOL053170" at bounding box center [129, 47] width 25 height 5
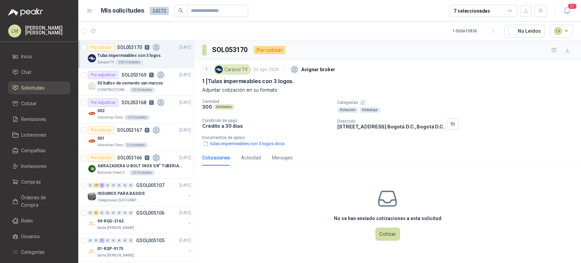
click at [362, 102] on icon "button" at bounding box center [362, 102] width 4 height 4
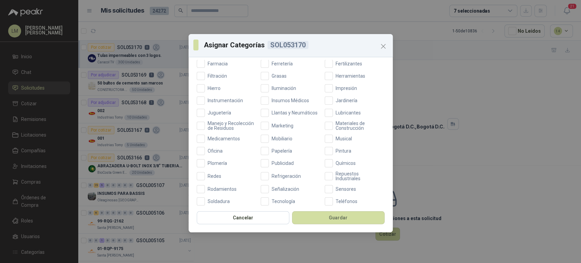
scroll to position [196, 0]
click at [275, 165] on span "Publicidad" at bounding box center [283, 162] width 28 height 5
click at [281, 125] on label "Marketing" at bounding box center [291, 125] width 60 height 10
click at [328, 216] on button "Guardar" at bounding box center [338, 217] width 93 height 13
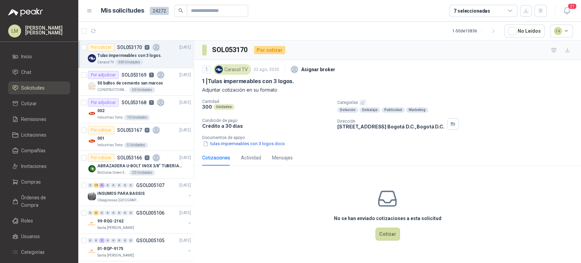
click at [360, 103] on icon "button" at bounding box center [362, 102] width 4 height 4
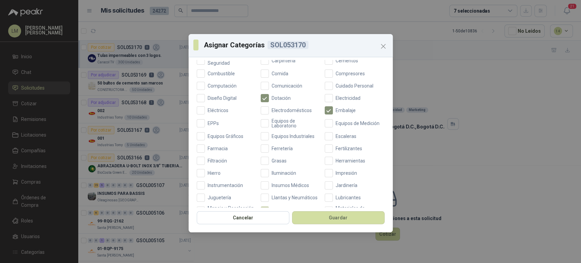
scroll to position [110, 0]
click at [338, 113] on span "Embalaje" at bounding box center [346, 111] width 26 height 5
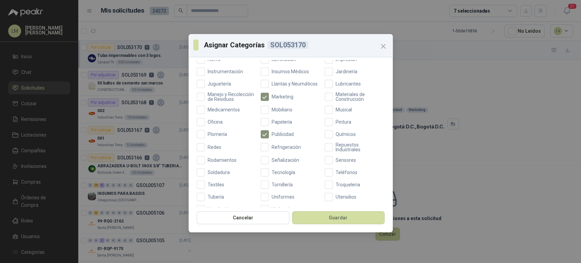
scroll to position [242, 0]
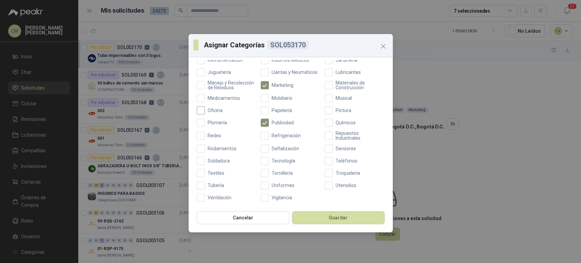
click at [205, 111] on span "Oficina" at bounding box center [215, 110] width 20 height 5
click at [308, 214] on button "Guardar" at bounding box center [338, 217] width 93 height 13
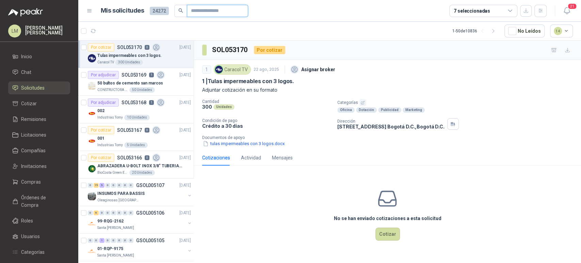
click at [210, 8] on input "text" at bounding box center [215, 11] width 48 height 12
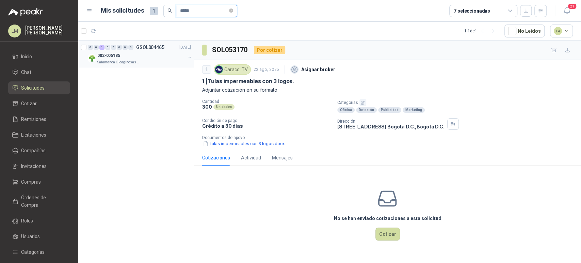
type input "*****"
click at [188, 56] on button "button" at bounding box center [189, 57] width 5 height 5
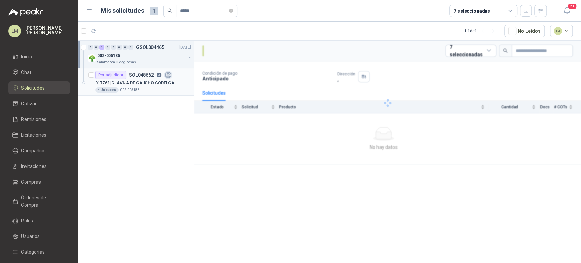
click at [139, 88] on div "4 Unidades 002-005185" at bounding box center [143, 89] width 96 height 5
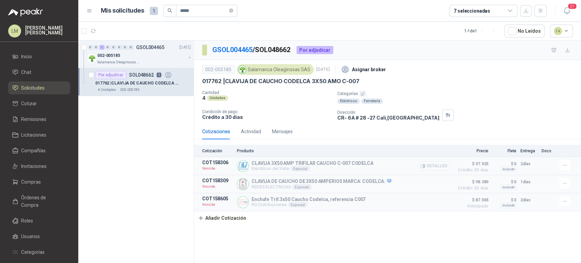
click at [445, 166] on button "Detalles" at bounding box center [434, 165] width 32 height 9
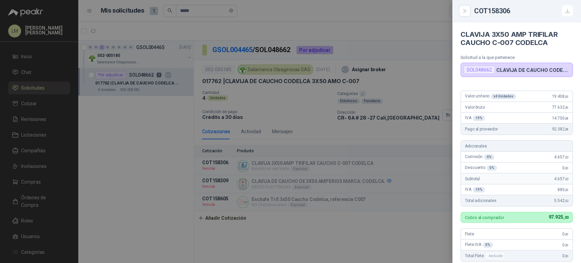
scroll to position [169, 0]
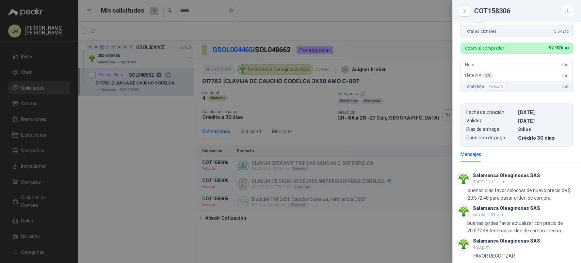
click at [357, 133] on div at bounding box center [290, 131] width 581 height 263
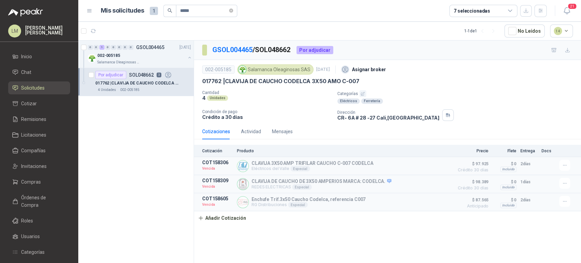
click at [25, 189] on ul "Inicio Chat Solicitudes Cotizar Remisiones Licitaciones Compañías Invitaciones …" at bounding box center [39, 179] width 78 height 258
click at [33, 179] on span "Compras" at bounding box center [31, 181] width 20 height 7
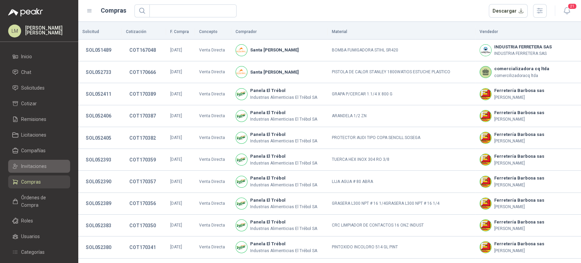
click at [38, 168] on span "Invitaciones" at bounding box center [34, 165] width 26 height 7
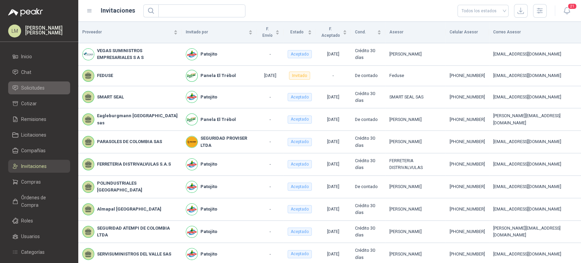
click at [34, 89] on span "Solicitudes" at bounding box center [32, 87] width 23 height 7
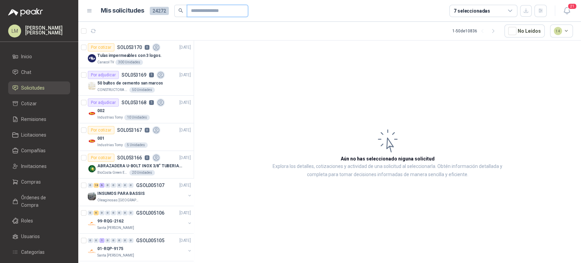
click at [200, 10] on input "text" at bounding box center [215, 11] width 48 height 12
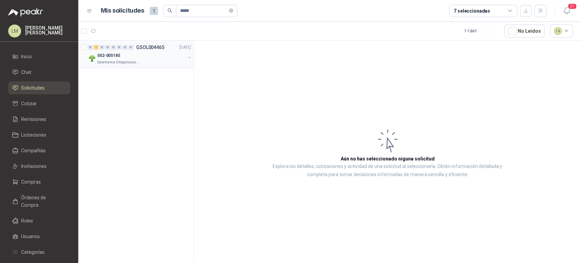
click at [189, 57] on button "button" at bounding box center [189, 57] width 5 height 5
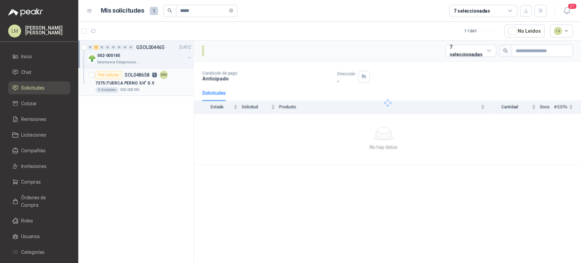
click at [154, 77] on div "Por cotizar SOL048658 1 MM" at bounding box center [131, 75] width 72 height 8
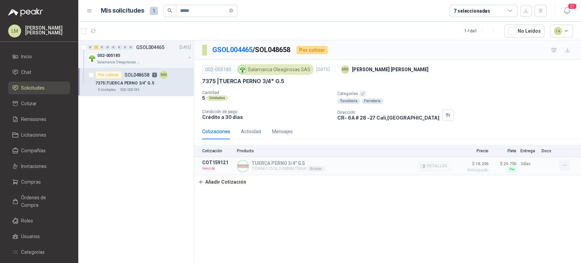
click at [559, 164] on button "button" at bounding box center [564, 165] width 11 height 11
click at [536, 138] on button "Re-cotizar" at bounding box center [551, 137] width 54 height 11
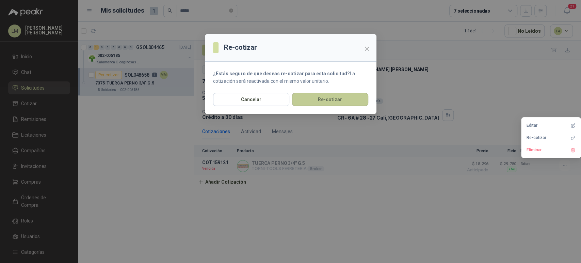
click at [316, 100] on button "Re-cotizar" at bounding box center [330, 99] width 76 height 13
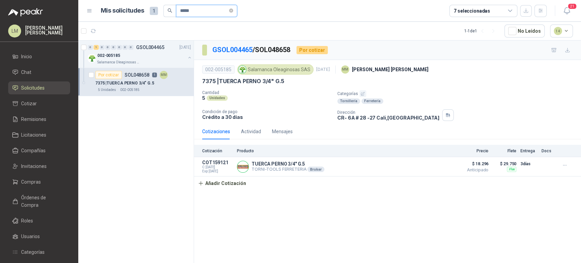
click at [208, 11] on input "*****" at bounding box center [204, 11] width 48 height 12
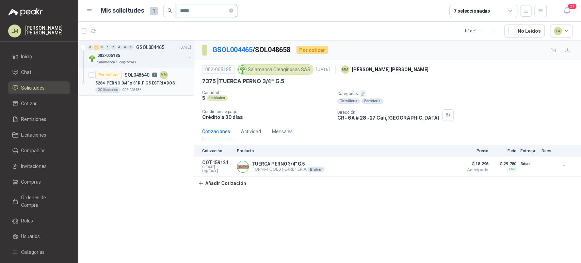
type input "*****"
click at [113, 82] on p "5284 | PERNO 3/4" x 3" R.F G5 ESTRIADOS" at bounding box center [134, 83] width 79 height 6
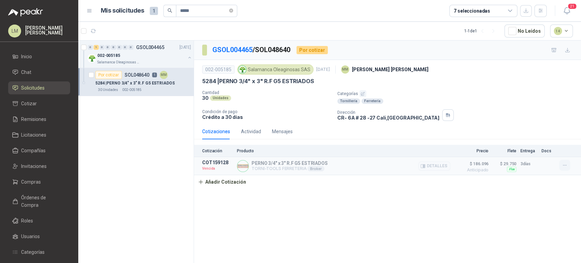
click at [566, 164] on icon "button" at bounding box center [565, 165] width 6 height 6
click at [542, 138] on button "Re-cotizar" at bounding box center [551, 137] width 54 height 11
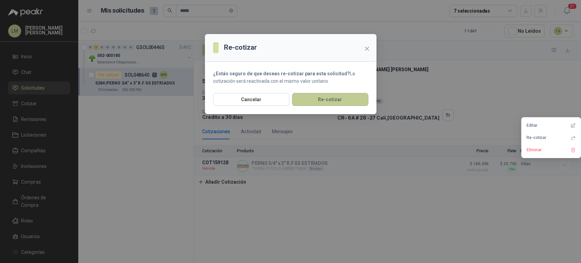
click at [323, 99] on button "Re-cotizar" at bounding box center [330, 99] width 76 height 13
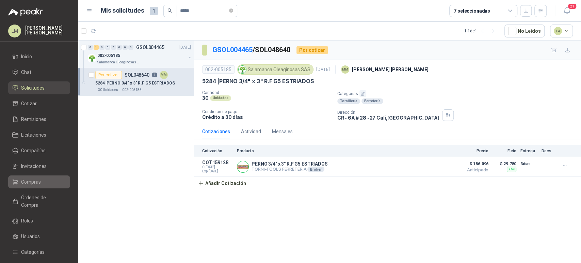
click at [30, 179] on span "Compras" at bounding box center [31, 181] width 20 height 7
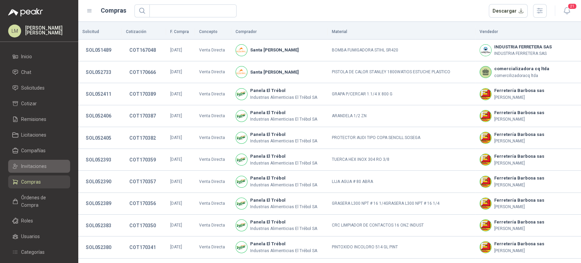
click at [33, 171] on link "Invitaciones" at bounding box center [39, 166] width 62 height 13
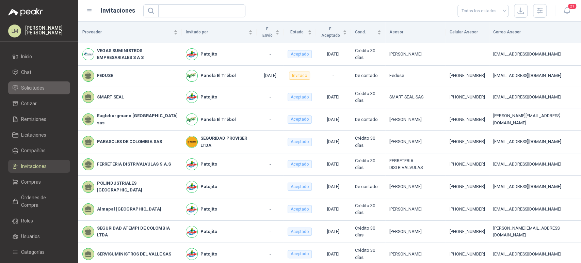
click at [38, 89] on span "Solicitudes" at bounding box center [32, 87] width 23 height 7
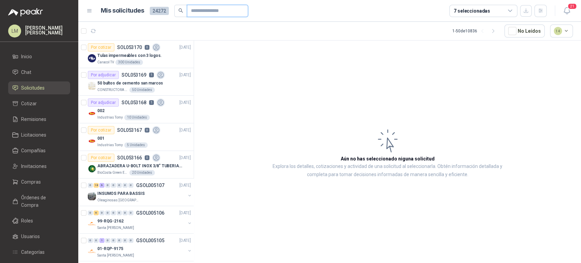
click at [212, 11] on input "text" at bounding box center [215, 11] width 48 height 12
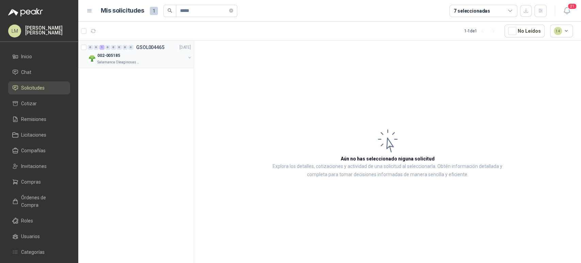
click at [187, 56] on button "button" at bounding box center [189, 57] width 5 height 5
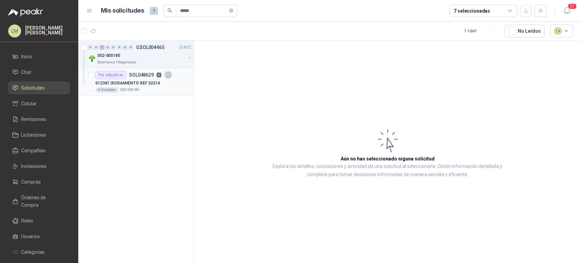
click at [148, 81] on p "012367 | RODAMIENTO REF 32214" at bounding box center [127, 83] width 65 height 6
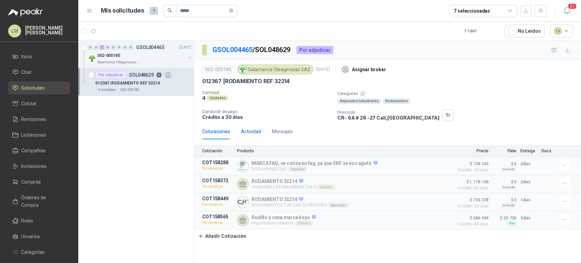
click at [255, 132] on div "Actividad" at bounding box center [251, 131] width 20 height 7
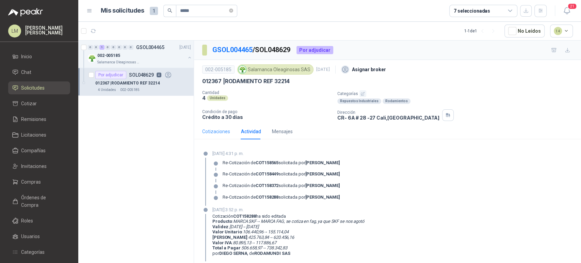
click at [222, 135] on div "Cotizaciones" at bounding box center [216, 132] width 28 height 16
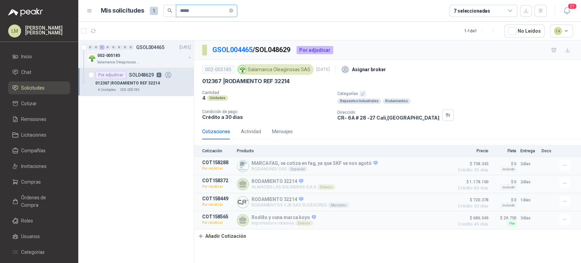
click at [200, 9] on input "*****" at bounding box center [204, 11] width 48 height 12
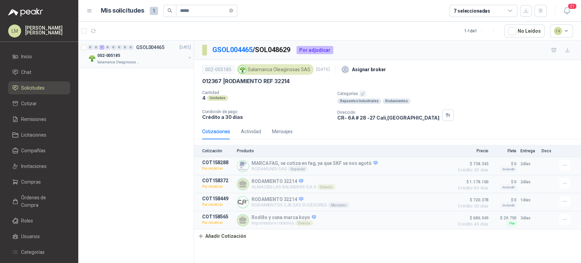
click at [188, 59] on button "button" at bounding box center [189, 57] width 5 height 5
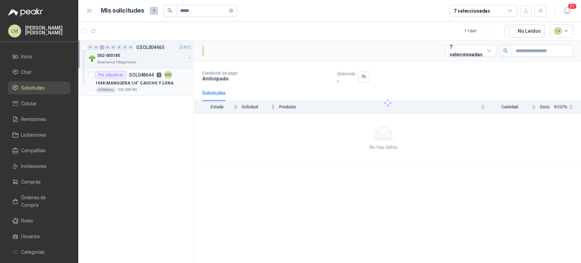
click at [165, 78] on div "MM" at bounding box center [168, 75] width 8 height 8
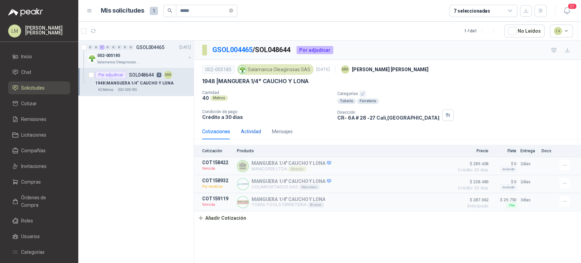
click at [256, 132] on div "Actividad" at bounding box center [251, 131] width 20 height 7
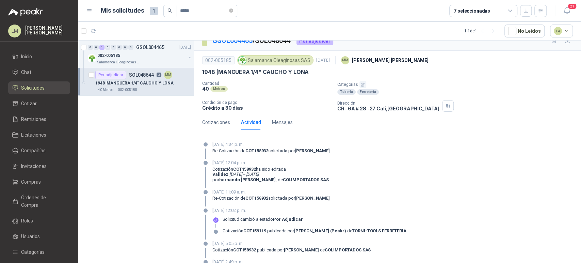
scroll to position [5, 0]
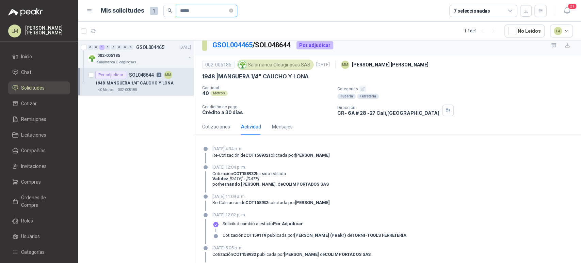
click at [196, 9] on input "*****" at bounding box center [204, 11] width 48 height 12
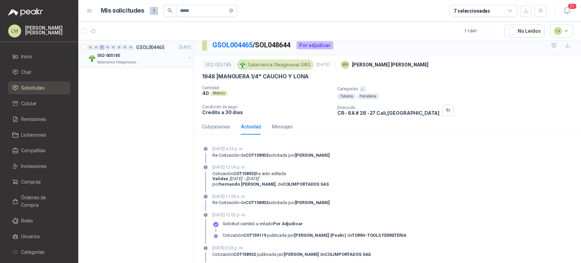
click at [190, 56] on button "button" at bounding box center [189, 57] width 5 height 5
click at [136, 79] on div "6794 | CINTA TEFLON 3/4"" at bounding box center [143, 83] width 96 height 8
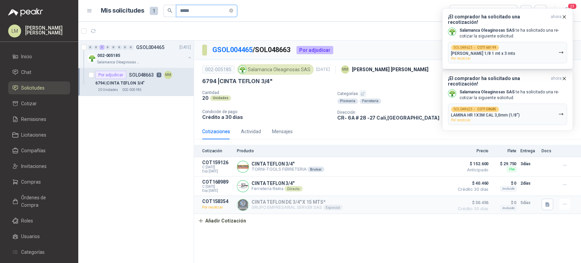
click at [199, 13] on input "*****" at bounding box center [204, 11] width 48 height 12
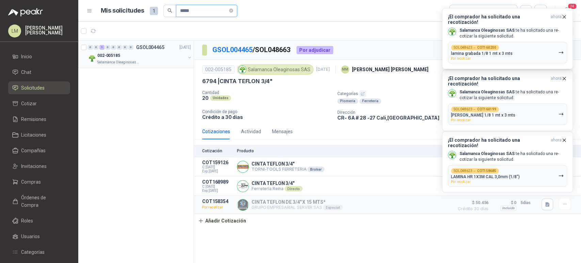
type input "*****"
drag, startPoint x: 188, startPoint y: 56, endPoint x: 183, endPoint y: 56, distance: 4.8
click at [188, 56] on button "button" at bounding box center [189, 57] width 5 height 5
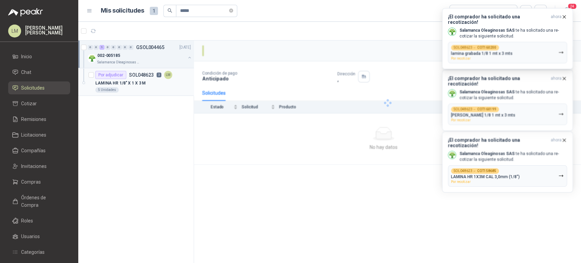
click at [132, 83] on p "LAMINA HR 1/8" X 1 X 3 M" at bounding box center [120, 83] width 50 height 6
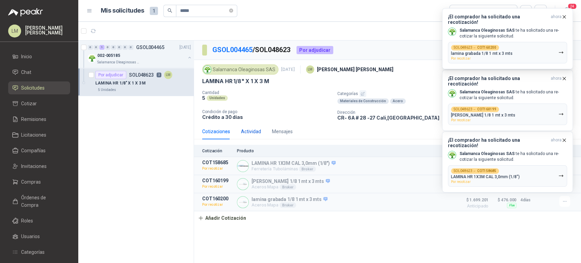
click at [253, 130] on div "Actividad" at bounding box center [251, 131] width 20 height 7
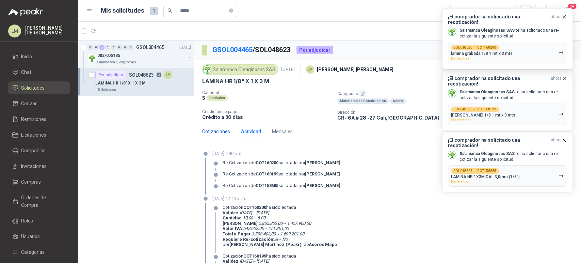
click at [220, 132] on div "Cotizaciones" at bounding box center [216, 131] width 28 height 7
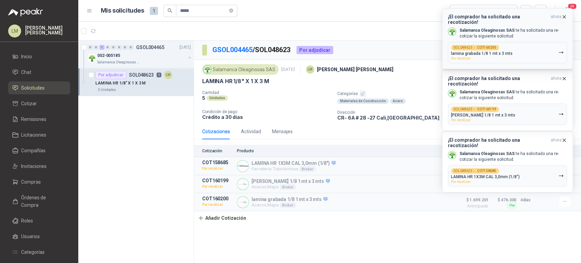
click at [562, 17] on icon "button" at bounding box center [564, 17] width 6 height 6
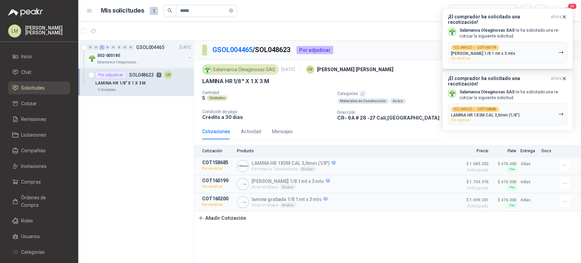
click at [562, 17] on icon "button" at bounding box center [564, 17] width 6 height 6
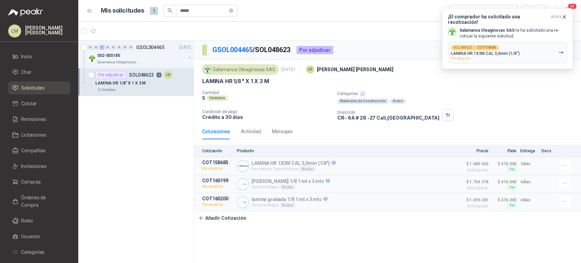
click at [562, 17] on icon "button" at bounding box center [564, 17] width 6 height 6
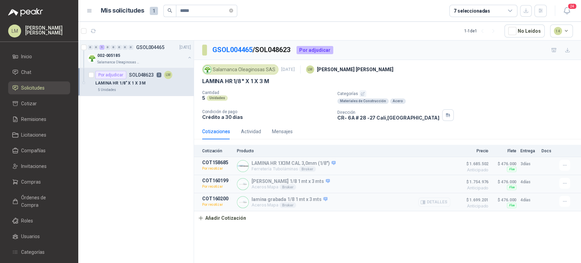
click at [441, 201] on button "Detalles" at bounding box center [434, 201] width 32 height 9
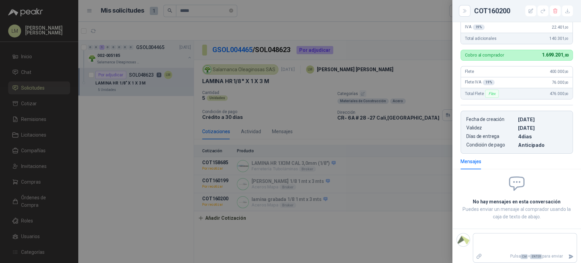
scroll to position [190, 0]
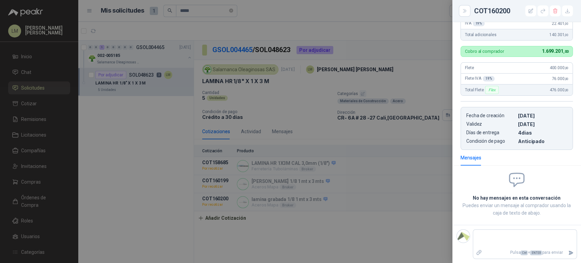
click at [382, 215] on div at bounding box center [290, 131] width 581 height 263
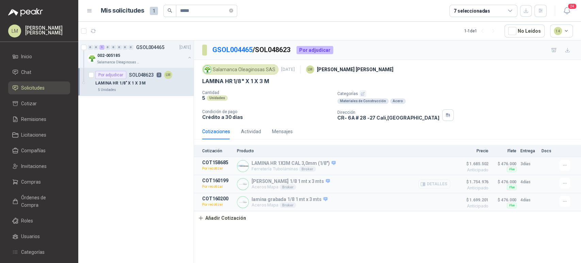
click at [438, 185] on button "Detalles" at bounding box center [434, 183] width 32 height 9
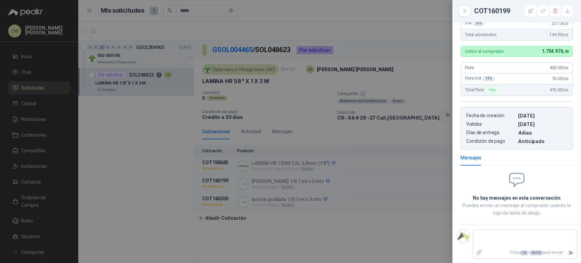
click at [400, 184] on div at bounding box center [290, 131] width 581 height 263
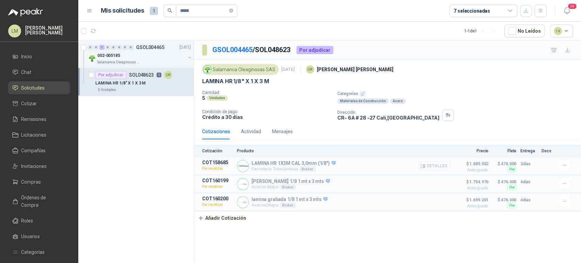
click at [437, 165] on button "Detalles" at bounding box center [434, 165] width 32 height 9
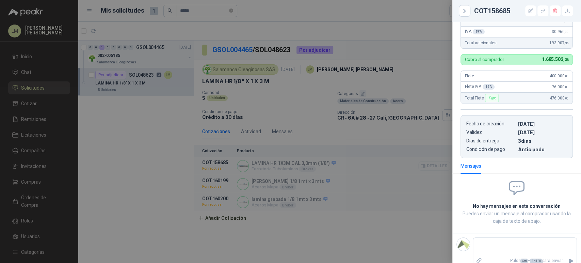
scroll to position [206, 0]
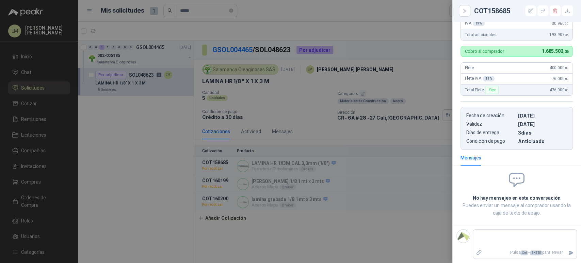
click at [393, 178] on div at bounding box center [290, 131] width 581 height 263
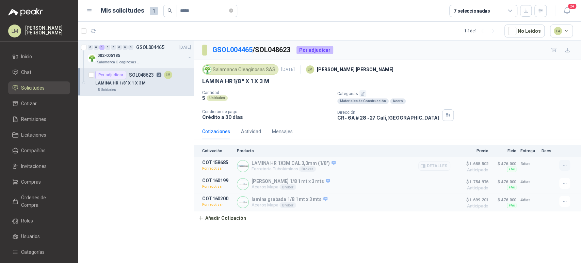
click at [562, 163] on icon "button" at bounding box center [565, 165] width 6 height 6
click at [535, 136] on button "Re-cotizar" at bounding box center [551, 137] width 54 height 11
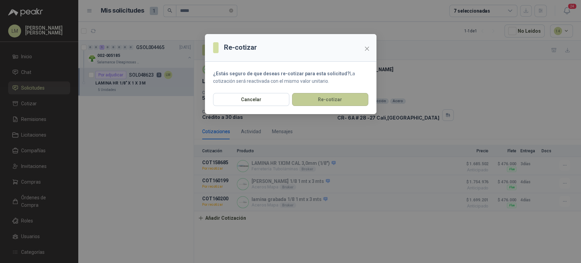
click at [351, 102] on button "Re-cotizar" at bounding box center [330, 99] width 76 height 13
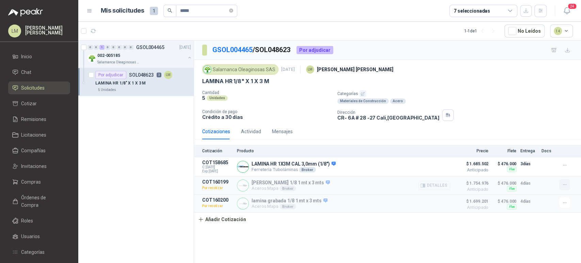
click at [560, 183] on button "button" at bounding box center [564, 184] width 11 height 11
click at [537, 155] on button "Re-cotizar" at bounding box center [551, 157] width 54 height 11
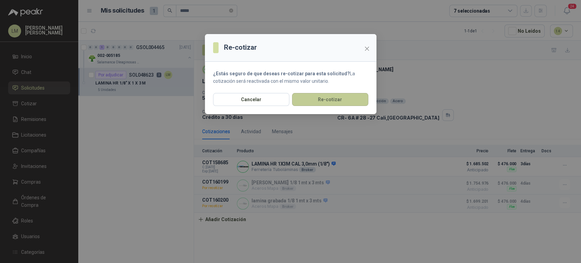
click at [343, 98] on button "Re-cotizar" at bounding box center [330, 99] width 76 height 13
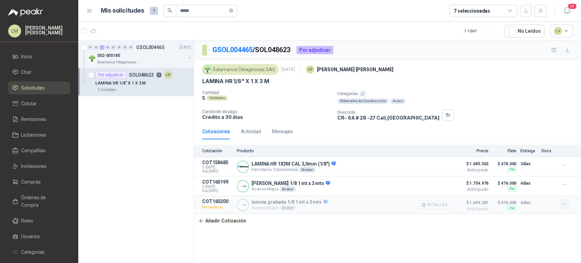
click at [563, 200] on button "button" at bounding box center [564, 203] width 11 height 11
click at [540, 176] on button "Re-cotizar" at bounding box center [551, 176] width 54 height 11
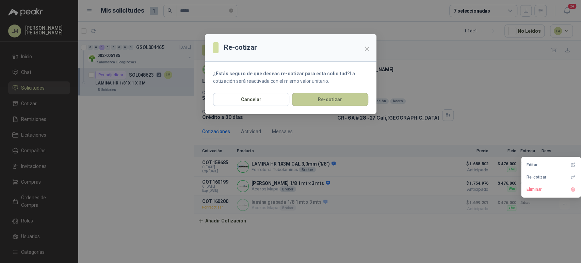
click at [315, 99] on button "Re-cotizar" at bounding box center [330, 99] width 76 height 13
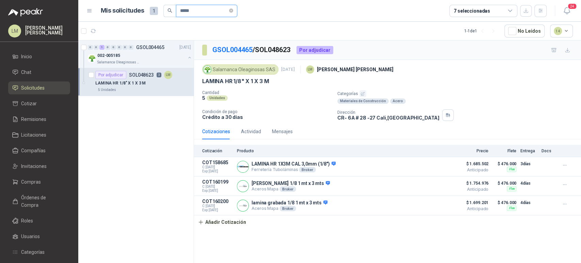
click at [205, 12] on input "*****" at bounding box center [204, 11] width 48 height 12
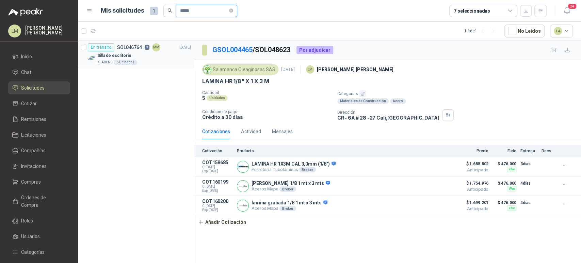
type input "*****"
click at [128, 49] on p "SOL046764" at bounding box center [129, 47] width 25 height 5
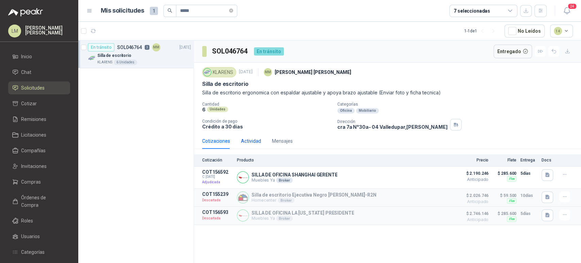
click at [252, 141] on div "Actividad" at bounding box center [251, 140] width 20 height 7
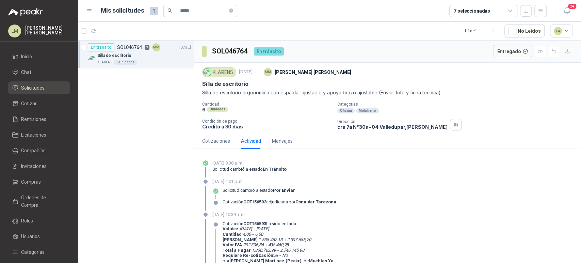
click at [365, 185] on div "15 de agosto de 2025, 4:01 p. m. Solicitud cambió a estado Por enviar Cotizació…" at bounding box center [387, 194] width 371 height 33
click at [23, 174] on ul "Inicio Chat Solicitudes Cotizar Remisiones Licitaciones Compañías Invitaciones …" at bounding box center [39, 179] width 78 height 258
click at [23, 176] on link "Compras" at bounding box center [39, 181] width 62 height 13
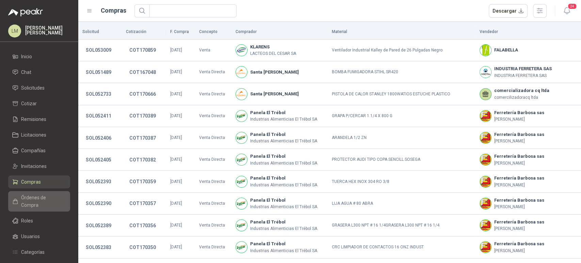
click at [34, 193] on link "Órdenes de Compra" at bounding box center [39, 201] width 62 height 20
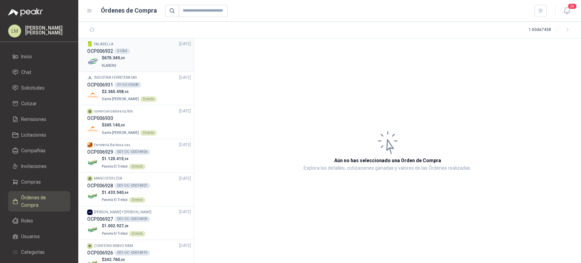
click at [118, 60] on span "670.349 ,99" at bounding box center [114, 57] width 21 height 5
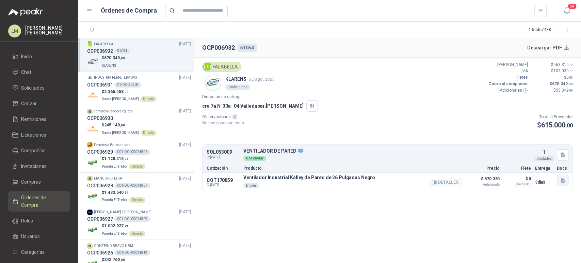
click at [560, 178] on icon "button" at bounding box center [563, 181] width 6 height 6
click at [535, 163] on button "VENTILADOR.png" at bounding box center [542, 164] width 44 height 7
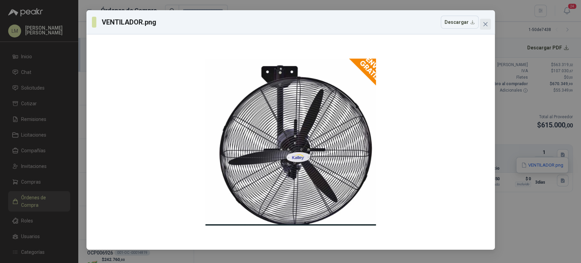
click at [485, 24] on icon "close" at bounding box center [485, 24] width 4 height 4
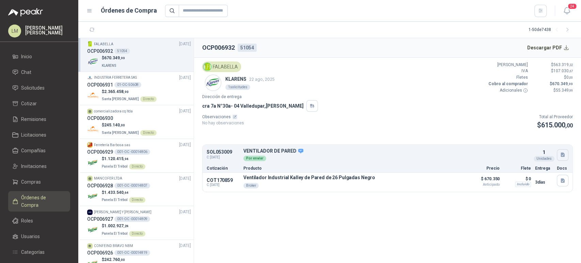
click at [560, 156] on icon "button" at bounding box center [563, 155] width 6 height 6
click at [540, 138] on button "VENTILADOR.png" at bounding box center [542, 139] width 44 height 7
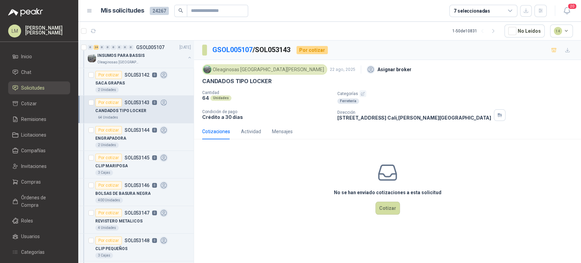
click at [360, 93] on icon "button" at bounding box center [362, 94] width 4 height 4
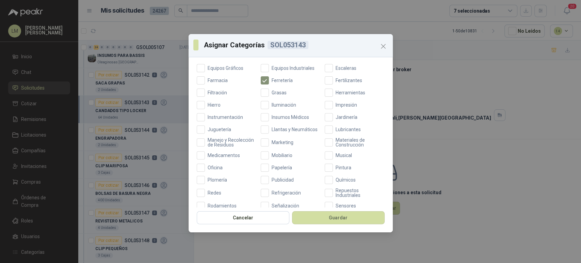
scroll to position [195, 0]
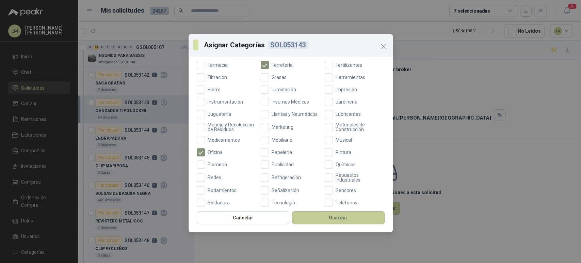
click at [330, 219] on button "Guardar" at bounding box center [338, 217] width 93 height 13
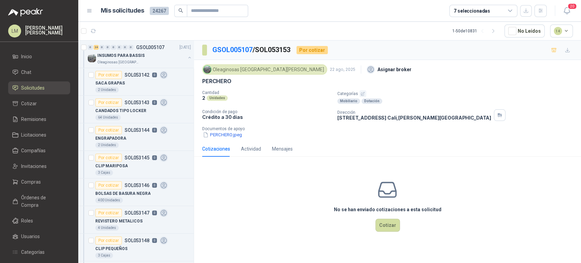
click at [363, 92] on icon "button" at bounding box center [362, 94] width 4 height 4
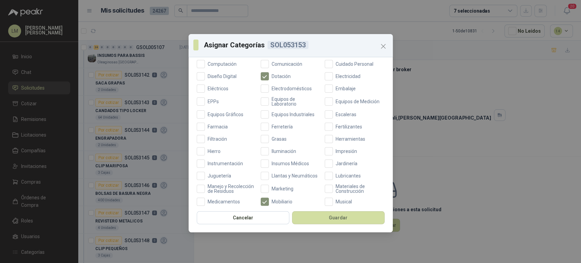
scroll to position [147, 0]
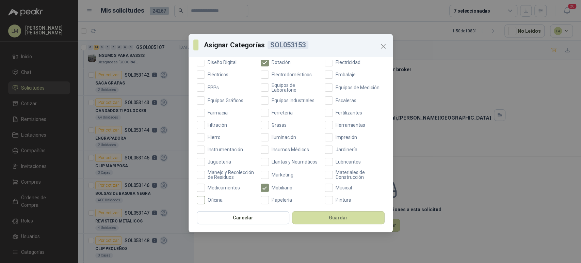
click at [210, 202] on span "Oficina" at bounding box center [215, 199] width 20 height 5
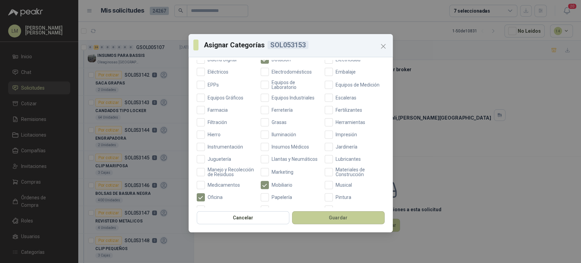
click at [330, 216] on button "Guardar" at bounding box center [338, 217] width 93 height 13
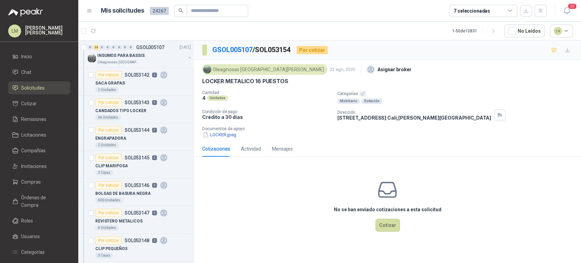
click at [359, 92] on button "button" at bounding box center [362, 93] width 7 height 7
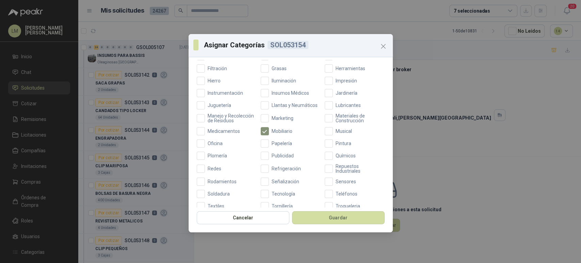
scroll to position [209, 0]
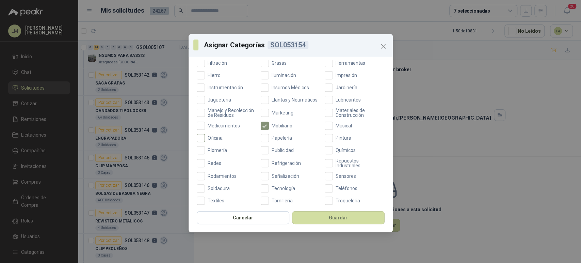
click at [218, 140] on span "Oficina" at bounding box center [215, 137] width 20 height 5
click at [332, 216] on button "Guardar" at bounding box center [338, 217] width 93 height 13
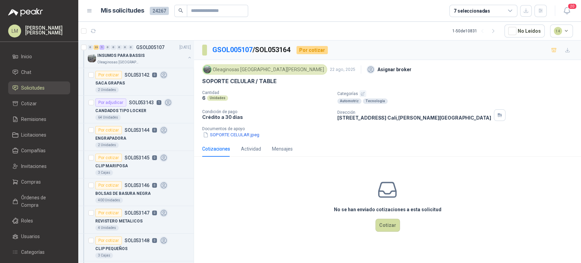
click at [363, 92] on icon "button" at bounding box center [362, 94] width 4 height 4
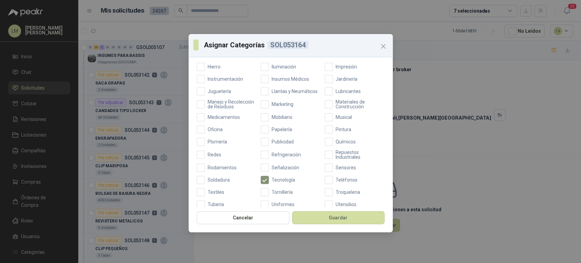
scroll to position [218, 0]
click at [209, 132] on label "Oficina" at bounding box center [227, 129] width 60 height 8
click at [339, 215] on button "Guardar" at bounding box center [338, 217] width 93 height 13
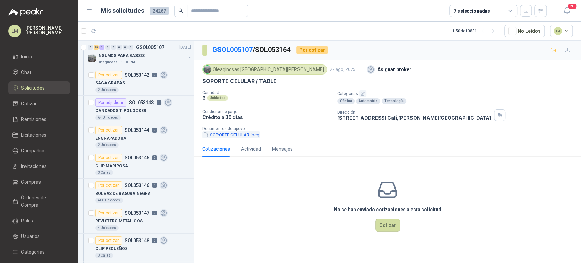
click at [226, 134] on button "SOPORTE CELULAR.jpeg" at bounding box center [231, 134] width 58 height 7
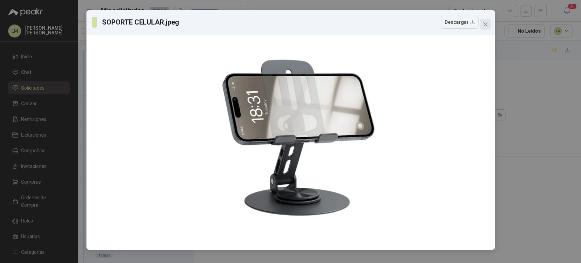
click at [485, 24] on icon "close" at bounding box center [485, 24] width 4 height 4
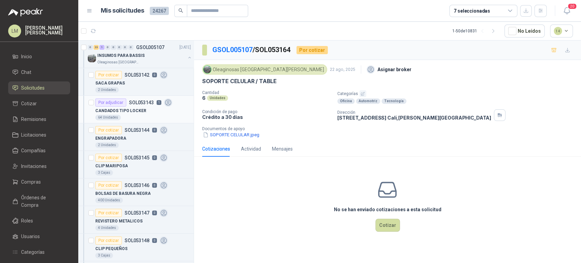
click at [131, 111] on p "CANDADOS TIPO LOCKER" at bounding box center [120, 111] width 51 height 6
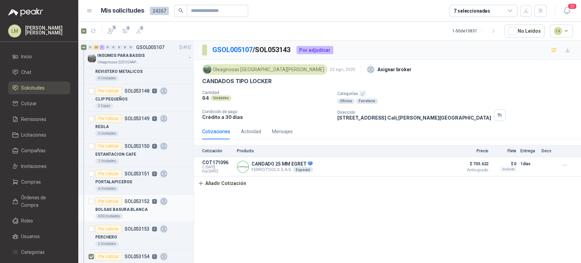
scroll to position [137, 0]
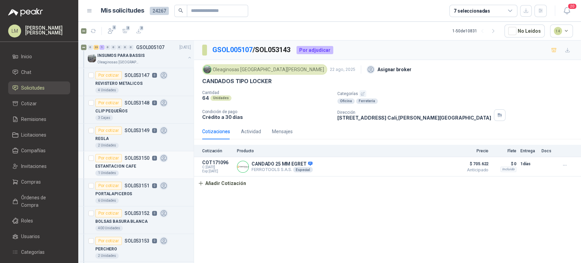
click at [121, 170] on div "1 Unidades" at bounding box center [143, 172] width 96 height 5
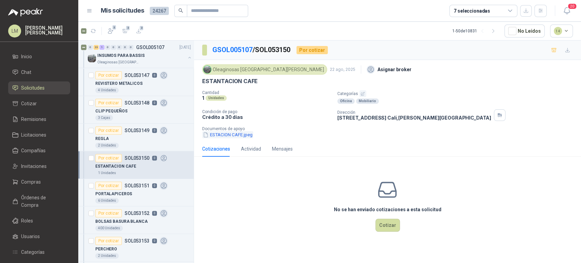
click at [237, 134] on button "ESTACION CAFE.jpeg" at bounding box center [227, 134] width 51 height 7
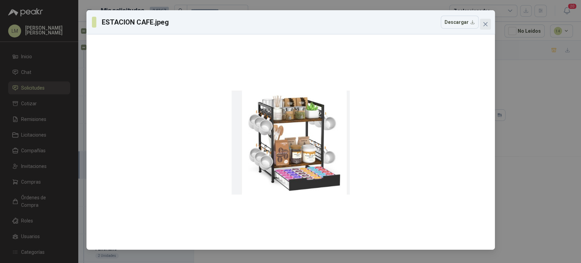
click at [485, 21] on icon "close" at bounding box center [484, 23] width 5 height 5
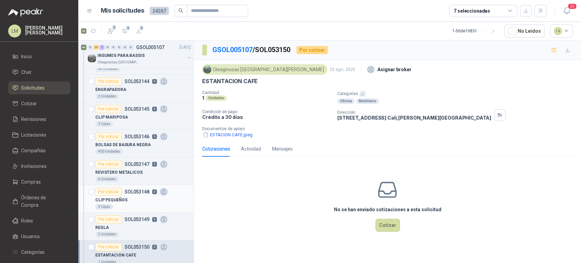
scroll to position [44, 0]
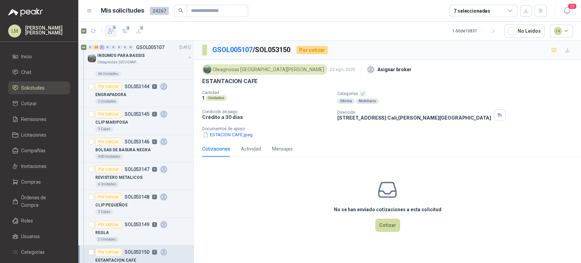
click at [111, 29] on icon "button" at bounding box center [110, 31] width 7 height 7
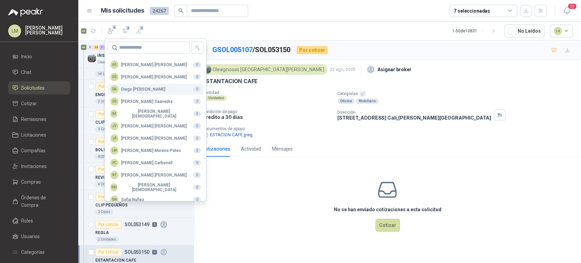
scroll to position [166, 0]
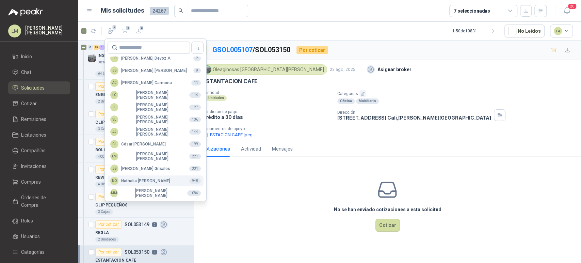
click at [133, 175] on button "NO Nathalia Ortega 948" at bounding box center [156, 180] width 96 height 11
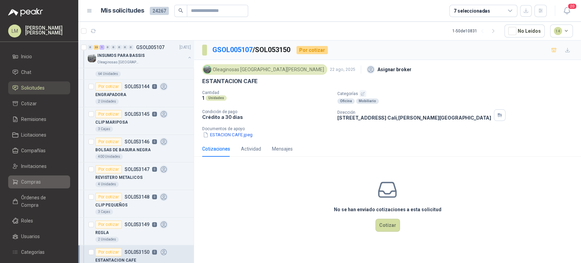
click at [39, 182] on span "Compras" at bounding box center [31, 181] width 20 height 7
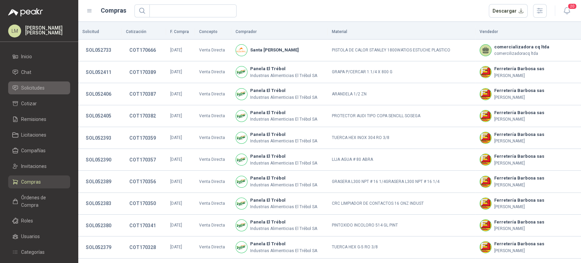
click at [35, 89] on span "Solicitudes" at bounding box center [32, 87] width 23 height 7
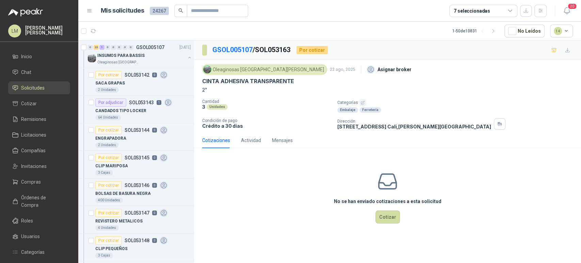
click at [363, 103] on icon "button" at bounding box center [362, 102] width 4 height 4
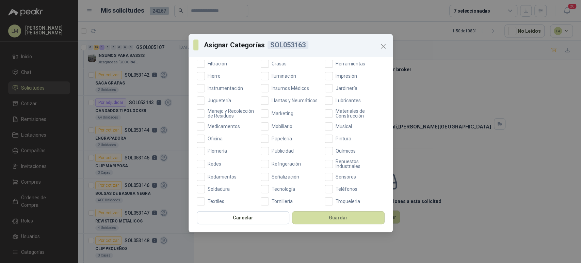
scroll to position [212, 0]
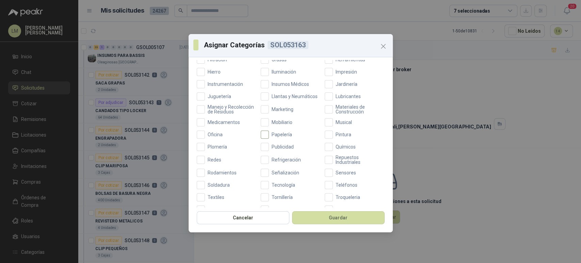
click at [280, 137] on span "Papelería" at bounding box center [282, 134] width 26 height 5
click at [327, 217] on button "Guardar" at bounding box center [338, 217] width 93 height 13
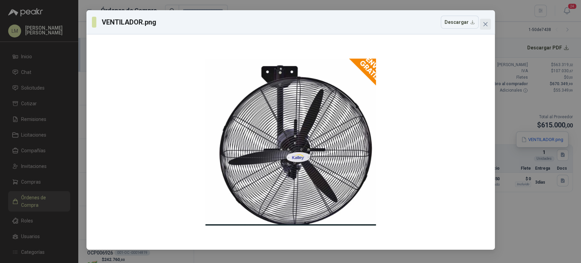
click at [484, 23] on icon "close" at bounding box center [485, 24] width 4 height 4
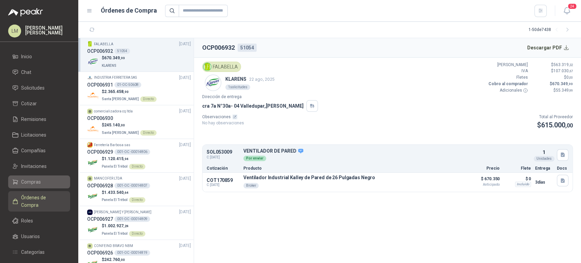
click at [38, 183] on span "Compras" at bounding box center [31, 181] width 20 height 7
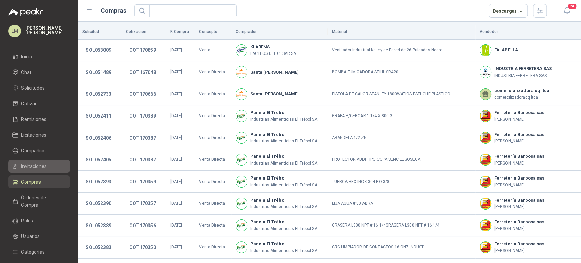
click at [29, 166] on span "Invitaciones" at bounding box center [34, 165] width 26 height 7
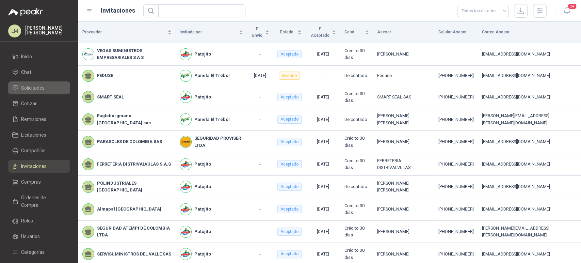
click at [30, 83] on link "Solicitudes" at bounding box center [39, 87] width 62 height 13
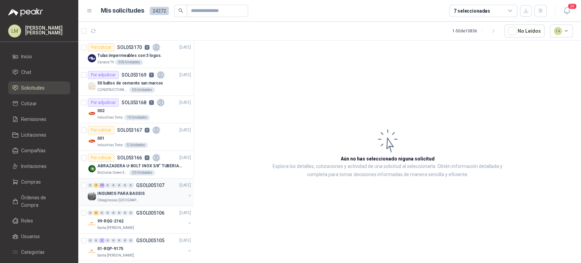
click at [136, 187] on div "0 5 19 0 0 0 0 0 GSOL005107 [DATE]" at bounding box center [140, 185] width 104 height 8
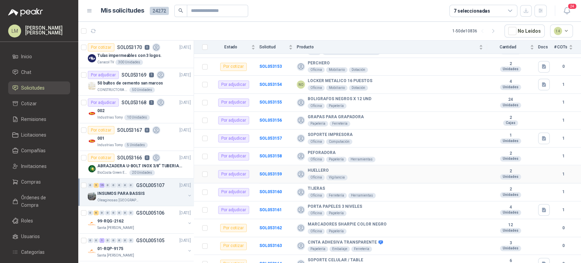
scroll to position [294, 0]
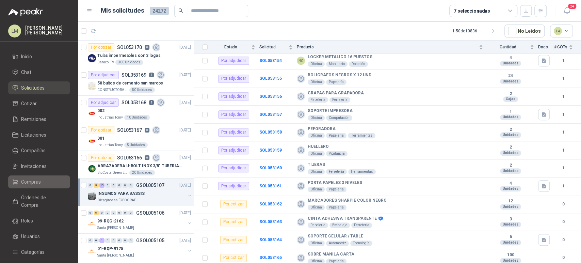
click at [29, 178] on span "Compras" at bounding box center [31, 181] width 20 height 7
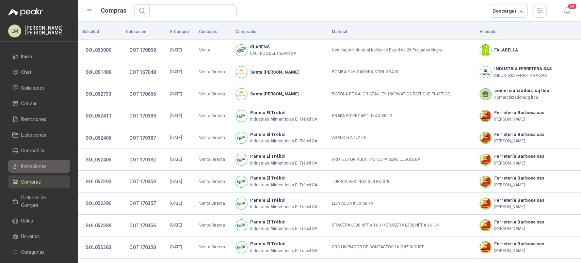
click at [34, 166] on span "Invitaciones" at bounding box center [34, 165] width 26 height 7
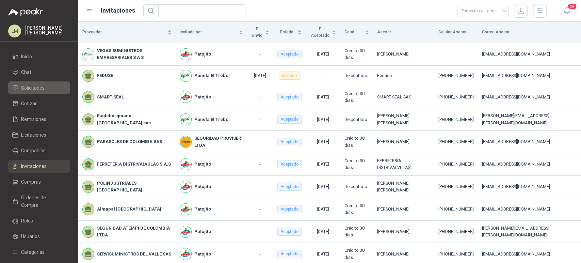
click at [40, 88] on span "Solicitudes" at bounding box center [32, 87] width 23 height 7
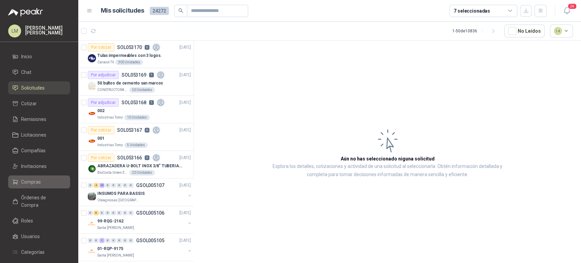
click at [42, 183] on li "Compras" at bounding box center [39, 181] width 54 height 7
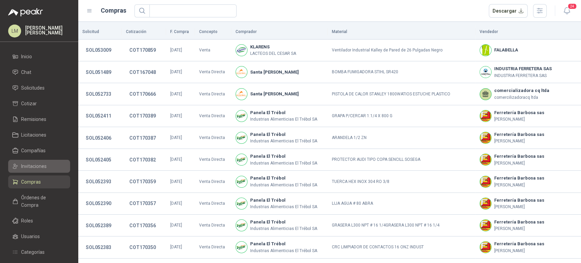
click at [33, 165] on span "Invitaciones" at bounding box center [34, 165] width 26 height 7
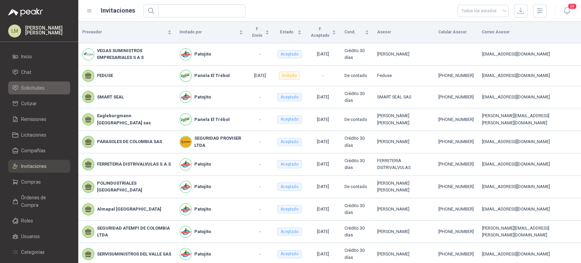
click at [36, 89] on span "Solicitudes" at bounding box center [32, 87] width 23 height 7
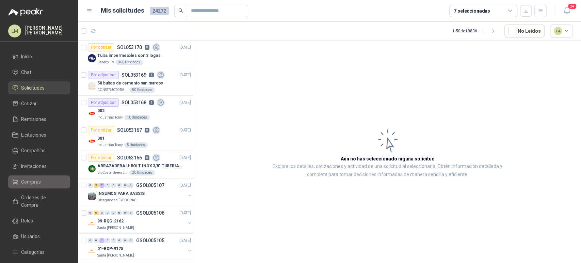
click at [32, 184] on span "Compras" at bounding box center [31, 181] width 20 height 7
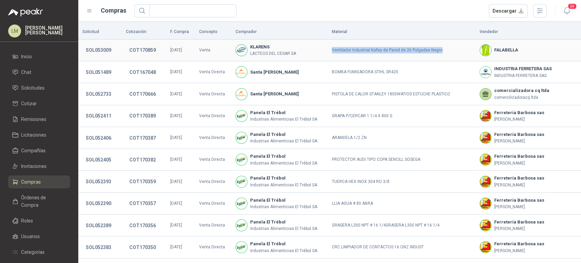
drag, startPoint x: 330, startPoint y: 50, endPoint x: 455, endPoint y: 51, distance: 124.9
click at [455, 51] on td "Ventilador Industrial Kalley de Pared de 26 Pulgadas Negro" at bounding box center [402, 50] width 148 height 22
copy td "Ventilador Industrial Kalley de Pared de 26 Pulgadas Negro"
click at [330, 60] on td "Ventilador Industrial Kalley de Pared de 26 Pulgadas Negro" at bounding box center [402, 50] width 148 height 22
drag, startPoint x: 331, startPoint y: 53, endPoint x: 443, endPoint y: 48, distance: 111.4
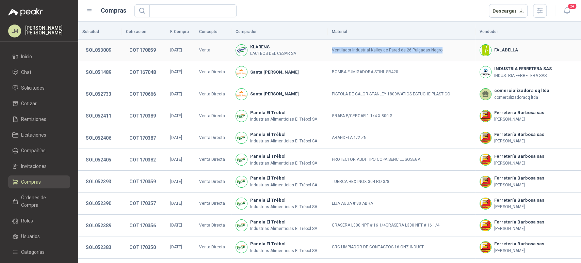
click at [443, 48] on td "Ventilador Industrial Kalley de Pared de 26 Pulgadas Negro" at bounding box center [402, 50] width 148 height 22
copy td "Ventilador Industrial Kalley de Pared de 26 Pulgadas Negro"
click at [144, 49] on button "COT170859" at bounding box center [142, 50] width 33 height 12
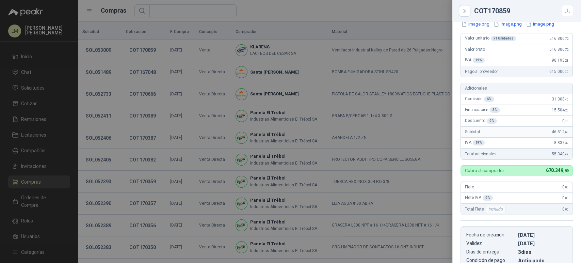
scroll to position [52, 0]
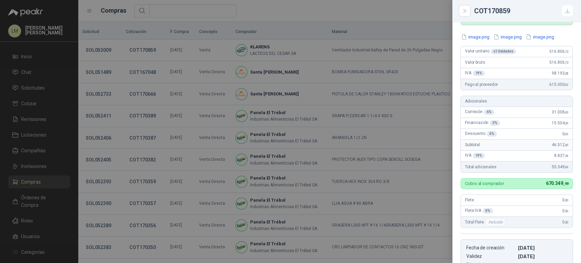
click at [223, 44] on div at bounding box center [290, 131] width 581 height 263
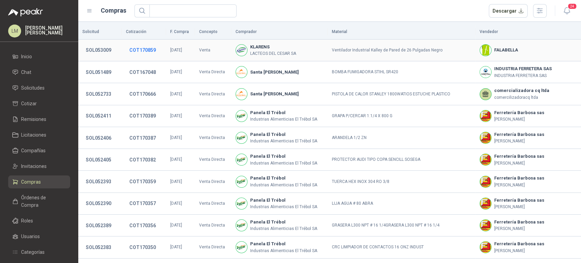
click at [146, 50] on button "COT170859" at bounding box center [142, 50] width 33 height 12
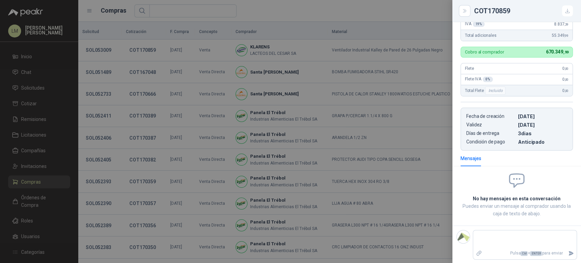
scroll to position [0, 0]
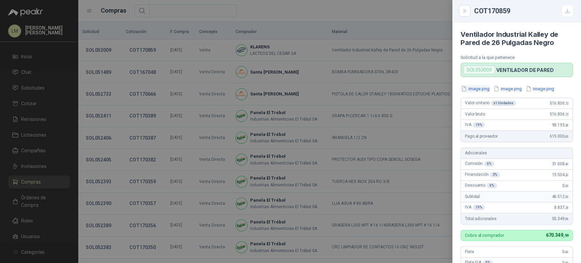
click at [471, 89] on button "image.png" at bounding box center [475, 88] width 30 height 7
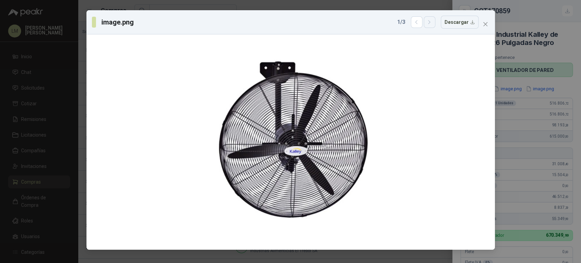
click at [429, 23] on icon "button" at bounding box center [429, 22] width 6 height 6
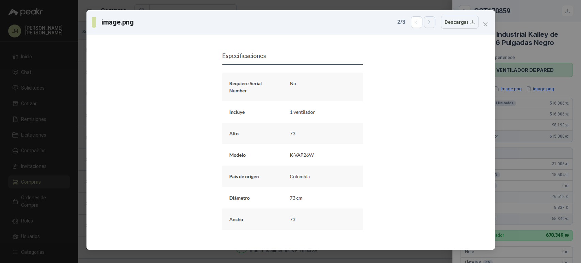
click at [429, 23] on icon "button" at bounding box center [429, 22] width 6 height 6
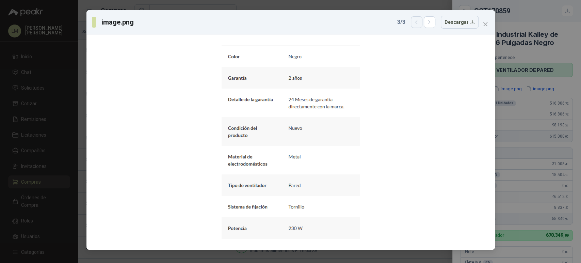
click at [419, 25] on icon "button" at bounding box center [416, 22] width 6 height 6
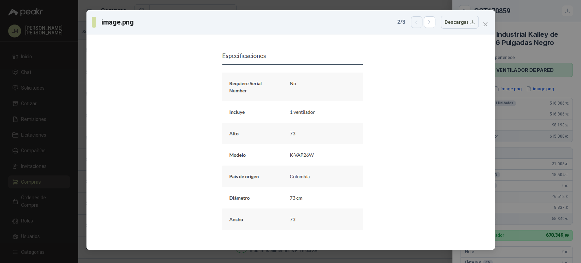
click at [419, 25] on icon "button" at bounding box center [416, 22] width 6 height 6
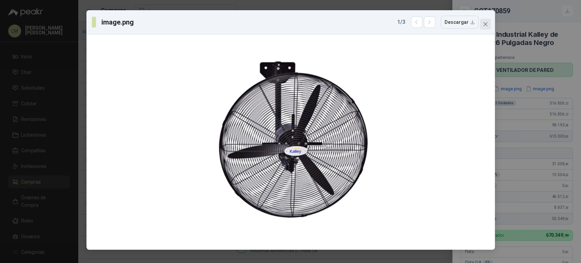
click at [482, 23] on span "Close" at bounding box center [485, 23] width 11 height 5
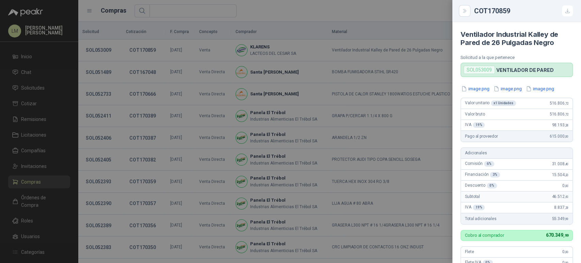
click at [367, 101] on div at bounding box center [290, 131] width 581 height 263
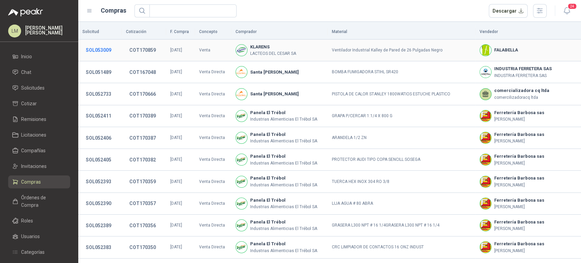
click at [109, 53] on button "SOL053009" at bounding box center [98, 50] width 32 height 12
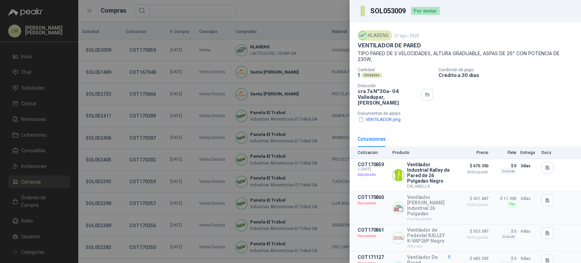
click at [389, 111] on p "Documentos de apoyo" at bounding box center [468, 113] width 220 height 5
click at [182, 129] on div at bounding box center [290, 131] width 581 height 263
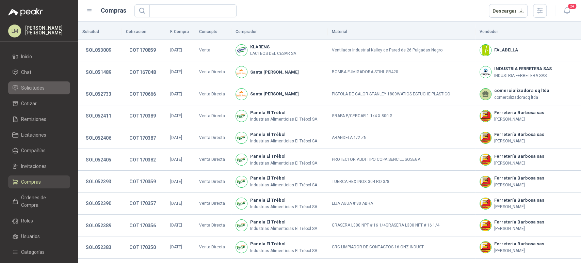
click at [41, 88] on span "Solicitudes" at bounding box center [32, 87] width 23 height 7
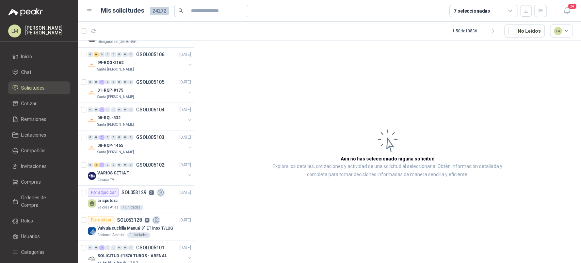
scroll to position [159, 0]
click at [466, 10] on div "7 seleccionadas" at bounding box center [472, 10] width 36 height 7
click at [327, 68] on article "Aún no has seleccionado niguna solicitud Explora los detalles, cotizaciones y a…" at bounding box center [387, 152] width 387 height 225
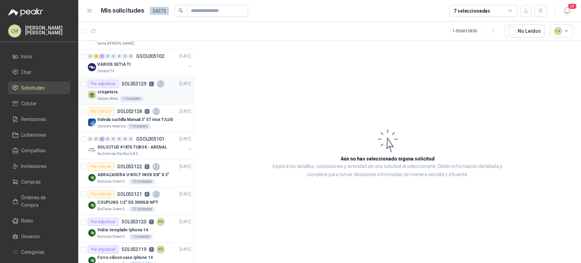
click at [129, 84] on p "SOL053129" at bounding box center [133, 83] width 25 height 5
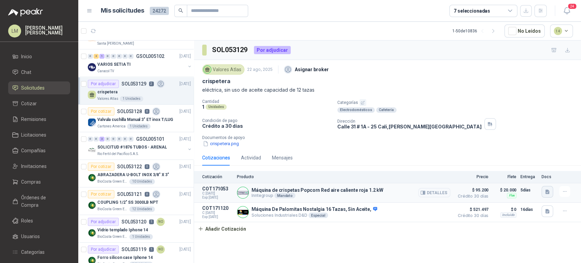
click at [546, 191] on icon "button" at bounding box center [547, 191] width 4 height 4
click at [515, 176] on button "Captura de pantalla [DATE] 151600.png" at bounding box center [506, 176] width 86 height 7
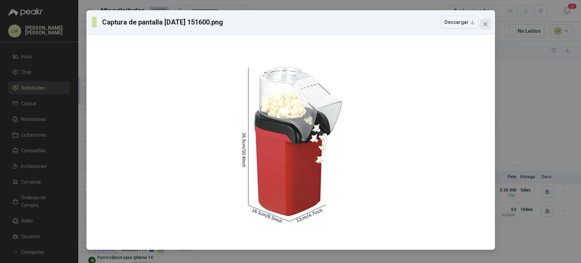
click at [486, 24] on icon "close" at bounding box center [484, 23] width 5 height 5
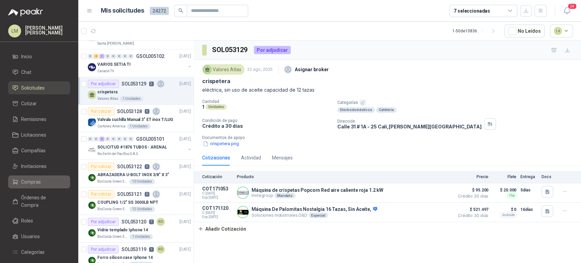
click at [37, 178] on span "Compras" at bounding box center [31, 181] width 20 height 7
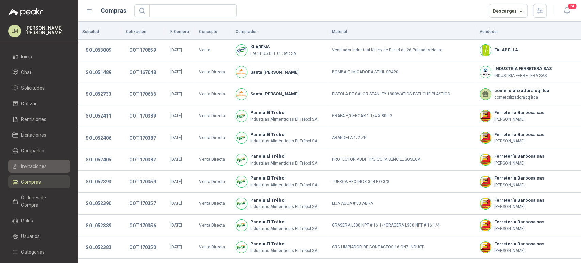
click at [43, 163] on span "Invitaciones" at bounding box center [34, 165] width 26 height 7
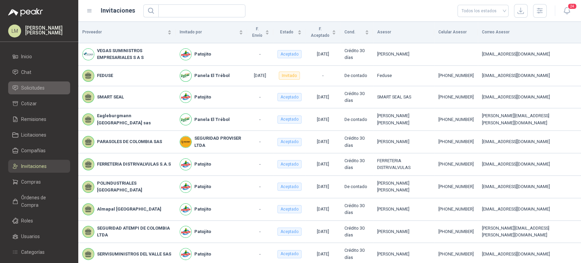
click at [42, 89] on span "Solicitudes" at bounding box center [32, 87] width 23 height 7
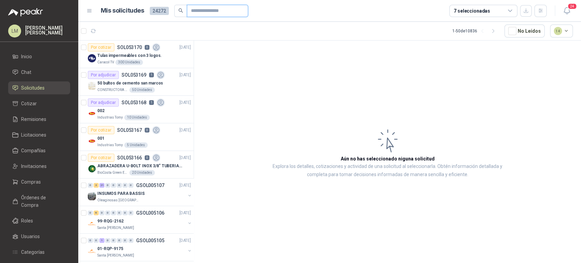
click at [200, 13] on input "text" at bounding box center [215, 11] width 48 height 12
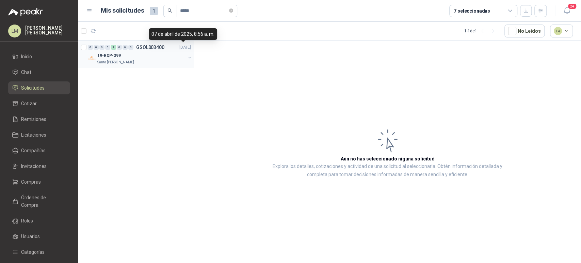
click at [189, 55] on button "button" at bounding box center [189, 57] width 5 height 5
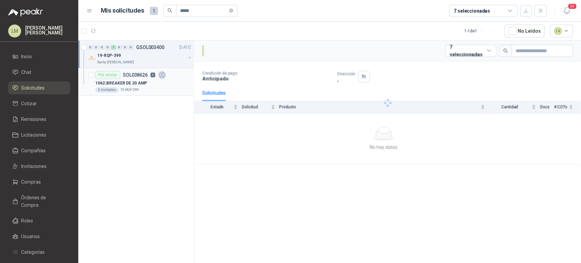
click at [146, 82] on p "1062 | BREAKER DE 20 AMP" at bounding box center [121, 83] width 52 height 6
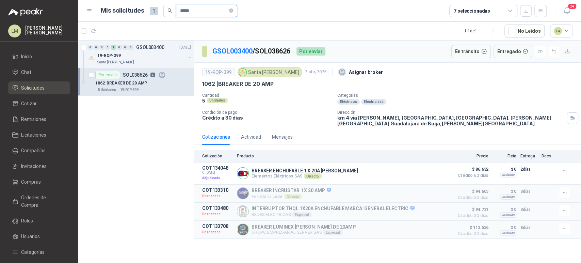
drag, startPoint x: 208, startPoint y: 11, endPoint x: 148, endPoint y: 13, distance: 60.2
click at [148, 13] on div "Mis solicitudes 1 *****" at bounding box center [169, 11] width 136 height 12
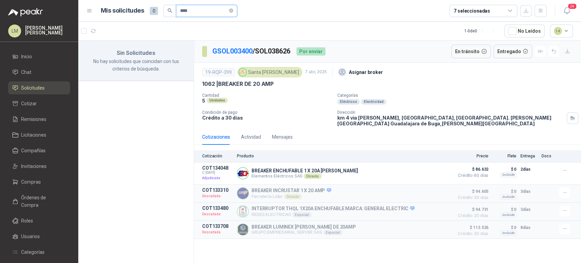
type input "*****"
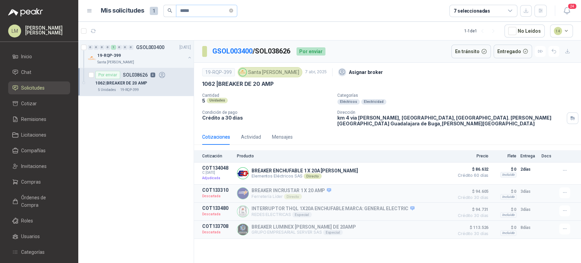
click at [237, 11] on span "*****" at bounding box center [206, 11] width 61 height 12
click at [233, 10] on icon "close-circle" at bounding box center [231, 11] width 4 height 4
click at [203, 10] on input "text" at bounding box center [204, 11] width 48 height 12
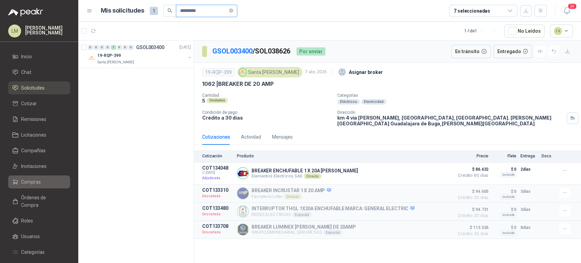
type input "*********"
click at [32, 178] on span "Compras" at bounding box center [31, 181] width 20 height 7
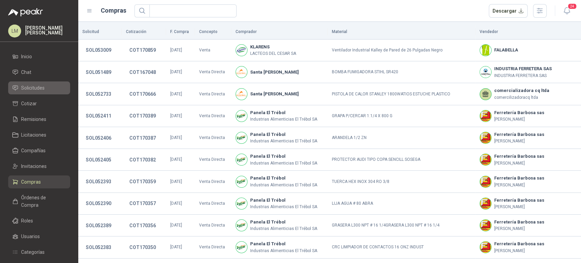
click at [40, 84] on span "Solicitudes" at bounding box center [32, 87] width 23 height 7
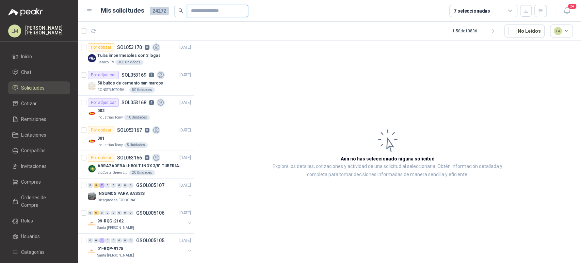
click at [202, 7] on input "text" at bounding box center [215, 11] width 48 height 12
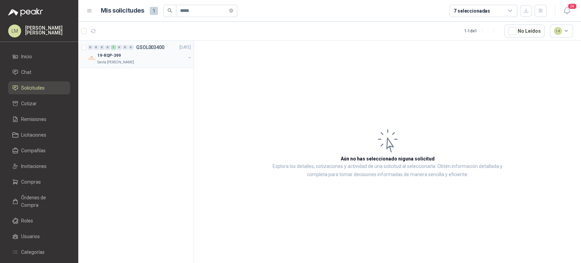
click at [189, 59] on button "button" at bounding box center [189, 57] width 5 height 5
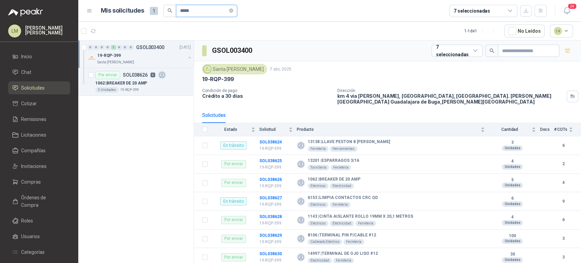
click at [200, 10] on input "*****" at bounding box center [204, 11] width 48 height 12
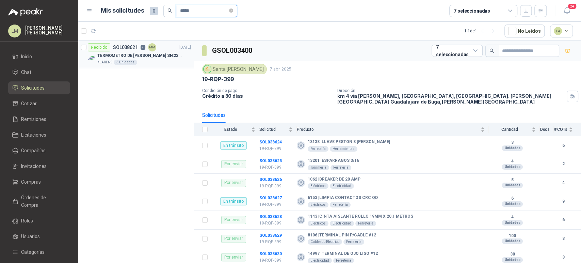
type input "*****"
click at [118, 50] on div "Recibido SOL038621 2 MM" at bounding box center [122, 47] width 68 height 8
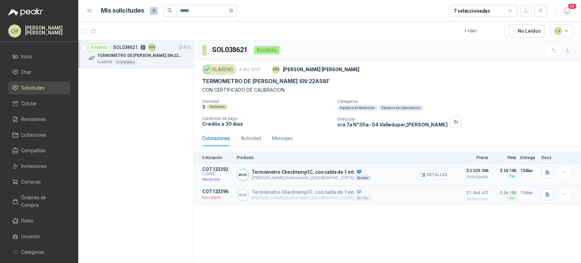
click at [440, 176] on button "Detalles" at bounding box center [434, 174] width 32 height 9
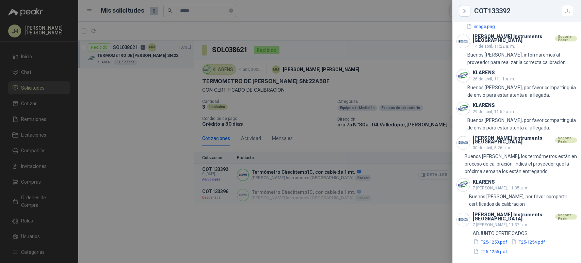
scroll to position [685, 0]
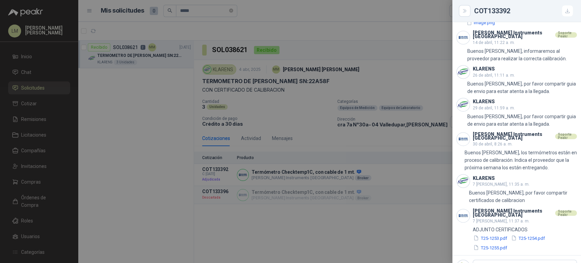
click at [362, 136] on div at bounding box center [290, 131] width 581 height 263
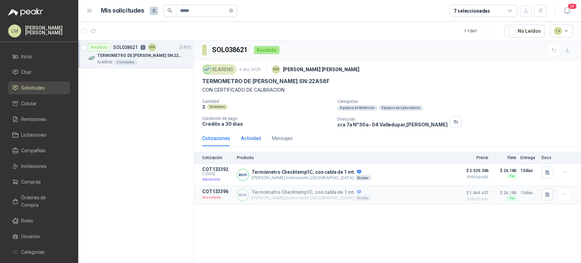
click at [253, 136] on div "Actividad" at bounding box center [251, 137] width 20 height 7
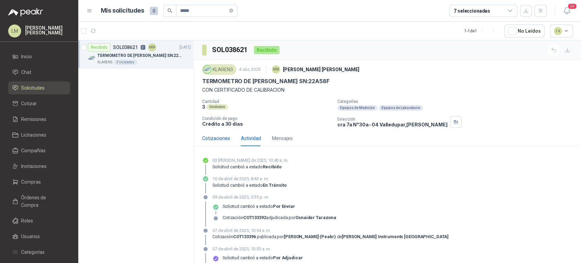
click at [210, 135] on div "Cotizaciones" at bounding box center [216, 137] width 28 height 7
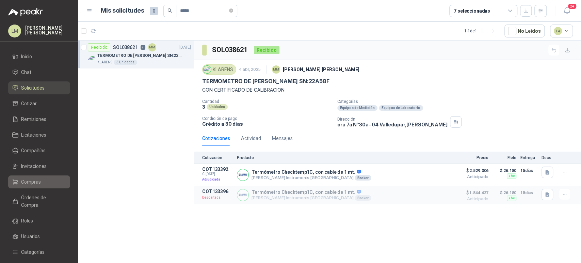
click at [36, 186] on link "Compras" at bounding box center [39, 181] width 62 height 13
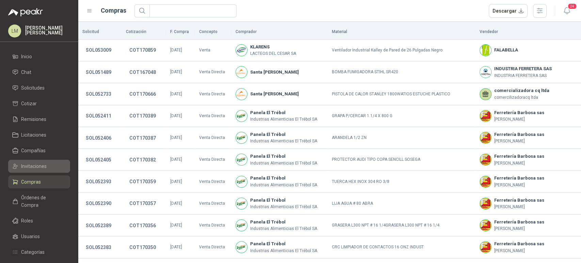
click at [38, 170] on link "Invitaciones" at bounding box center [39, 166] width 62 height 13
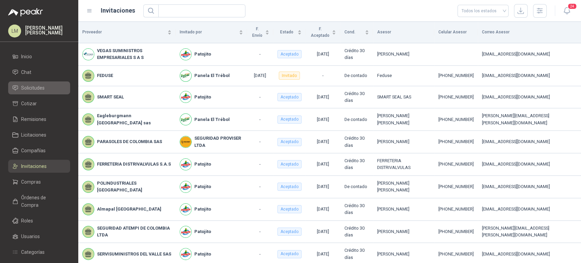
click at [33, 84] on span "Solicitudes" at bounding box center [32, 87] width 23 height 7
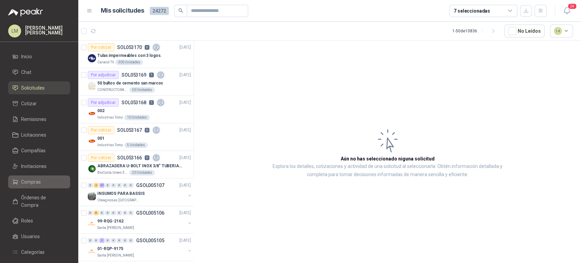
click at [25, 180] on span "Compras" at bounding box center [31, 181] width 20 height 7
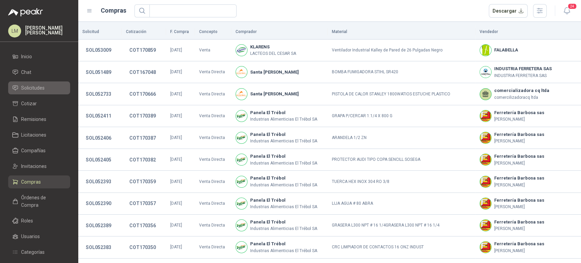
click at [28, 91] on span "Solicitudes" at bounding box center [32, 87] width 23 height 7
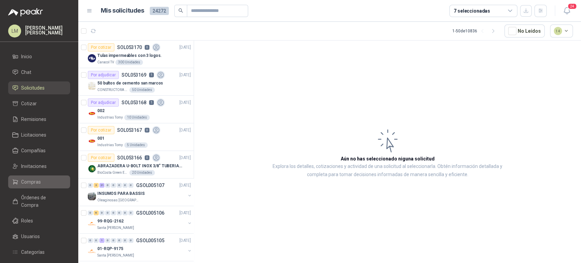
click at [22, 182] on span "Compras" at bounding box center [31, 181] width 20 height 7
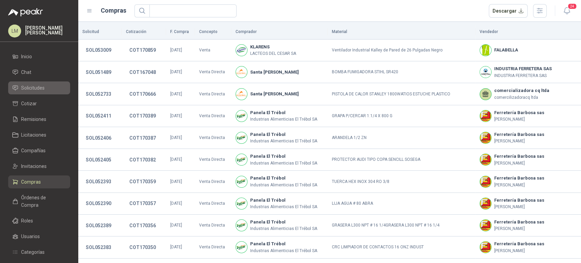
click at [33, 88] on span "Solicitudes" at bounding box center [32, 87] width 23 height 7
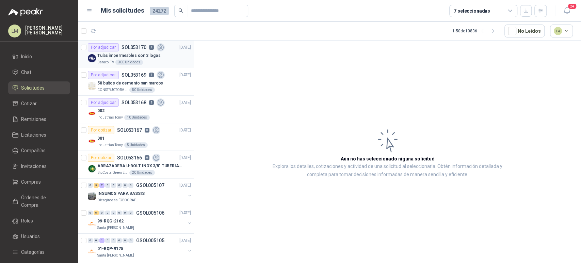
click at [150, 59] on div "Tulas impermeables con 3 logos." at bounding box center [144, 55] width 94 height 8
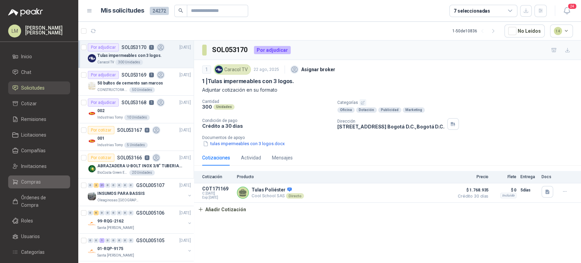
click at [45, 176] on link "Compras" at bounding box center [39, 181] width 62 height 13
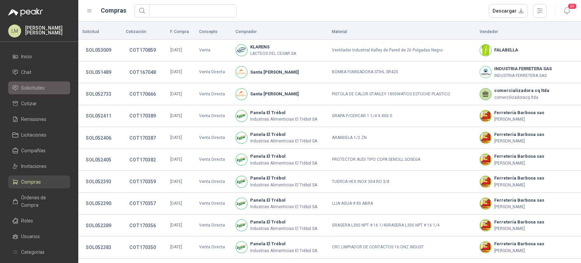
click at [36, 87] on span "Solicitudes" at bounding box center [32, 87] width 23 height 7
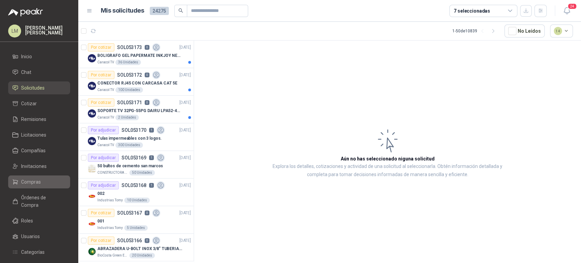
click at [42, 176] on link "Compras" at bounding box center [39, 181] width 62 height 13
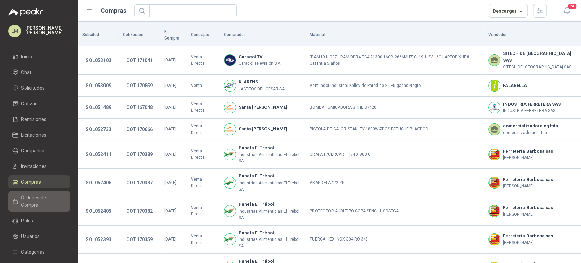
click at [36, 196] on span "Órdenes de Compra" at bounding box center [42, 201] width 43 height 15
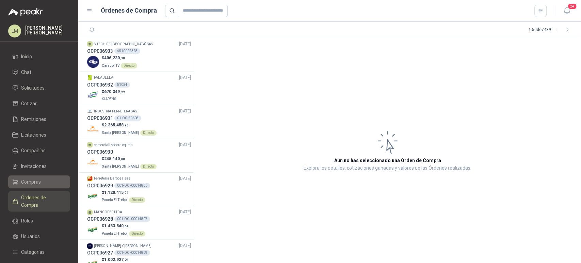
click at [27, 180] on span "Compras" at bounding box center [31, 181] width 20 height 7
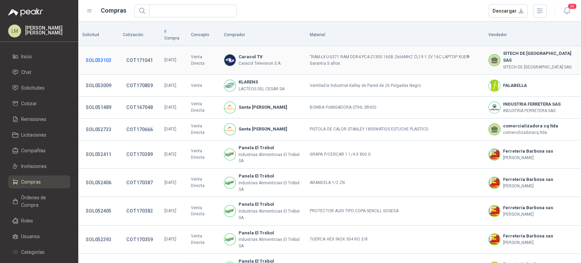
click at [93, 54] on button "SOL053103" at bounding box center [98, 60] width 32 height 12
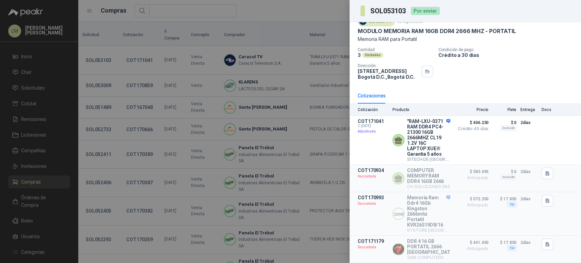
scroll to position [30, 0]
click at [30, 85] on div at bounding box center [290, 131] width 581 height 263
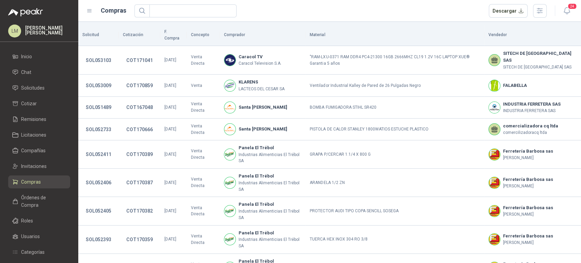
click at [30, 85] on span "Solicitudes" at bounding box center [32, 87] width 23 height 7
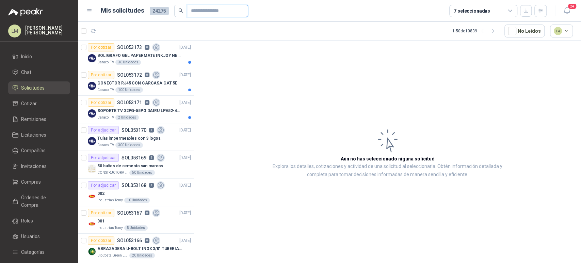
click at [197, 12] on input "text" at bounding box center [215, 11] width 48 height 12
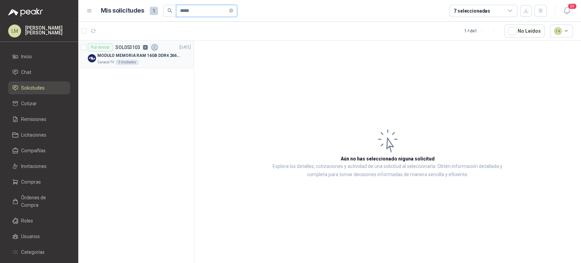
type input "*****"
click at [133, 54] on p "MODULO MEMORIA RAM 16GB DDR4 2666 MHZ - PORTATIL" at bounding box center [139, 55] width 85 height 6
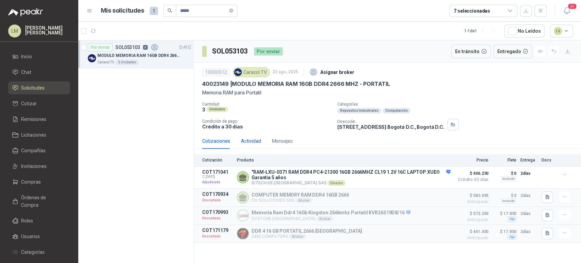
click at [255, 138] on div "Actividad" at bounding box center [251, 140] width 20 height 7
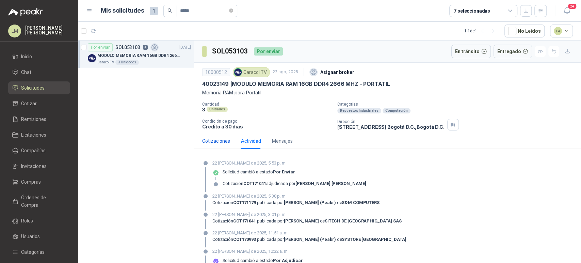
click at [223, 137] on div "Cotizaciones" at bounding box center [216, 140] width 28 height 7
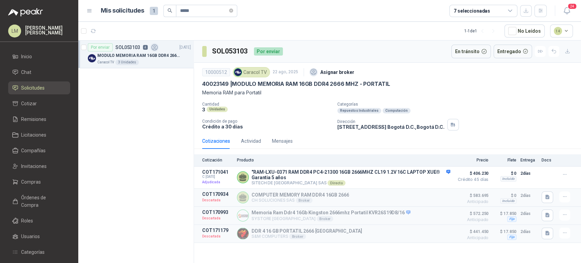
click at [262, 137] on div "Cotizaciones Actividad Mensajes" at bounding box center [247, 141] width 91 height 16
click at [256, 137] on div "Actividad" at bounding box center [251, 140] width 20 height 7
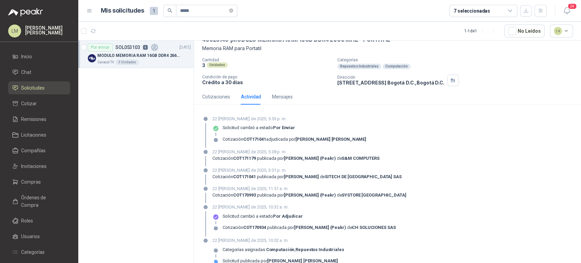
scroll to position [43, 0]
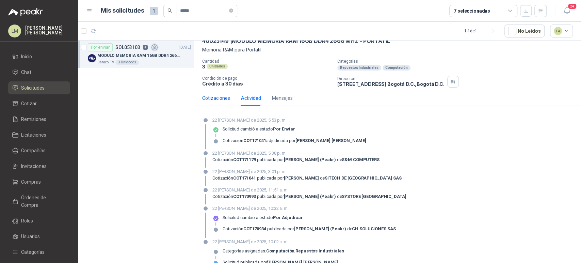
click at [215, 95] on div "Cotizaciones" at bounding box center [216, 97] width 28 height 7
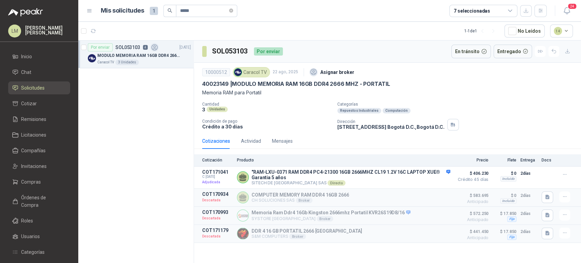
scroll to position [0, 0]
click at [35, 181] on span "Compras" at bounding box center [31, 181] width 20 height 7
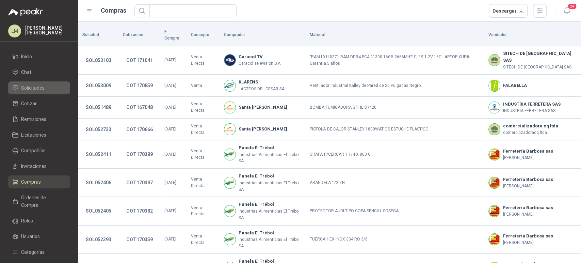
click at [26, 86] on span "Solicitudes" at bounding box center [32, 87] width 23 height 7
